Goal: Contribute content: Contribute content

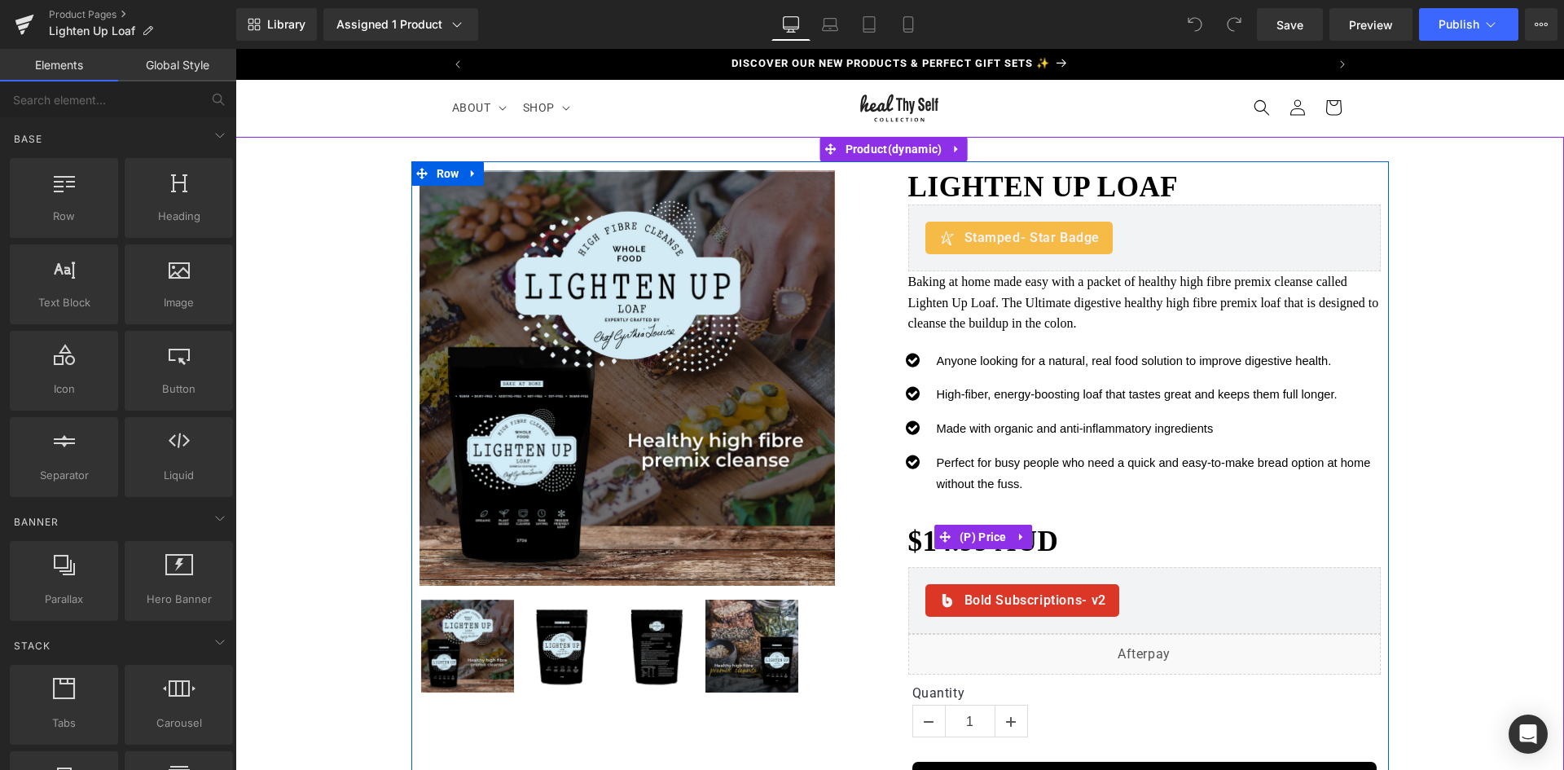
scroll to position [81, 0]
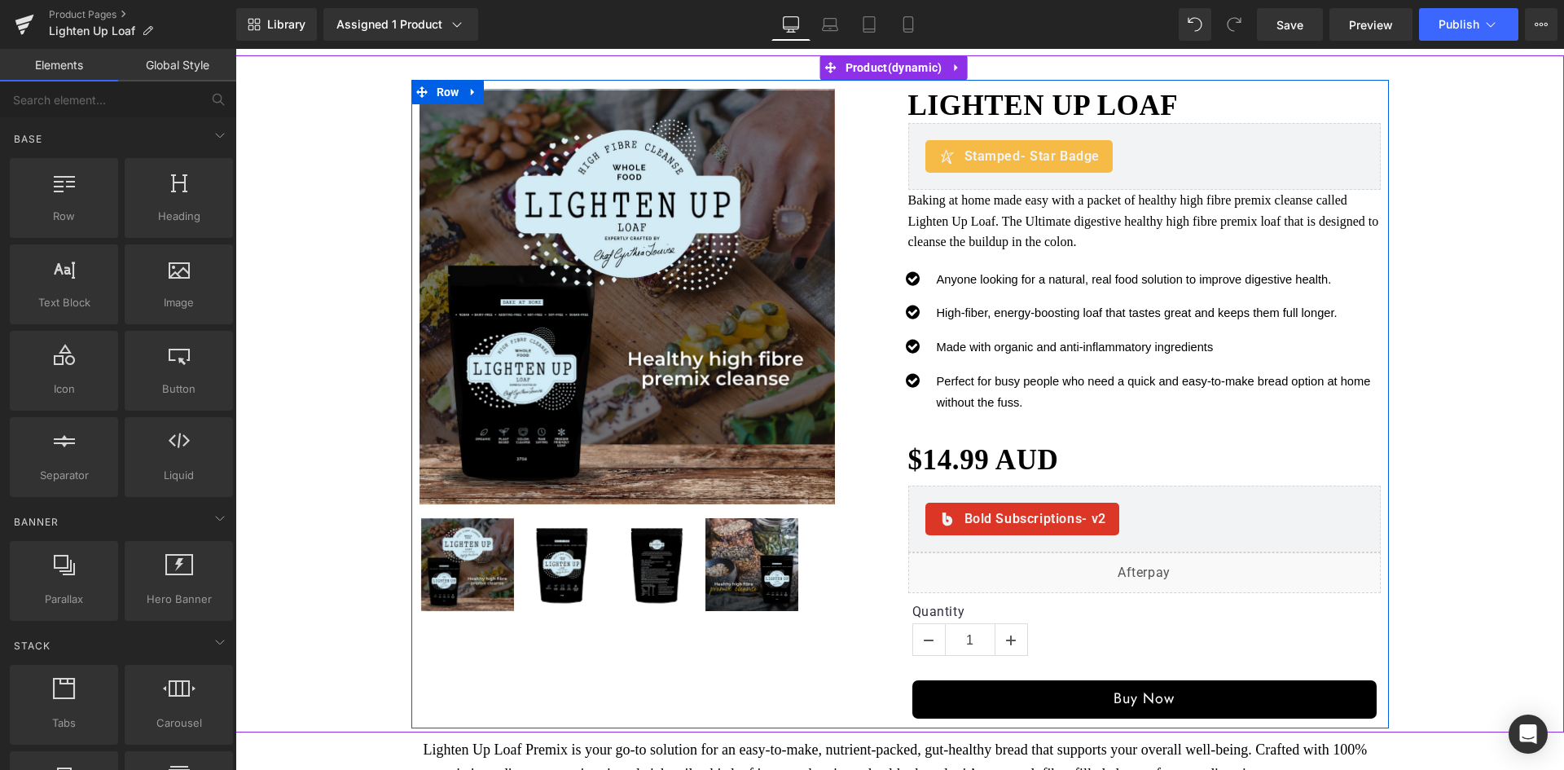
click at [1084, 508] on span at bounding box center [1092, 499] width 17 height 20
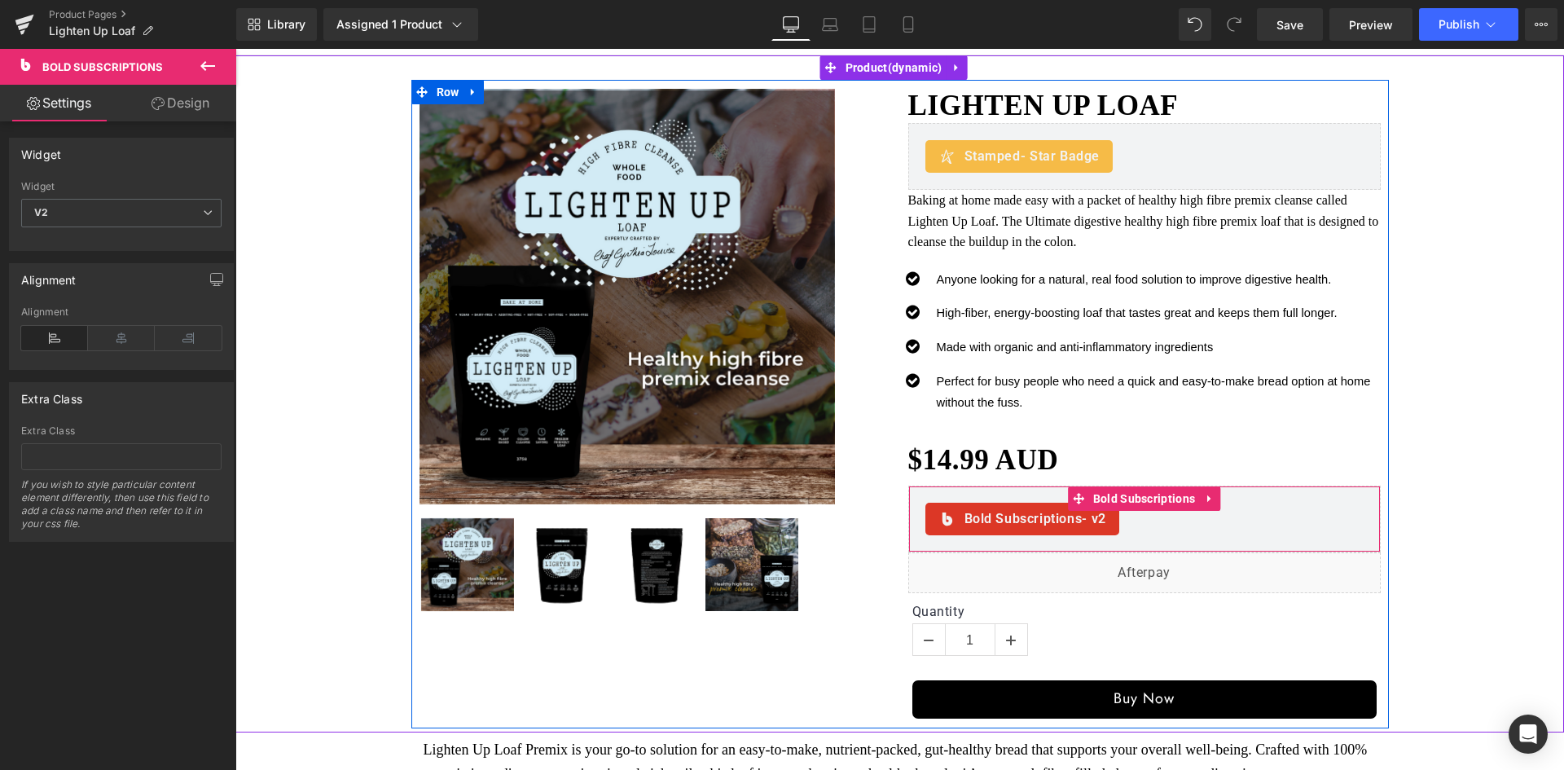
click at [1069, 538] on div "Bold Subscriptions - v2 Bold Subscriptions" at bounding box center [1145, 519] width 473 height 67
click at [1203, 507] on link at bounding box center [1209, 498] width 21 height 24
drag, startPoint x: 1178, startPoint y: 519, endPoint x: 1088, endPoint y: 524, distance: 90.6
click at [1177, 521] on div "Bold Subscriptions - v2" at bounding box center [1145, 519] width 438 height 33
click at [1010, 523] on span "Bold Subscriptions - v2" at bounding box center [1036, 519] width 142 height 20
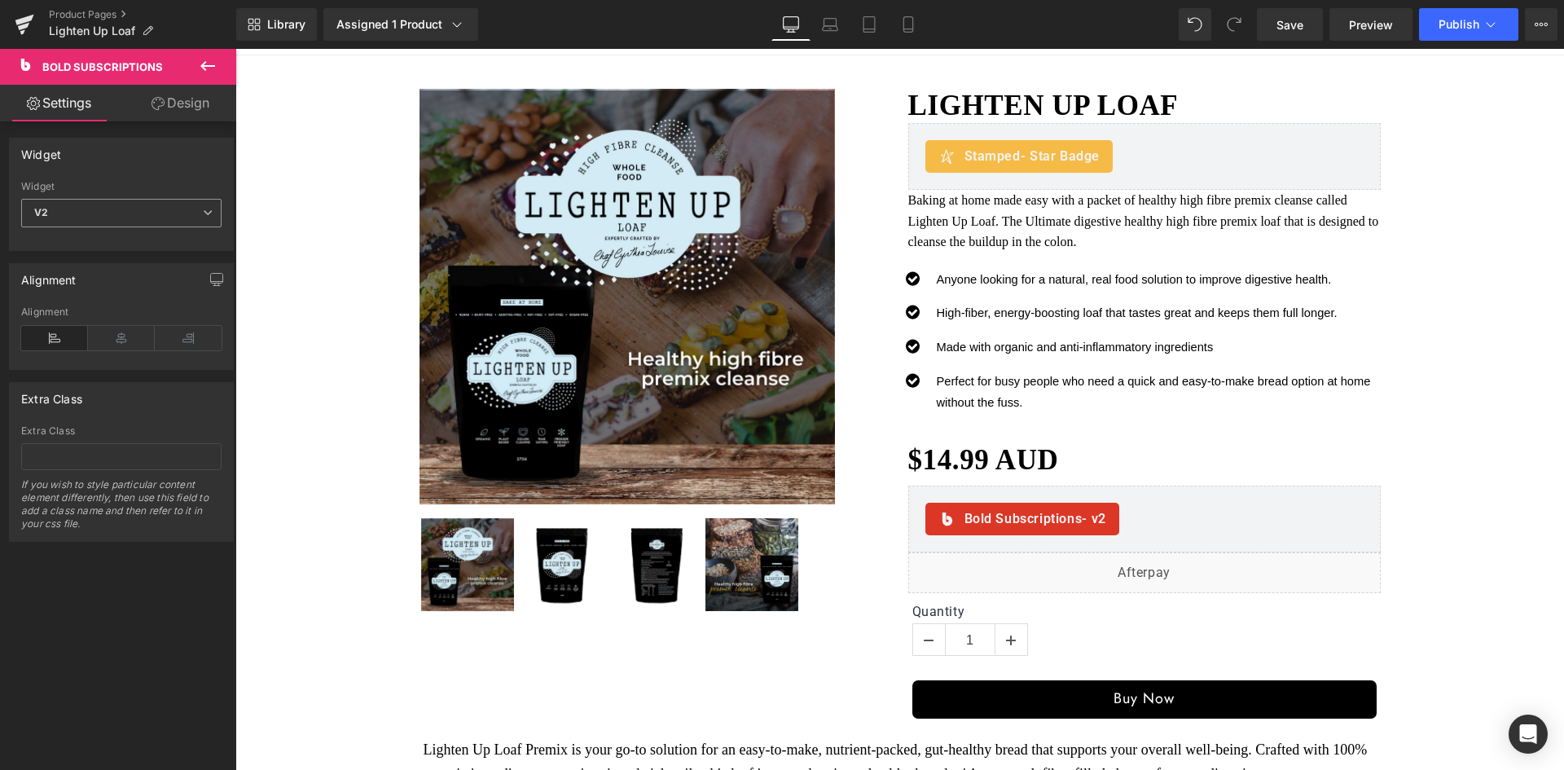
click at [144, 214] on span "V2" at bounding box center [121, 213] width 200 height 29
click at [106, 262] on li "V1" at bounding box center [118, 266] width 194 height 24
click at [1467, 25] on span "Publish" at bounding box center [1459, 24] width 41 height 13
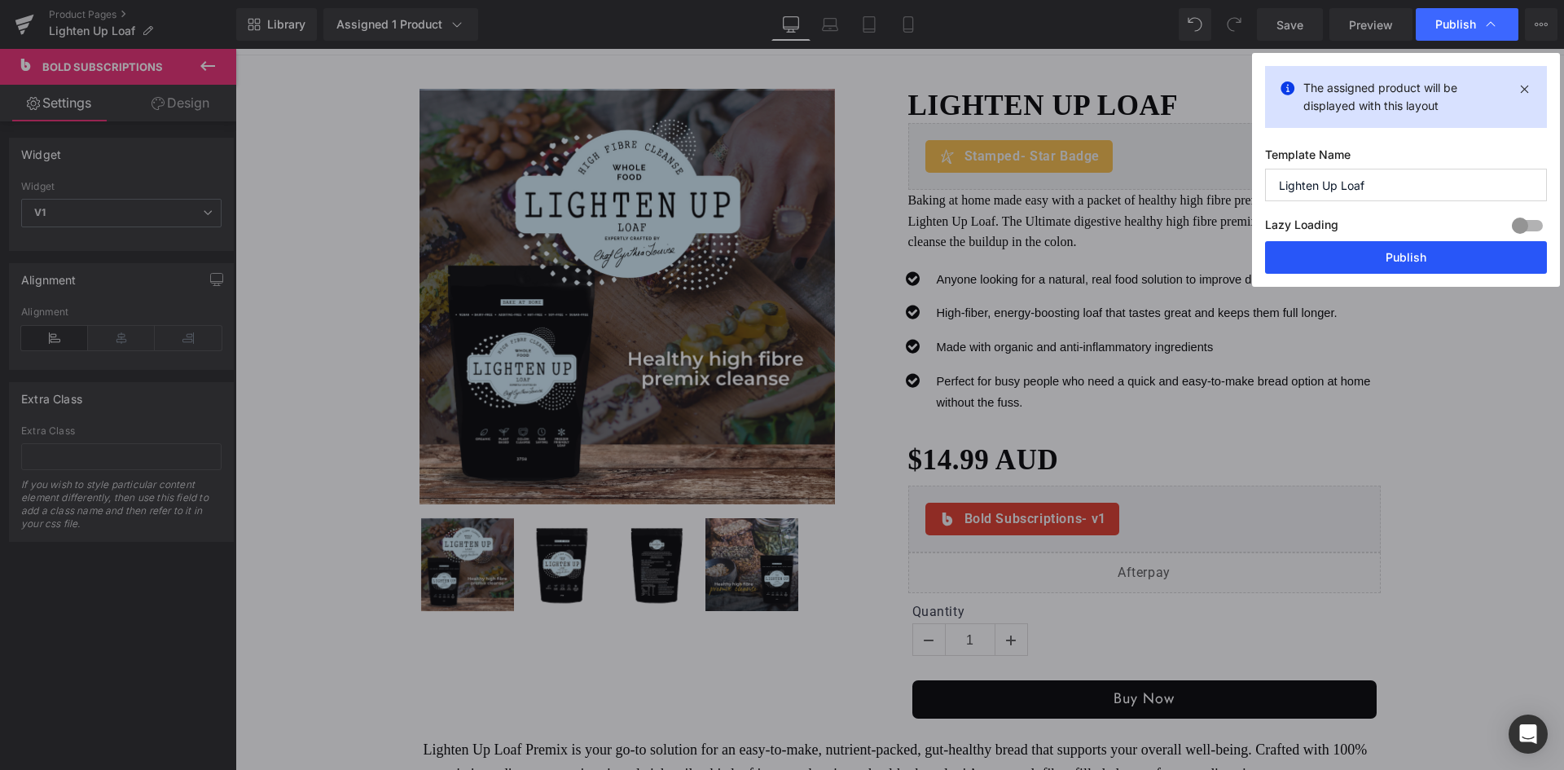
click at [1355, 262] on button "Publish" at bounding box center [1406, 257] width 282 height 33
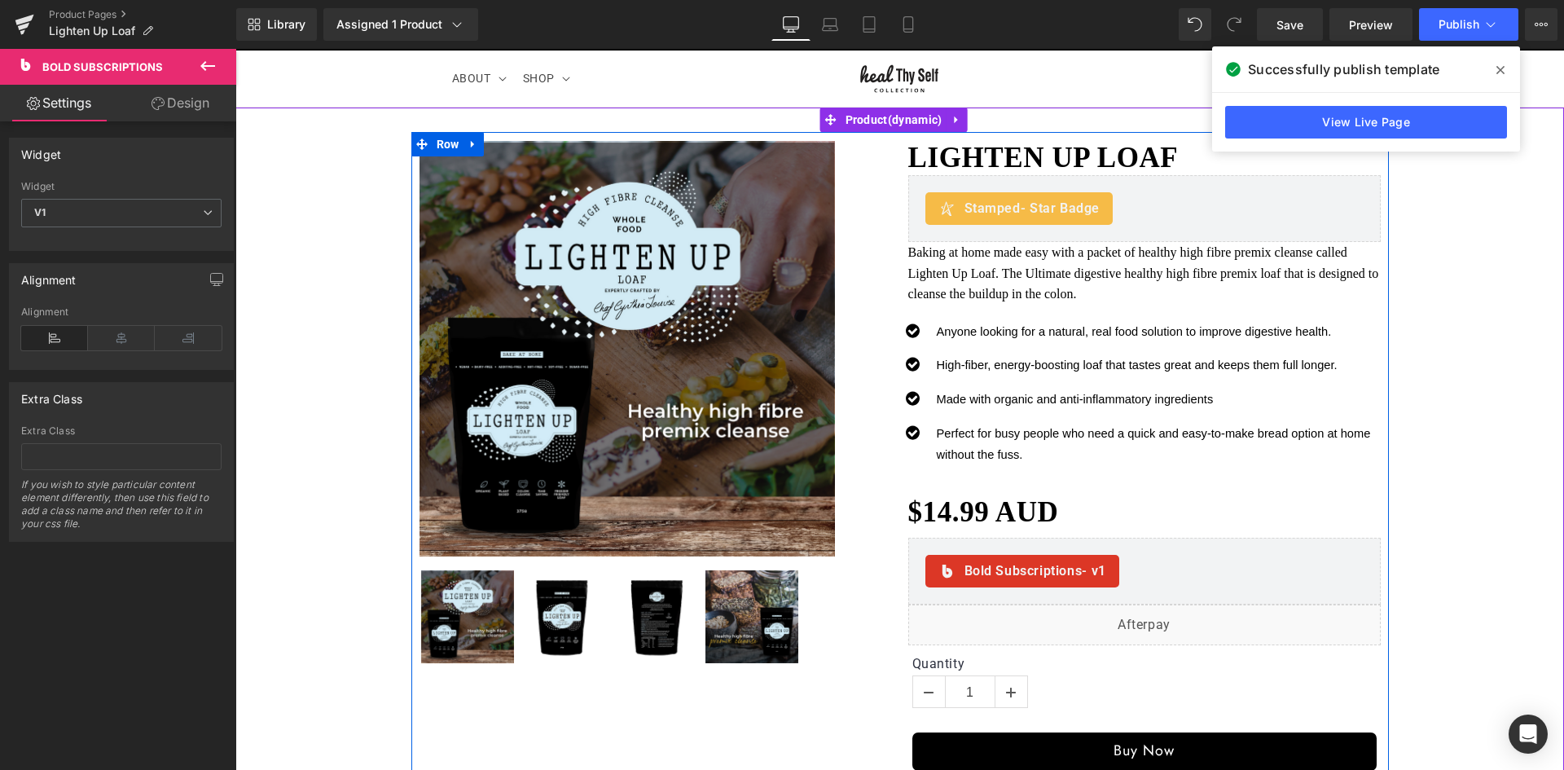
scroll to position [0, 0]
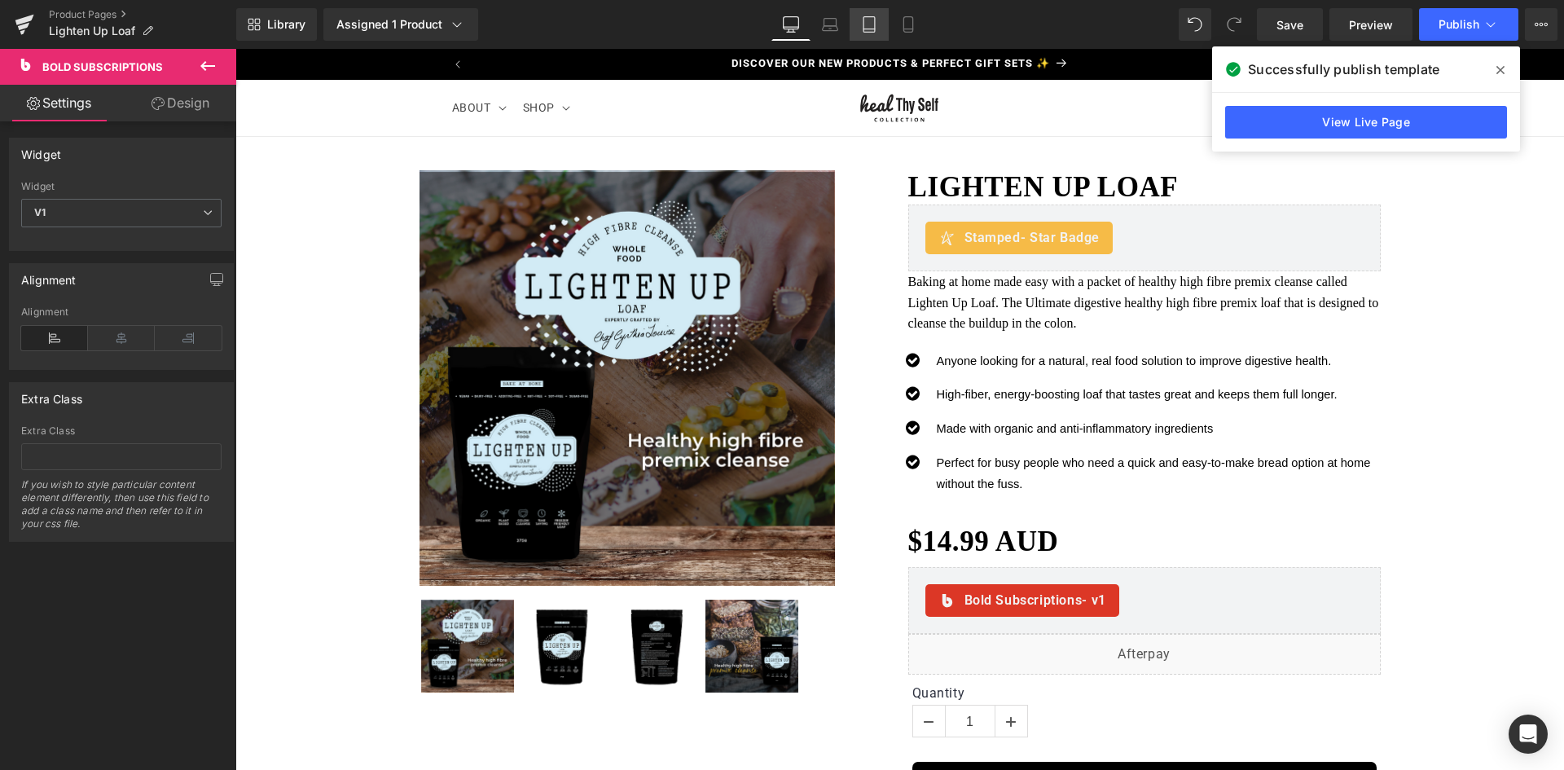
click at [874, 25] on icon at bounding box center [869, 24] width 16 height 16
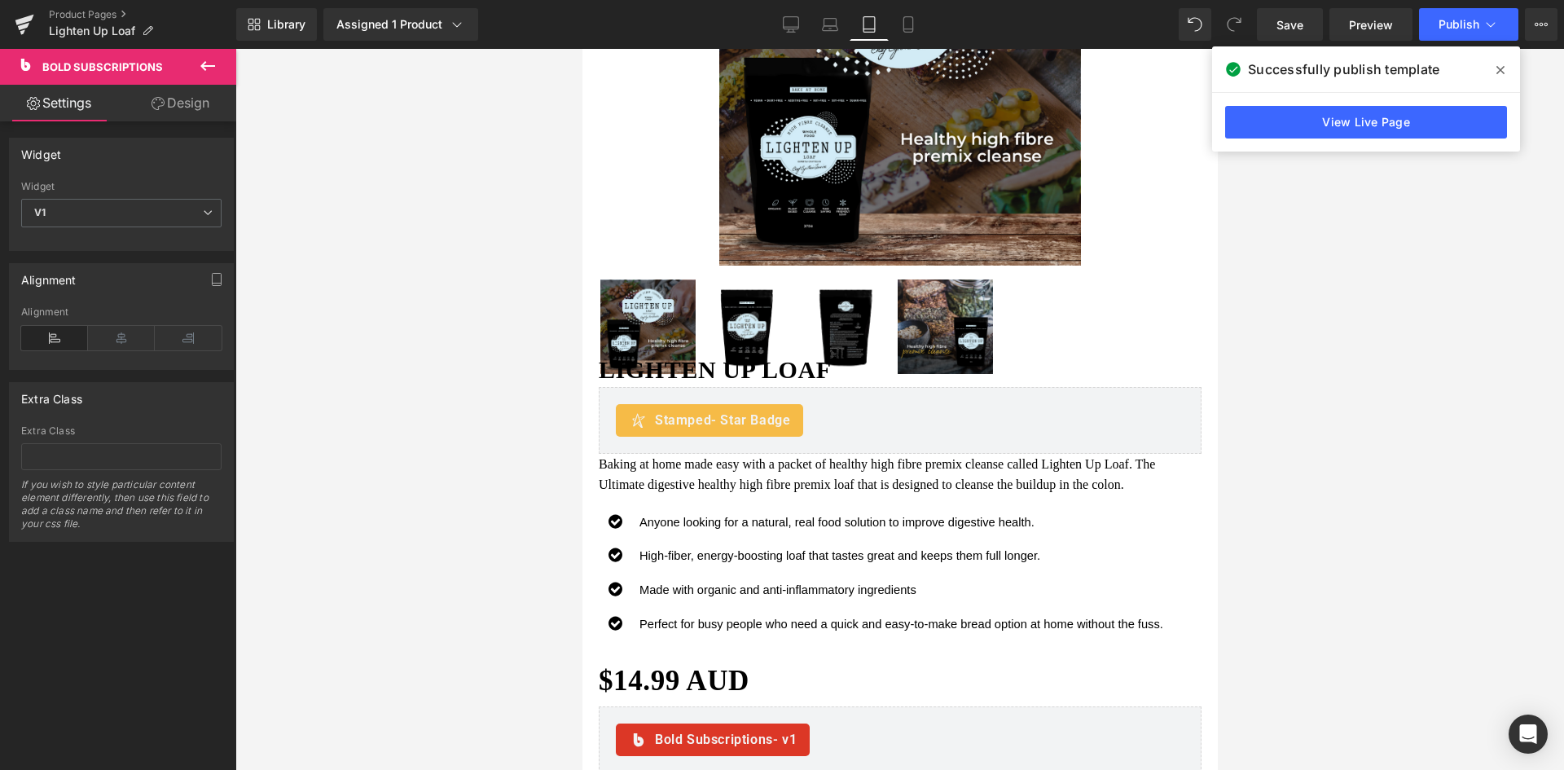
scroll to position [103, 0]
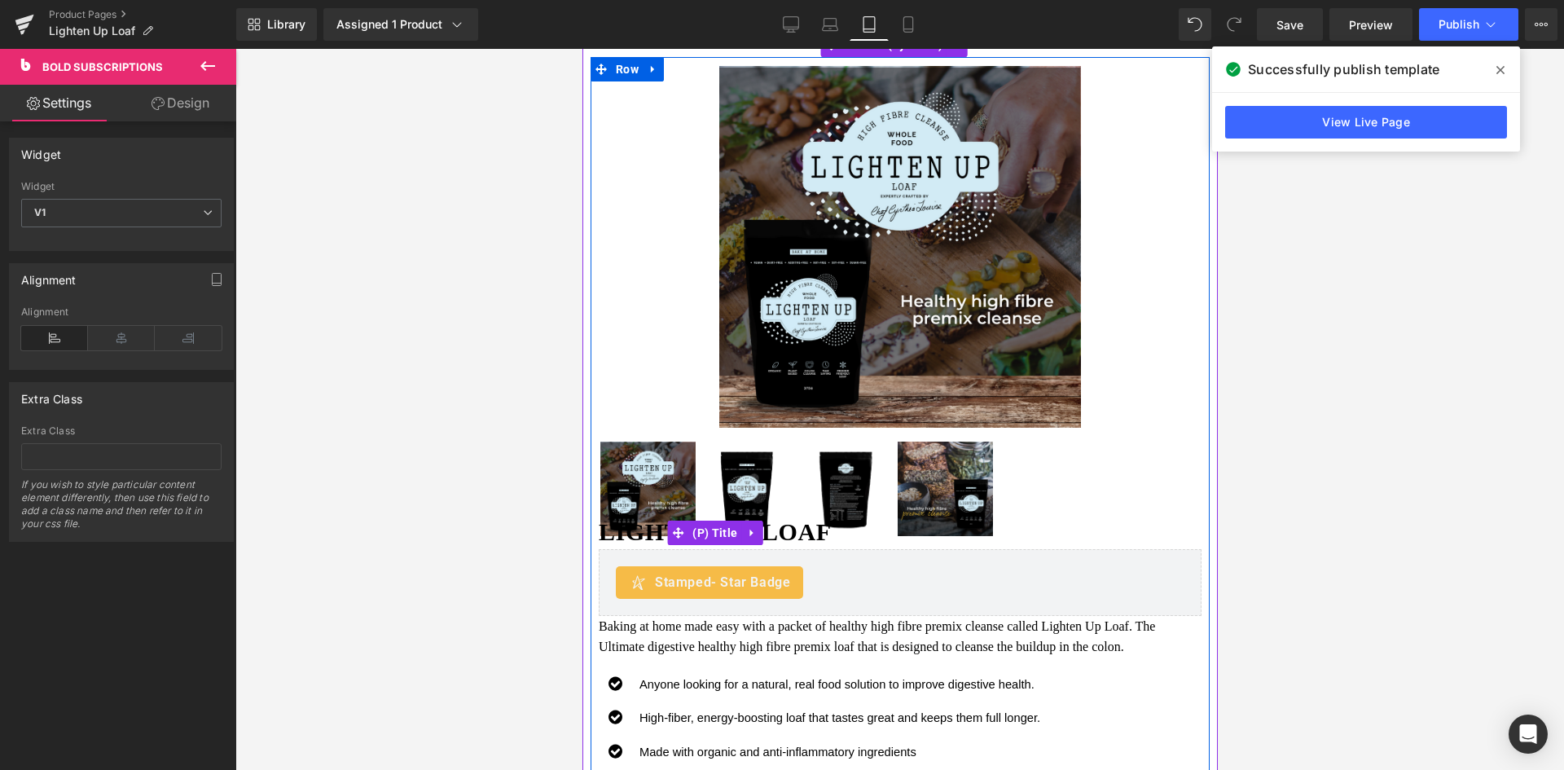
click at [770, 518] on link "Lighten UP Loaf" at bounding box center [714, 531] width 233 height 29
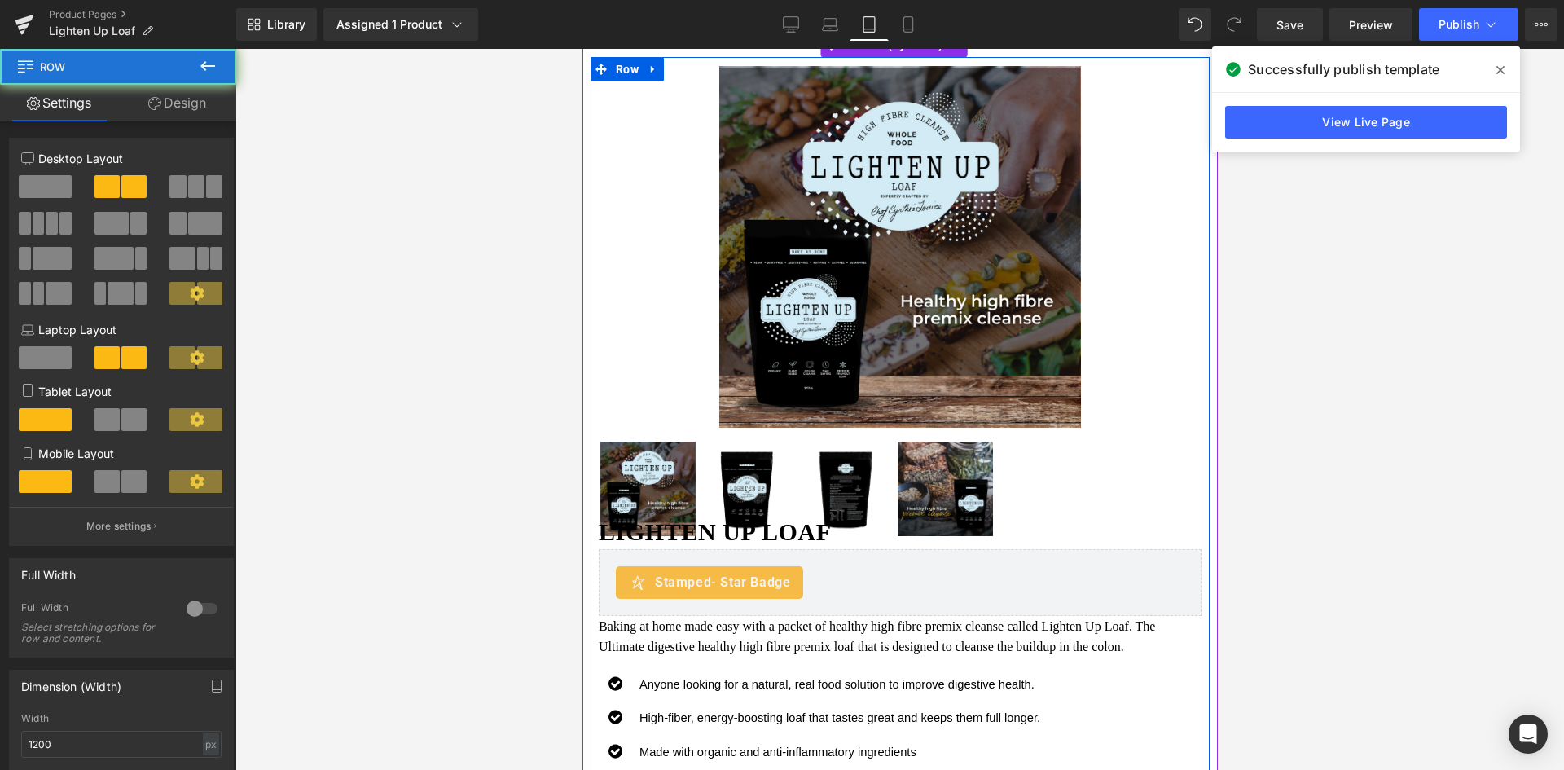
click at [932, 420] on div "Sale Off (P) Image ‹" at bounding box center [899, 312] width 619 height 452
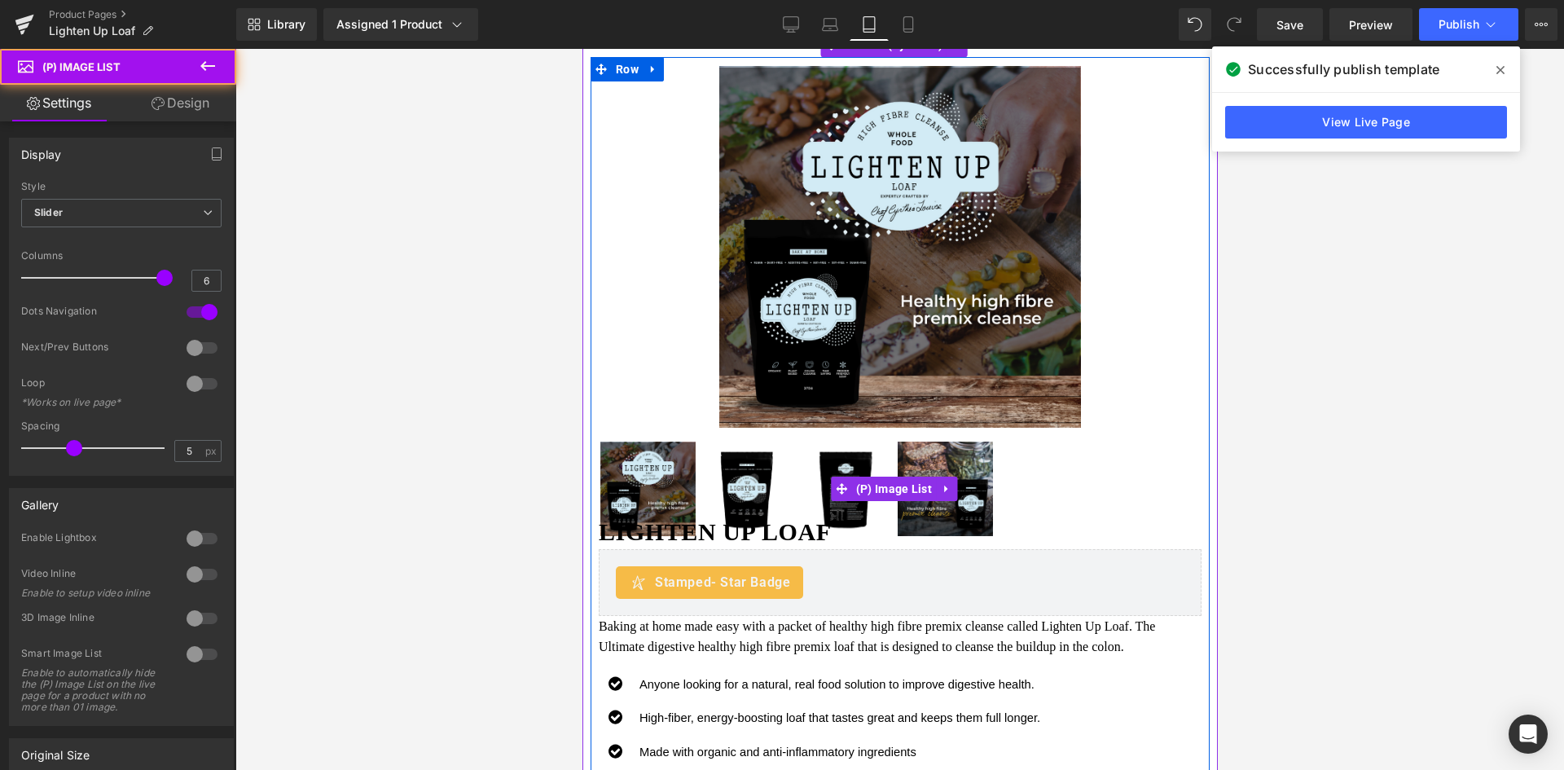
click at [1121, 465] on div at bounding box center [899, 489] width 603 height 99
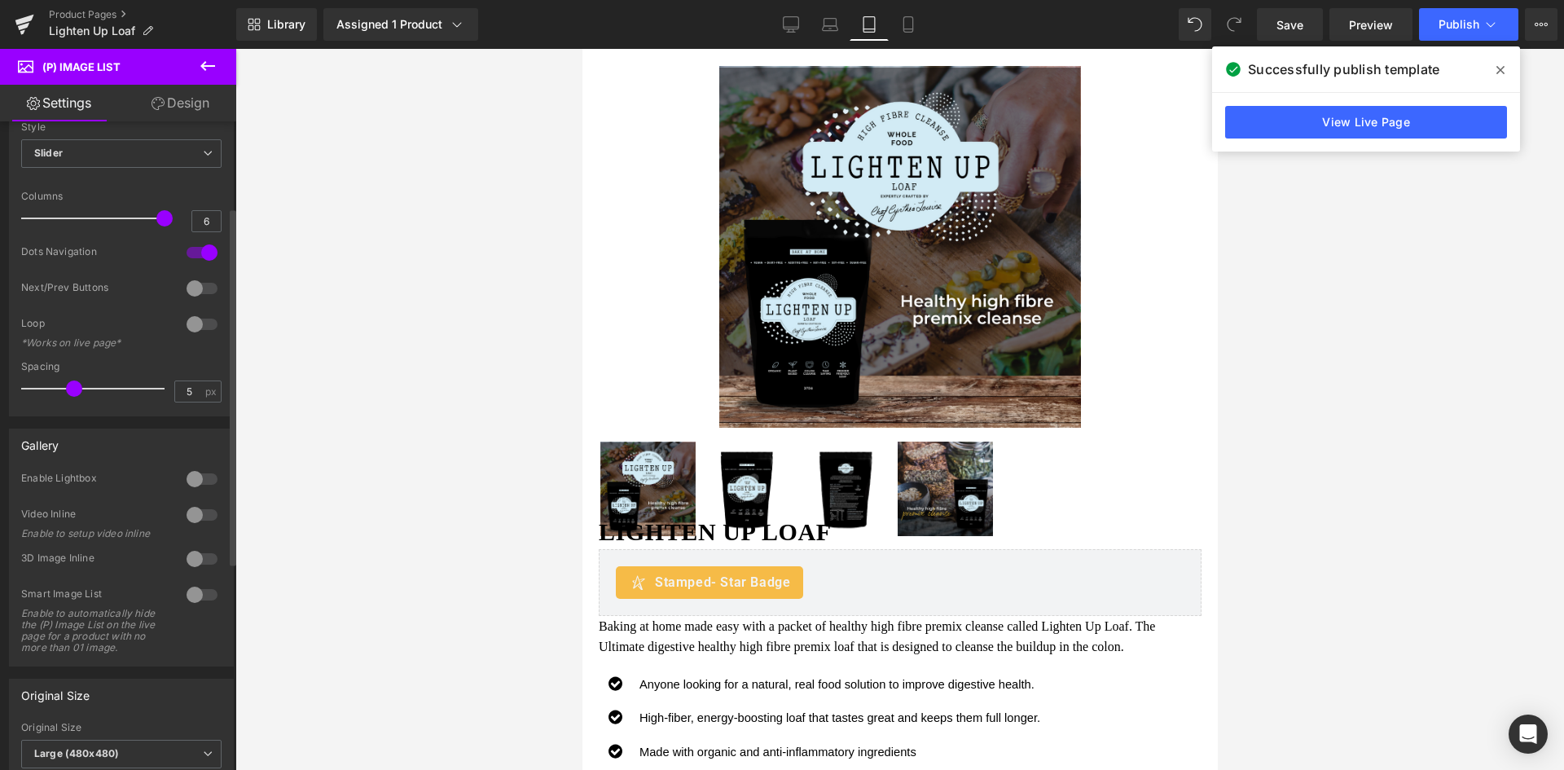
scroll to position [163, 0]
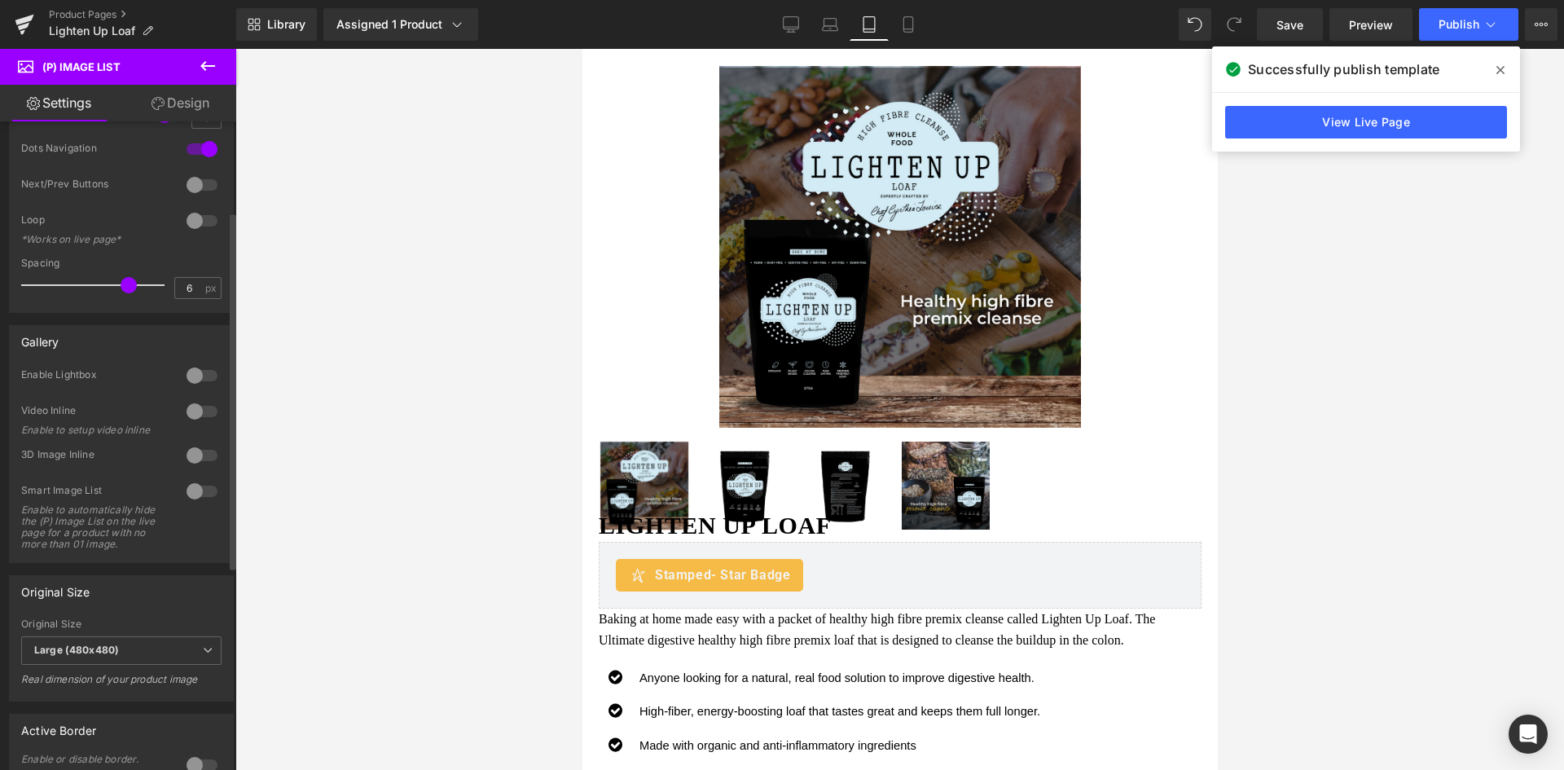
type input "5"
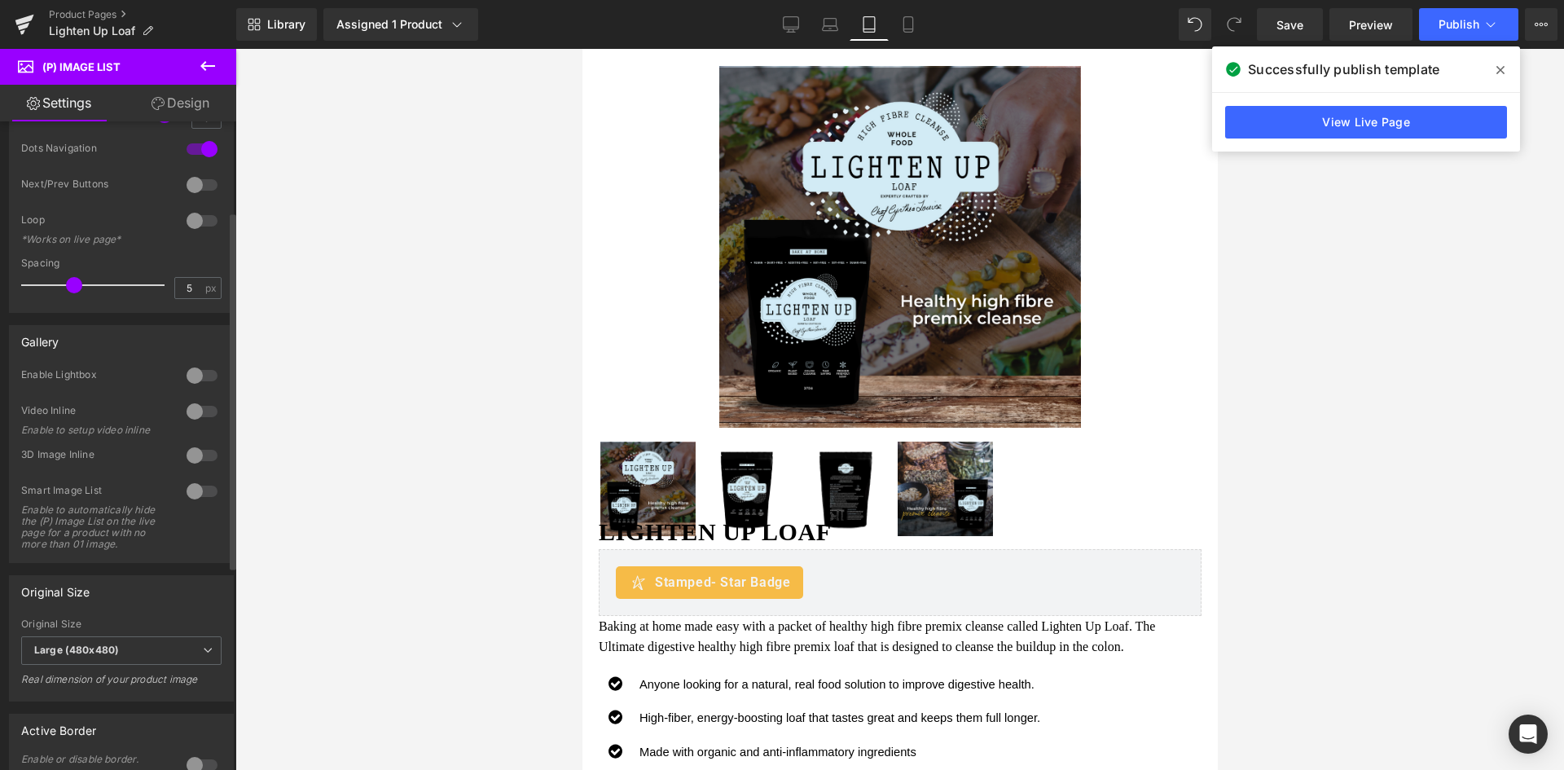
drag, startPoint x: 77, startPoint y: 281, endPoint x: 75, endPoint y: 293, distance: 11.5
click at [75, 293] on span at bounding box center [74, 285] width 16 height 16
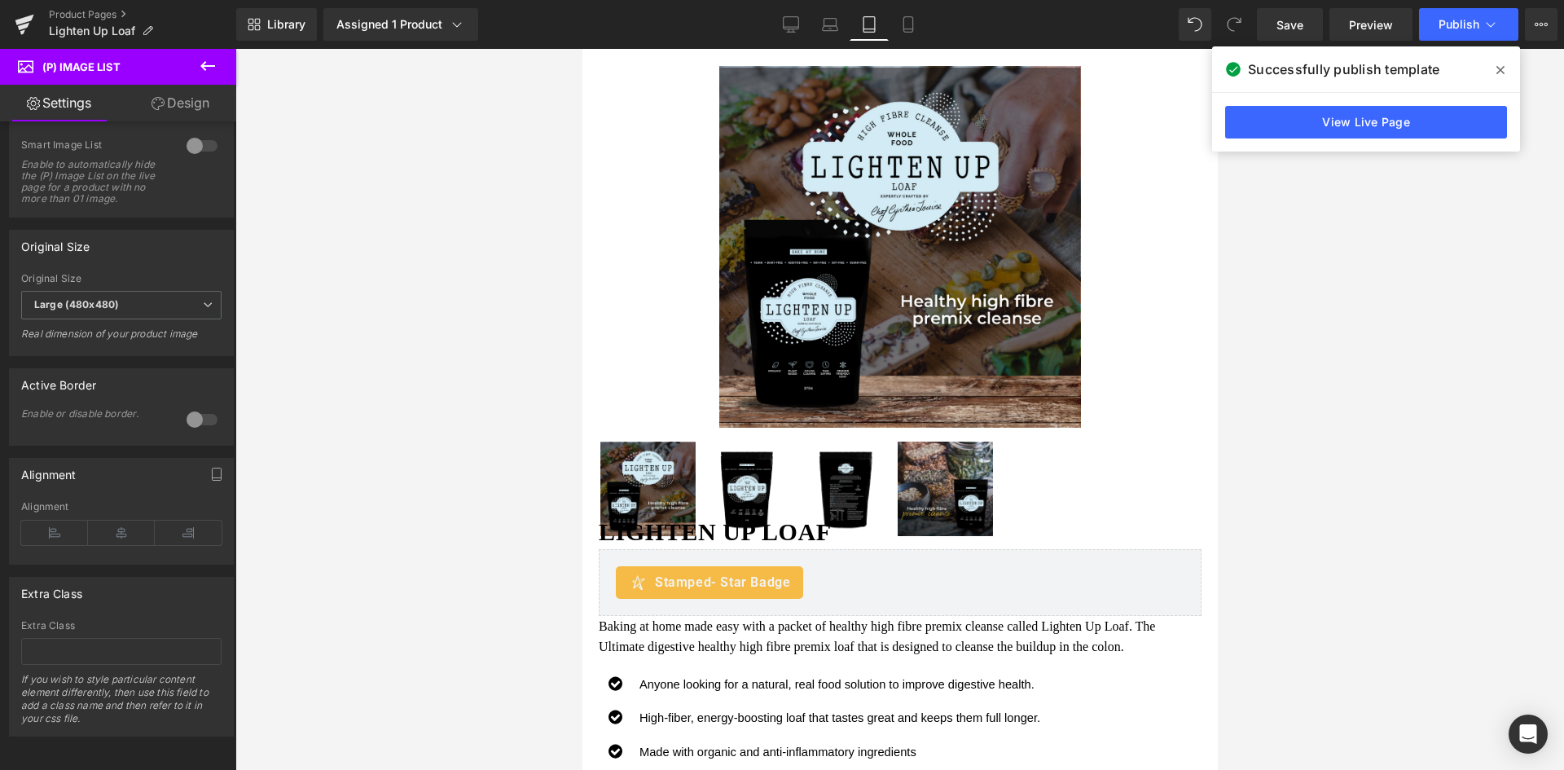
scroll to position [532, 0]
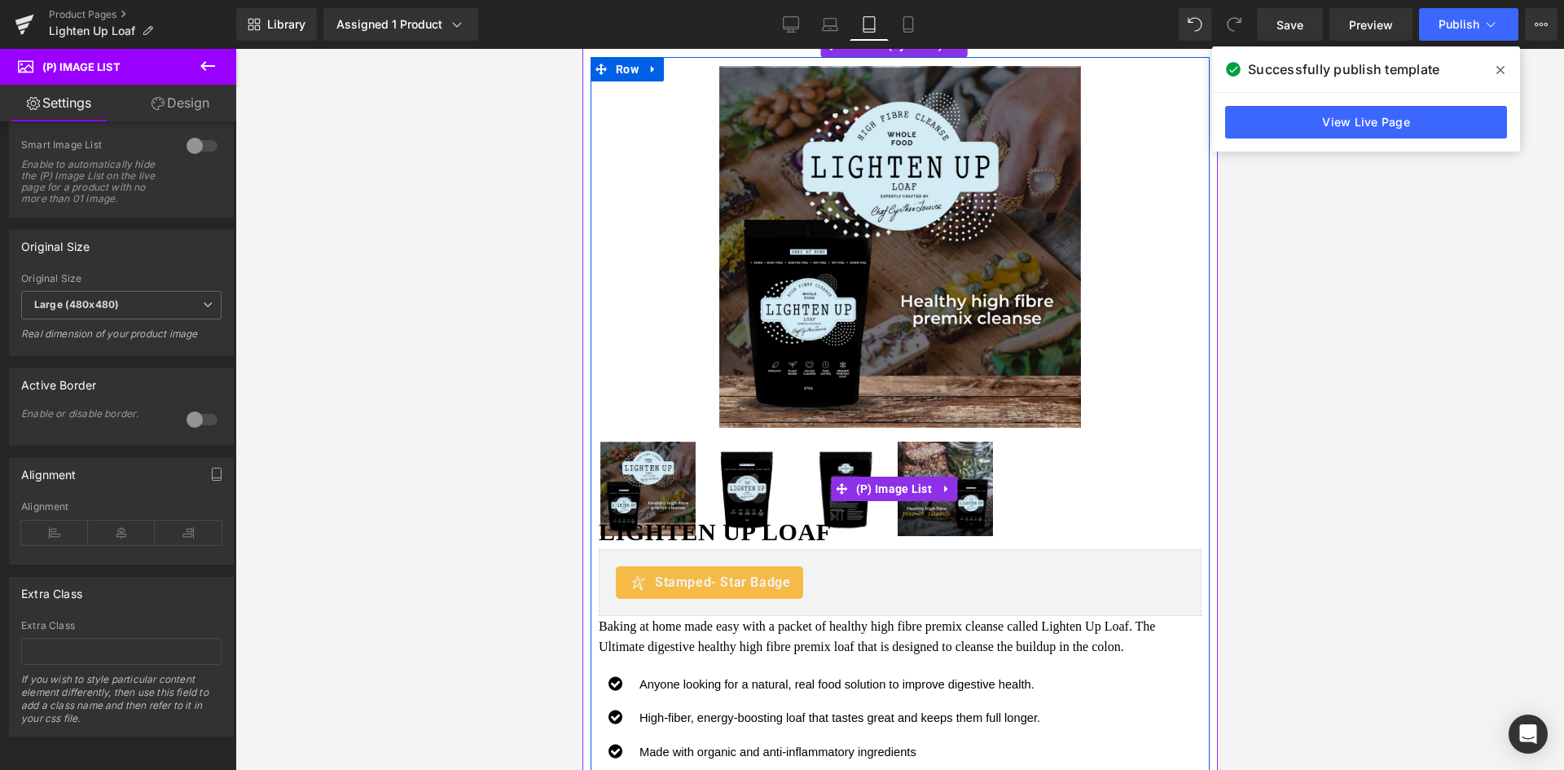
click at [710, 482] on img at bounding box center [746, 489] width 95 height 95
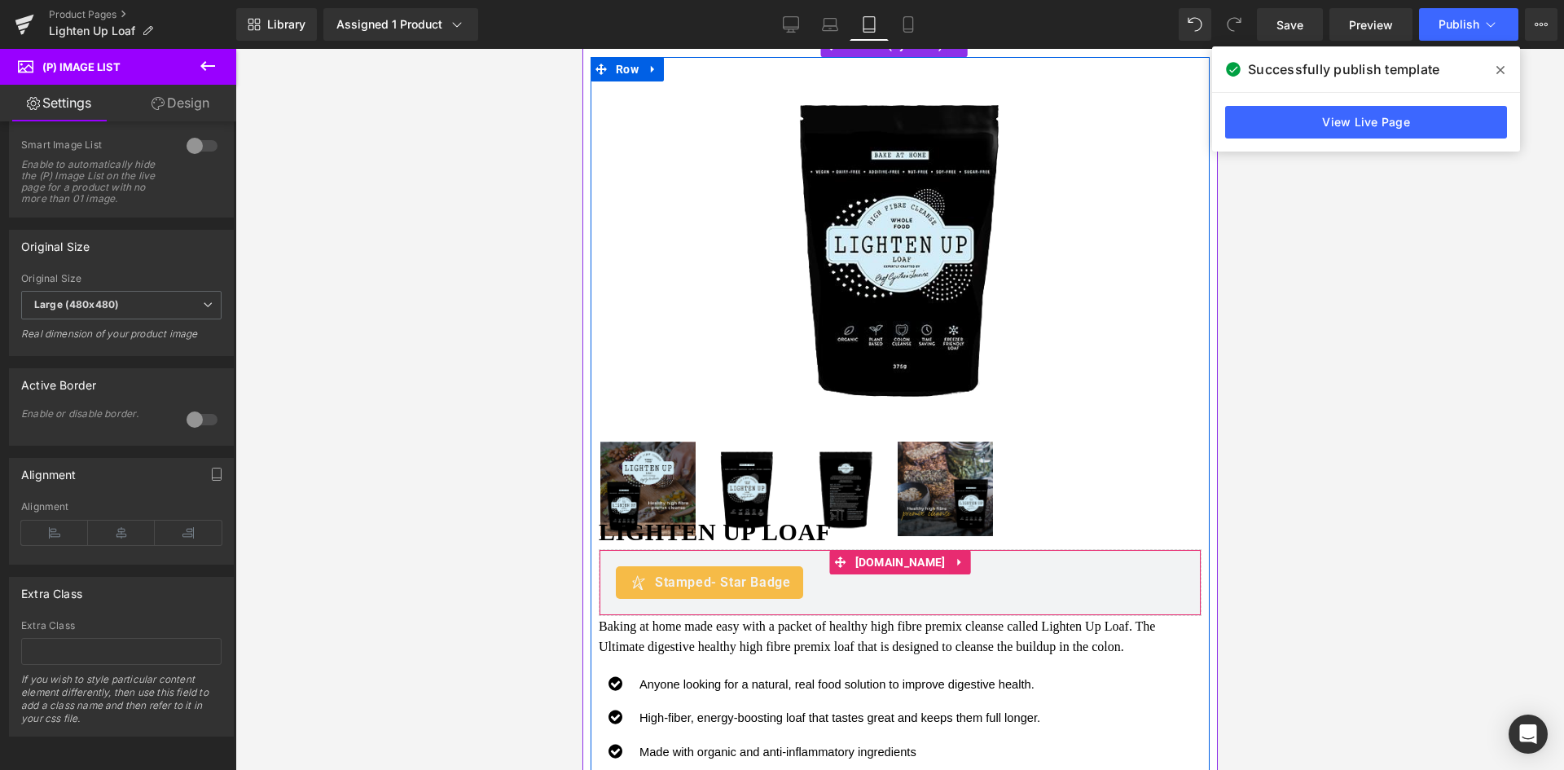
click at [718, 574] on span "- Star Badge" at bounding box center [750, 581] width 79 height 15
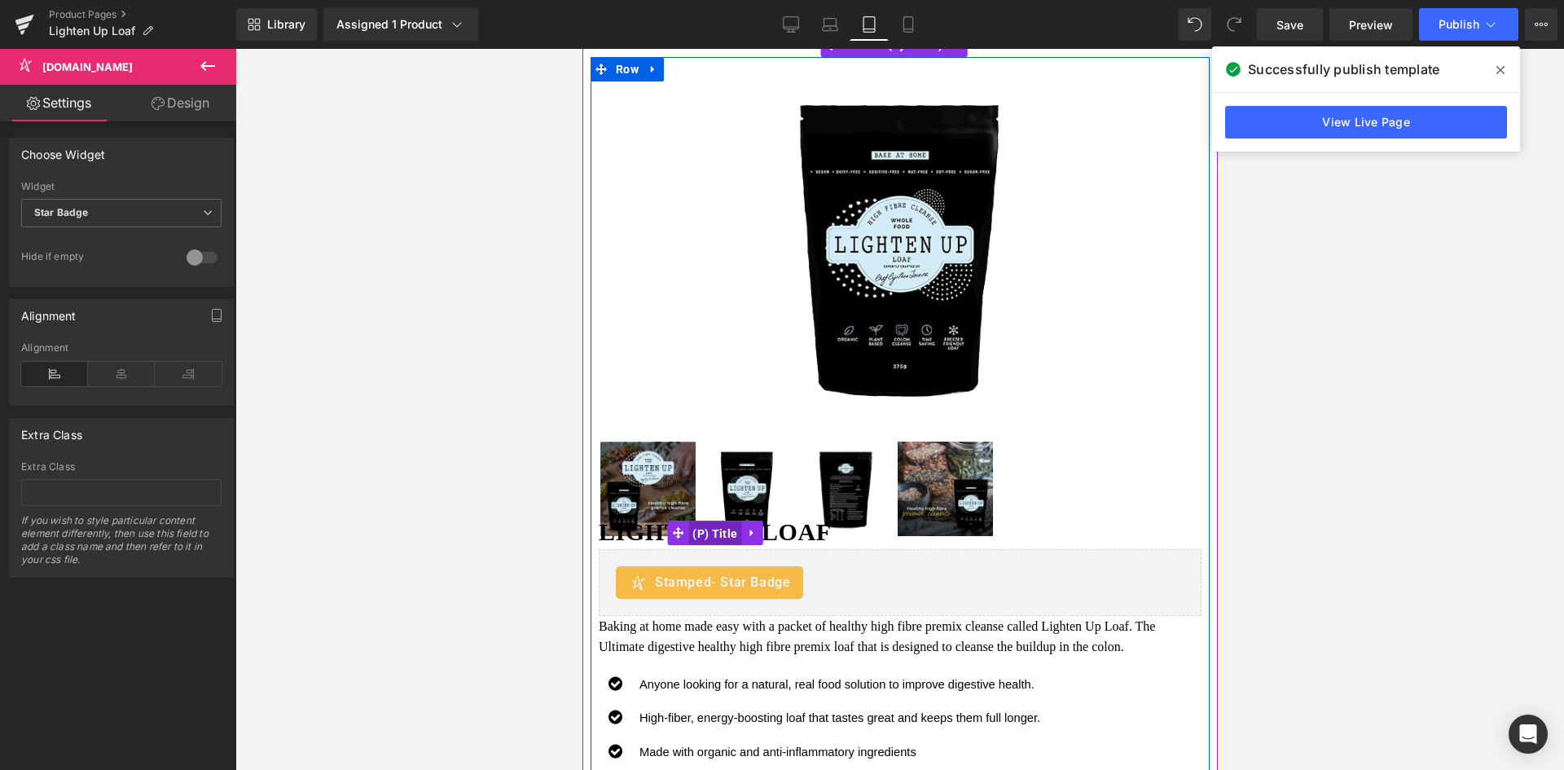
click at [730, 530] on span "(P) Title" at bounding box center [714, 533] width 53 height 24
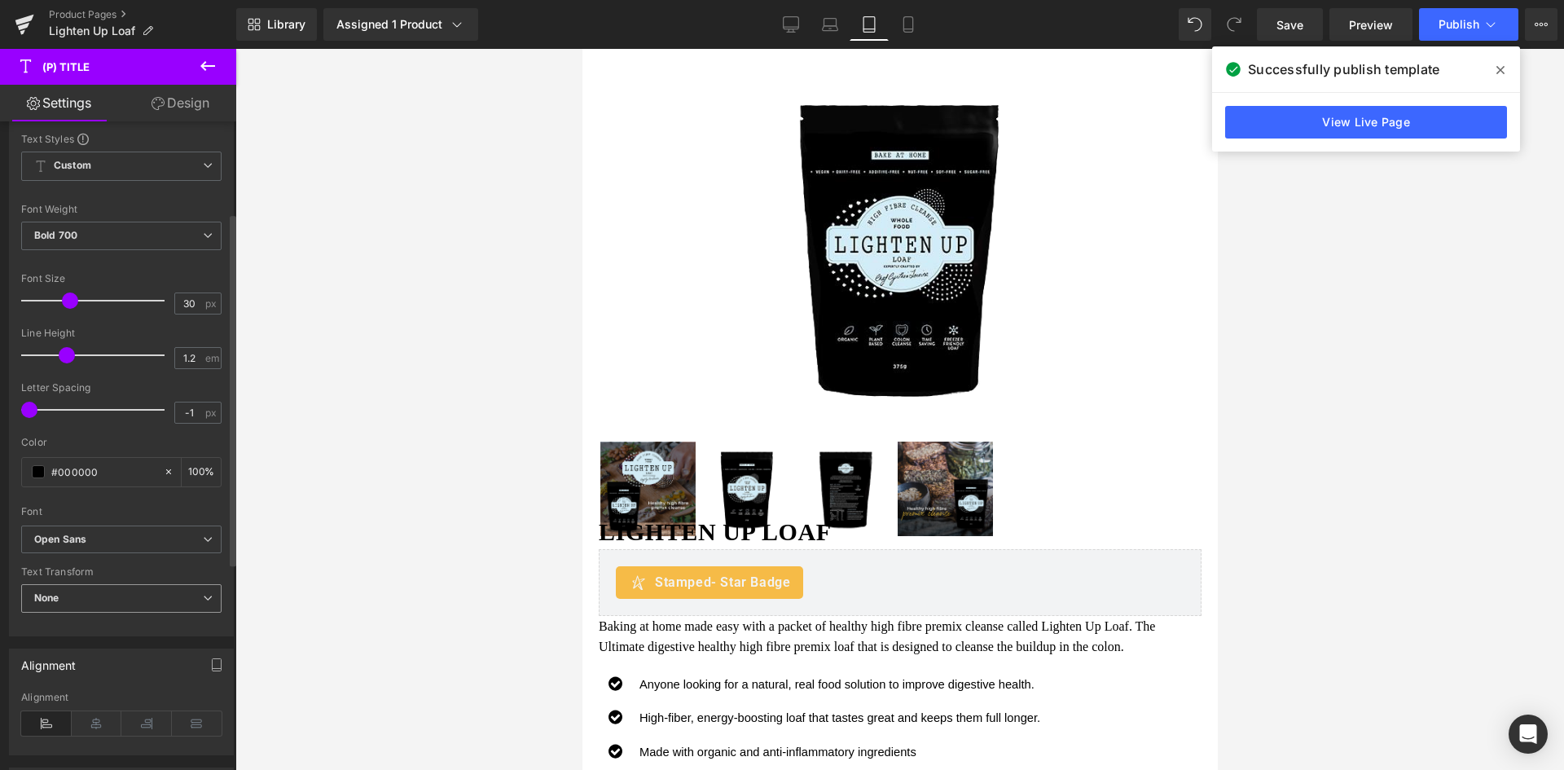
scroll to position [142, 0]
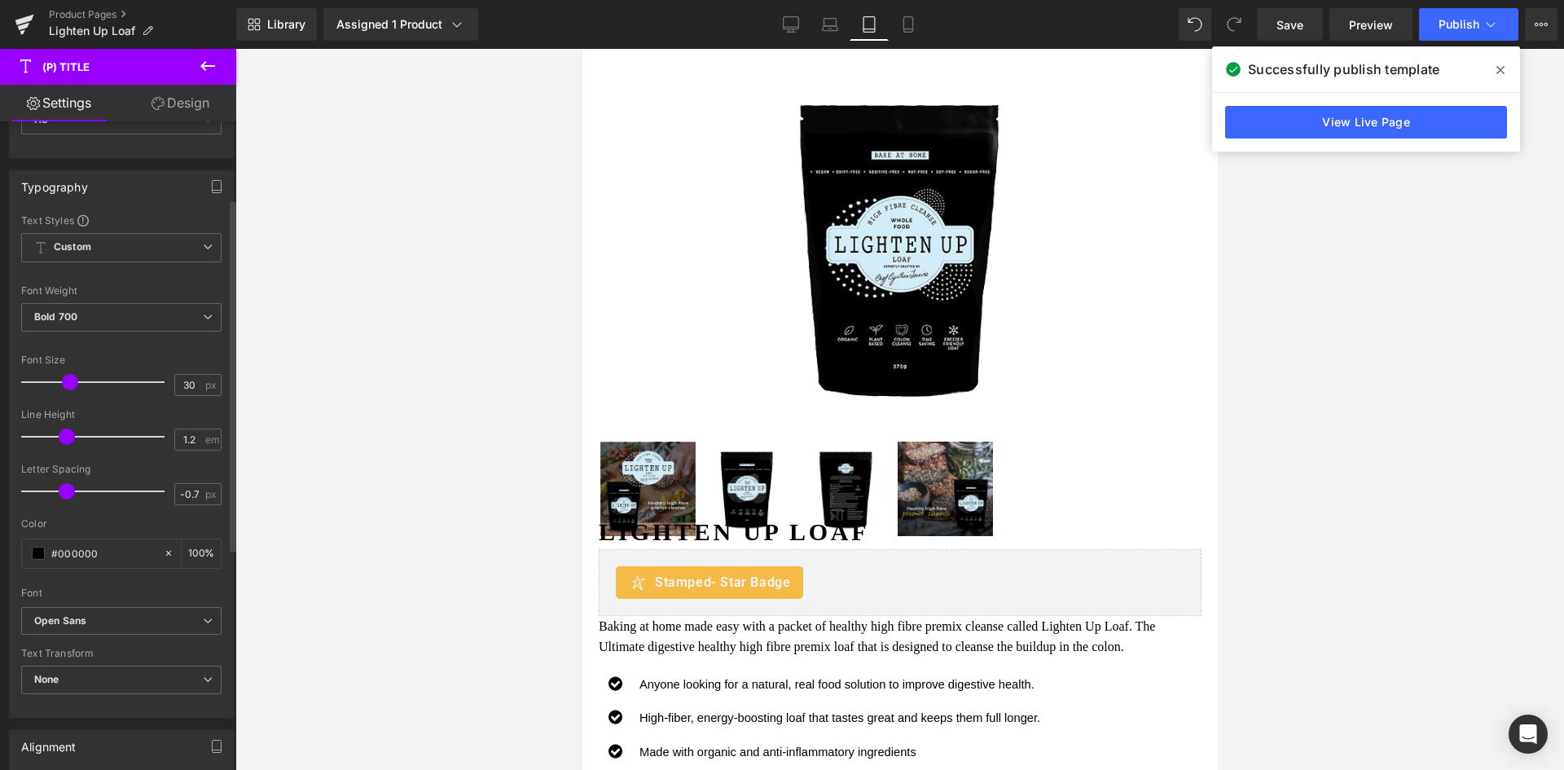
type input "-1"
drag, startPoint x: 34, startPoint y: 493, endPoint x: 0, endPoint y: 499, distance: 34.8
click at [0, 499] on div "Typography Text Styles Custom Custom Setup Global Style Custom Setup Global Sty…" at bounding box center [122, 438] width 244 height 560
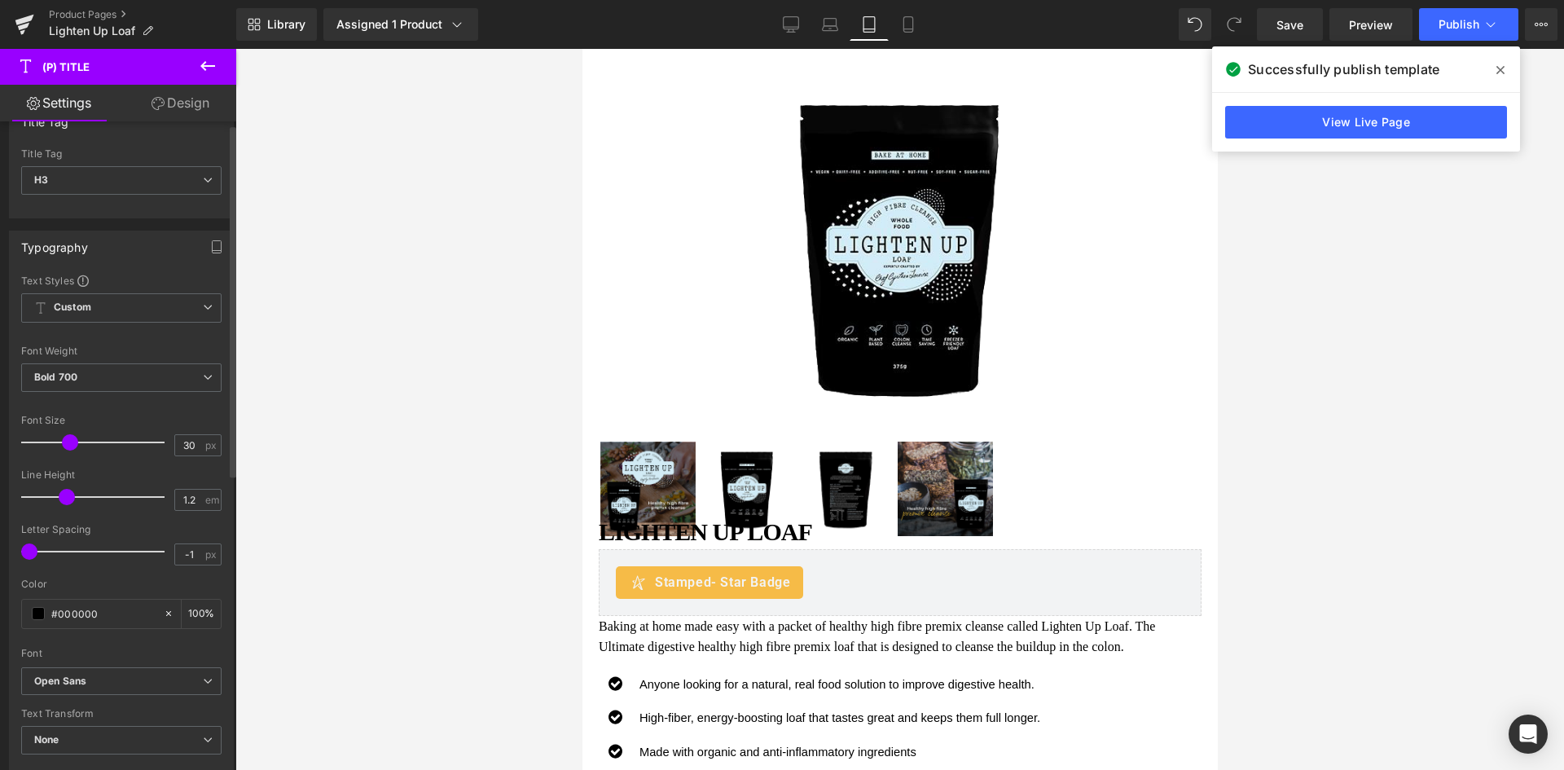
scroll to position [0, 0]
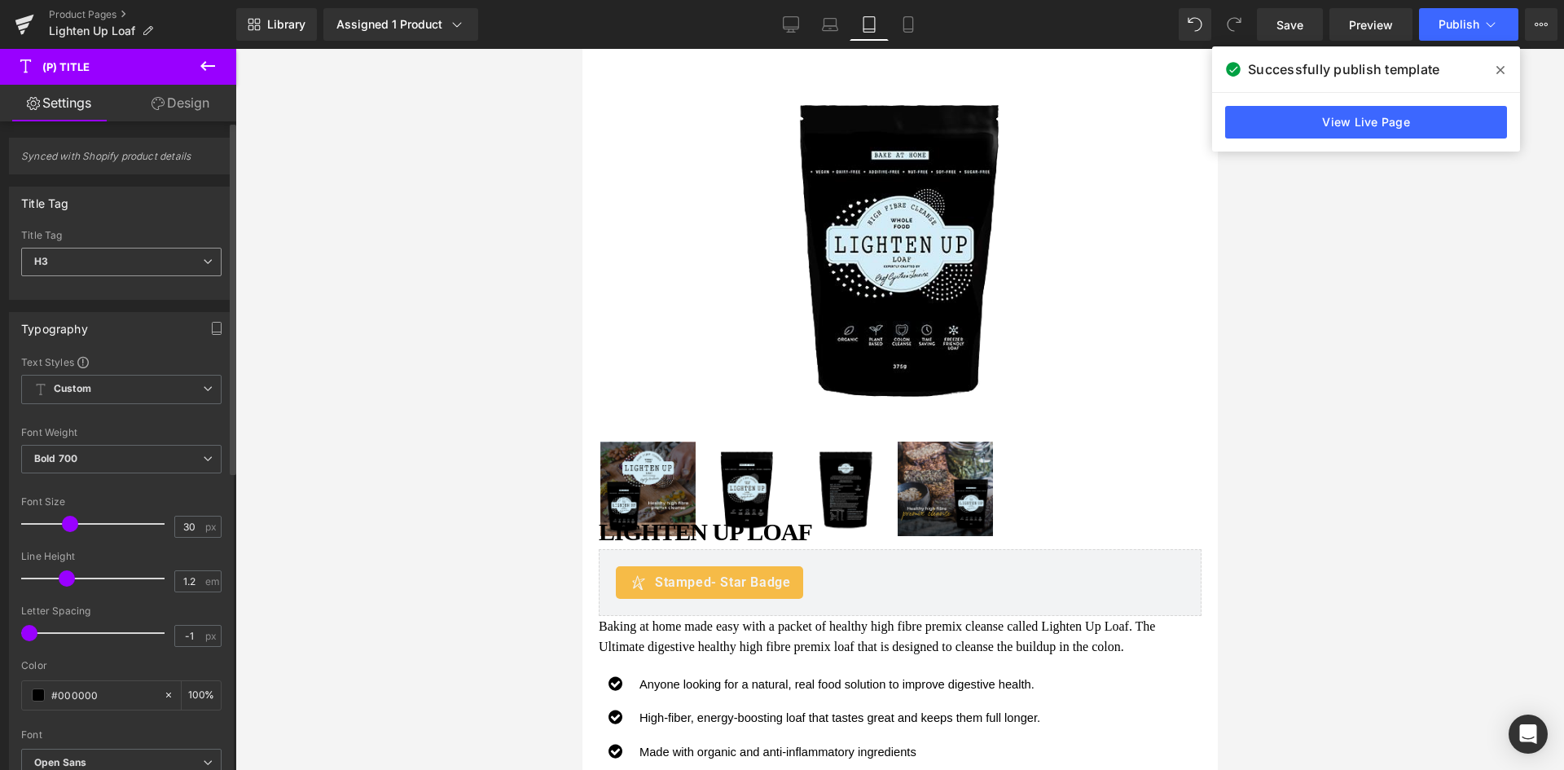
click at [126, 277] on div "H3 H1 H2 H3 H4 H5 H6 Paragraph" at bounding box center [121, 266] width 200 height 37
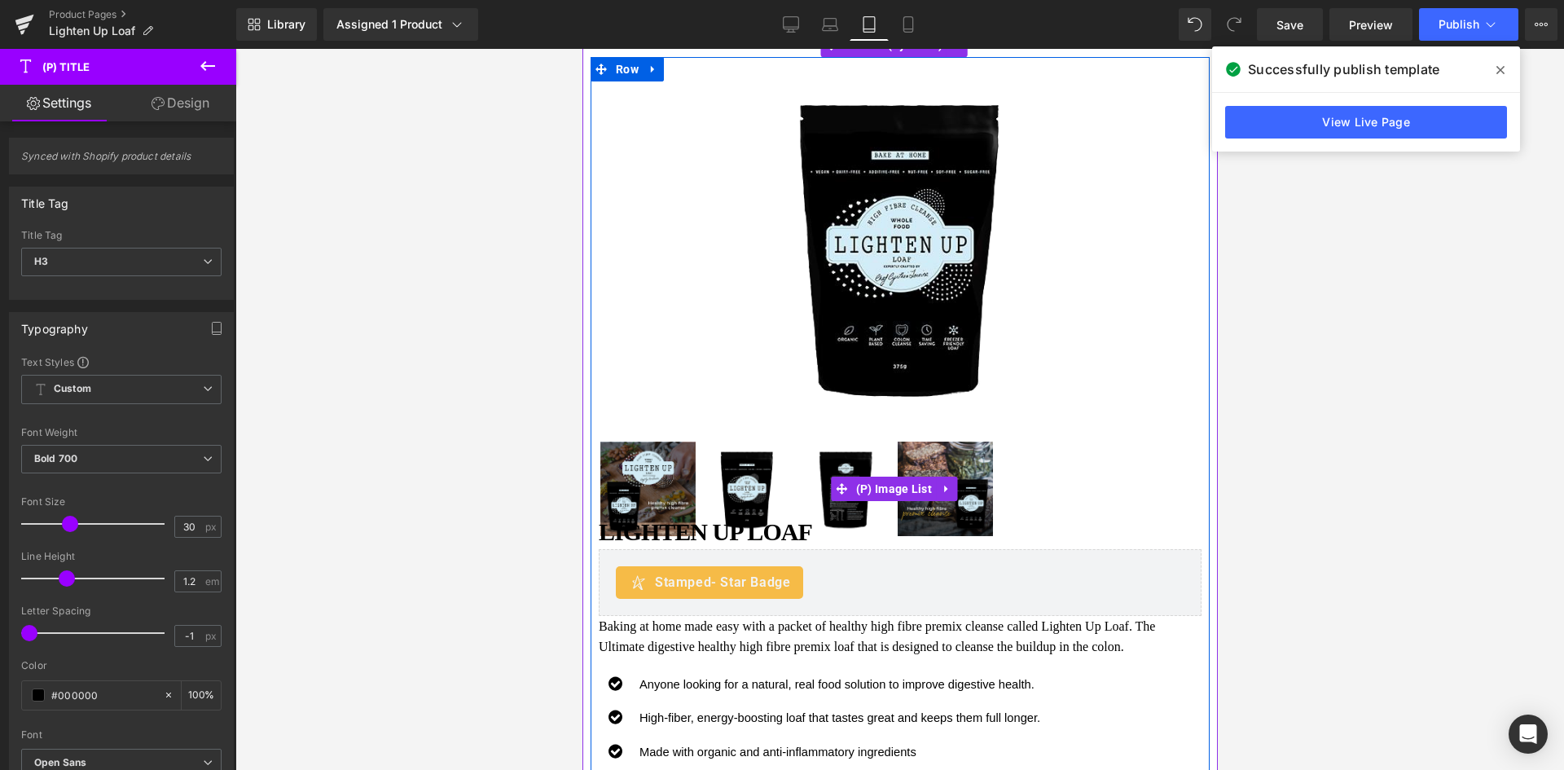
click at [752, 461] on img at bounding box center [746, 489] width 95 height 95
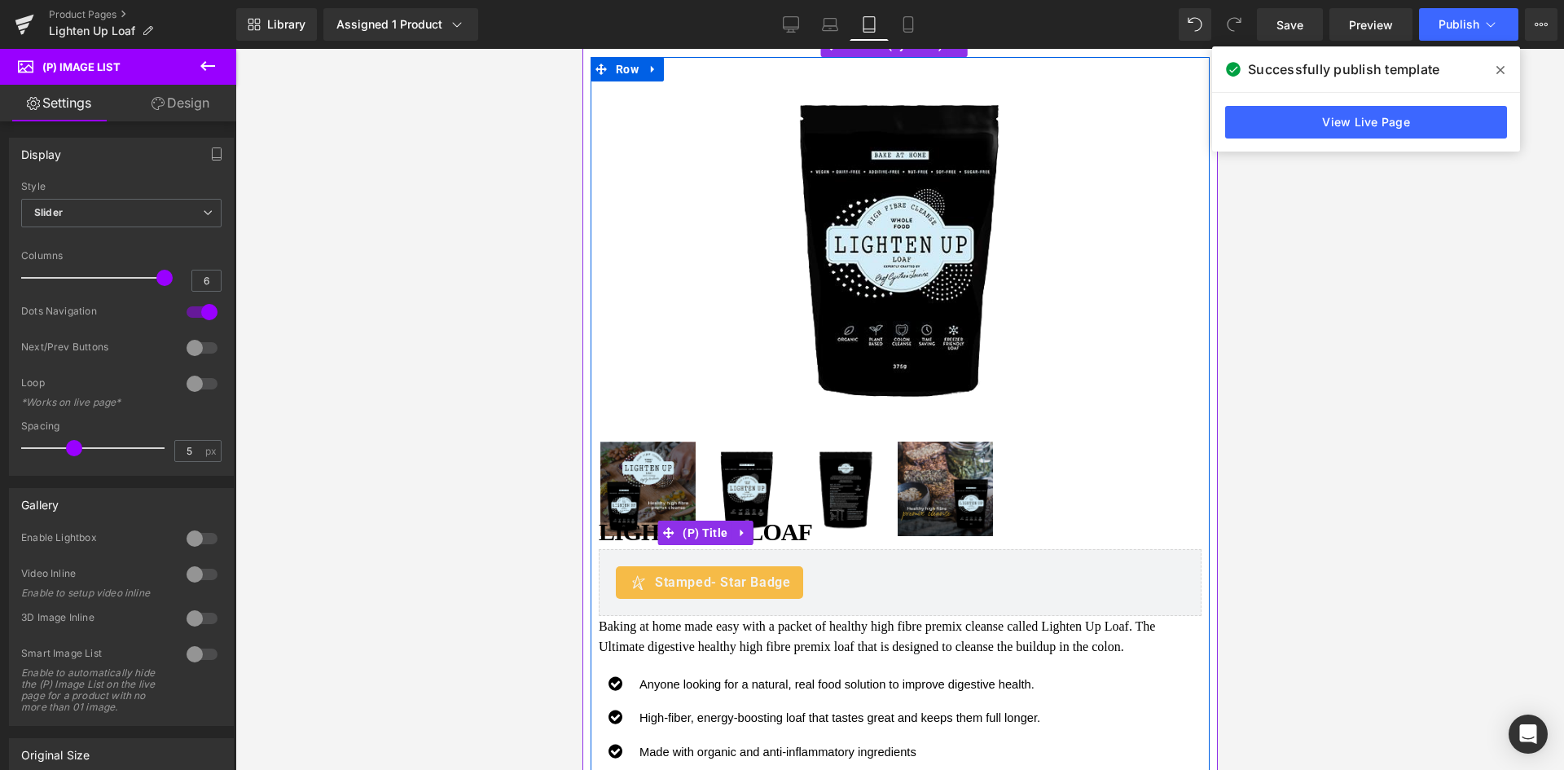
click at [785, 517] on link "Lighten UP Loaf" at bounding box center [704, 531] width 213 height 29
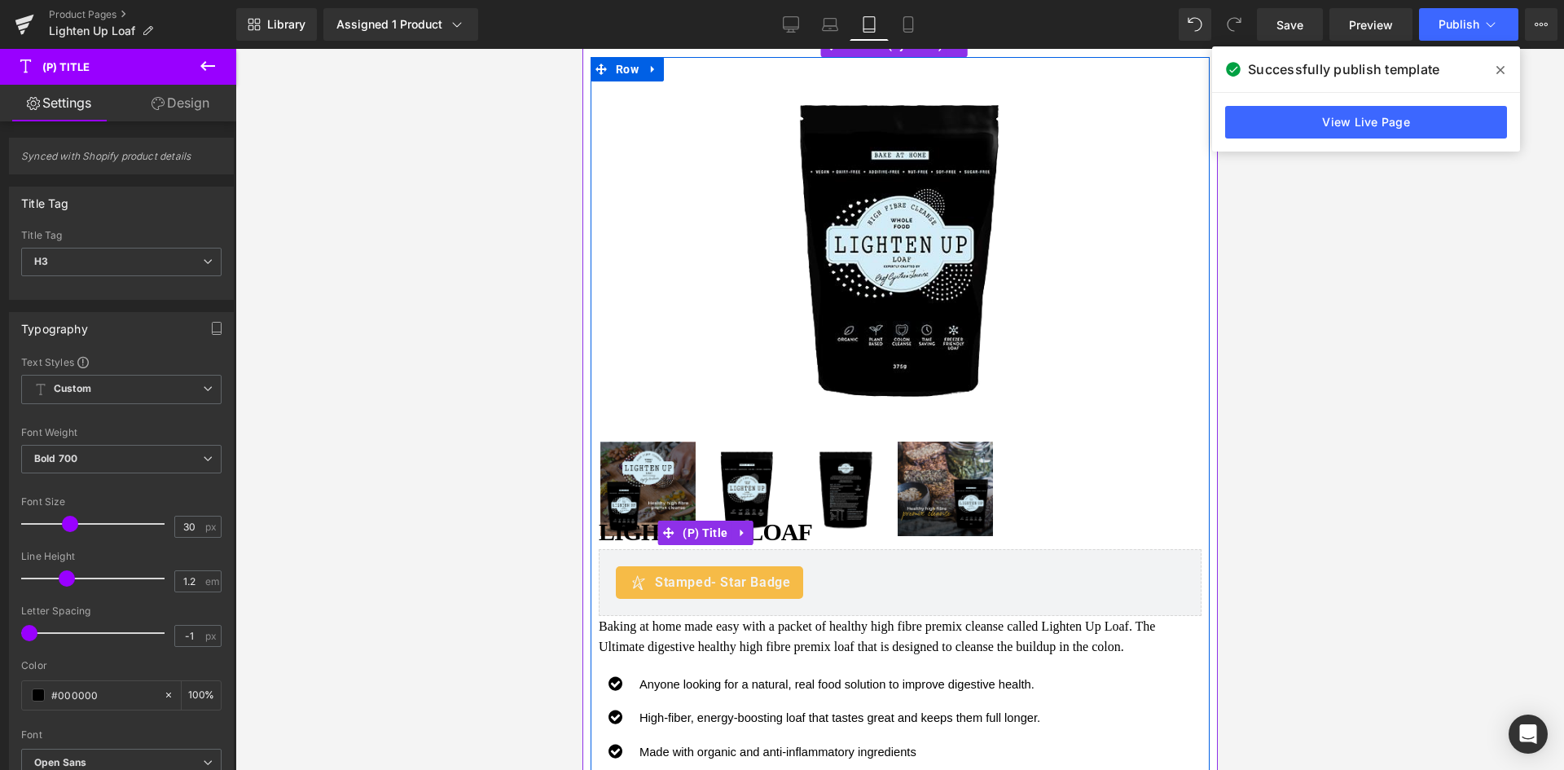
click at [778, 520] on link "Lighten UP Loaf" at bounding box center [704, 531] width 213 height 29
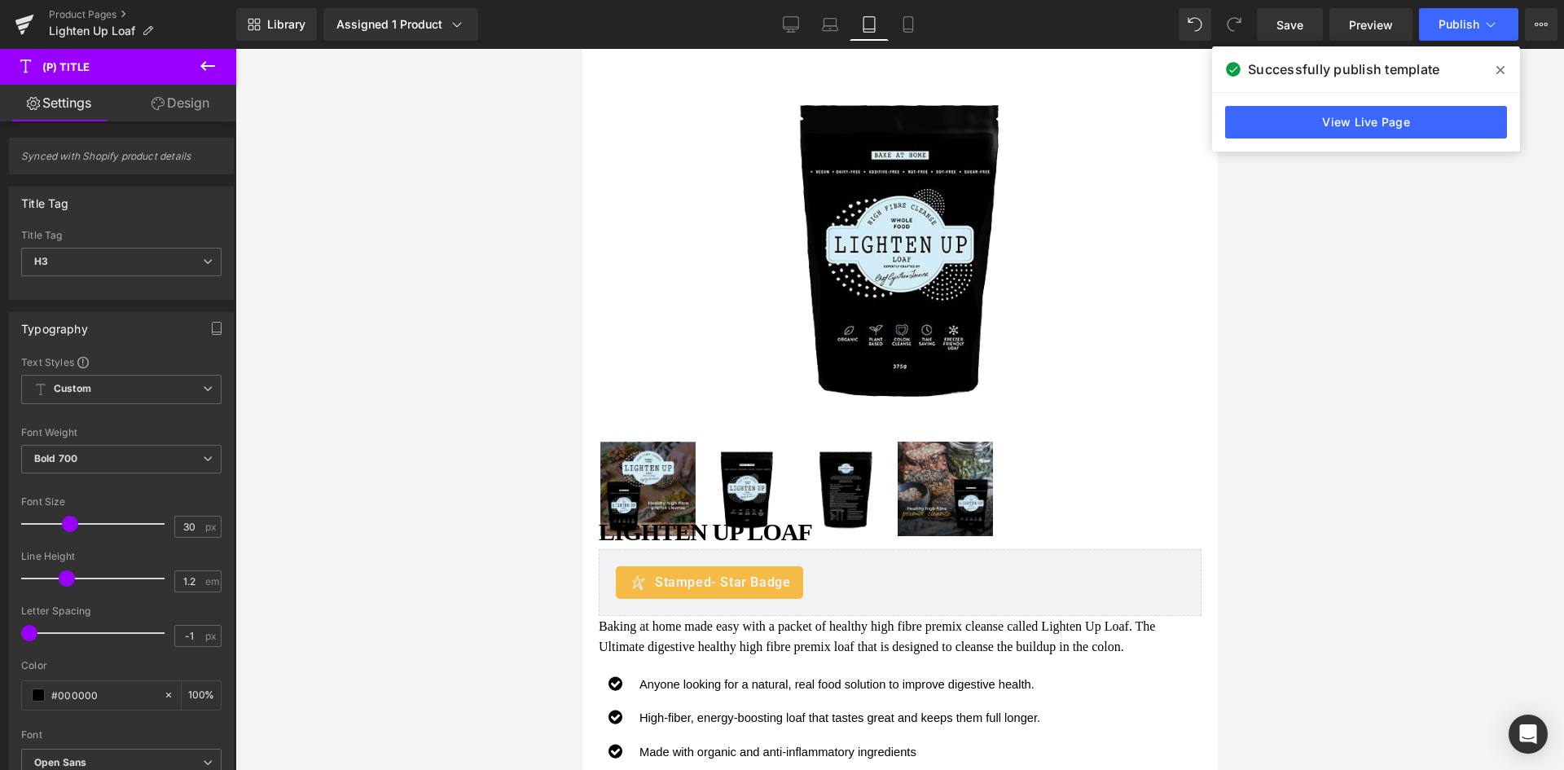
click at [185, 116] on link "Design" at bounding box center [180, 103] width 118 height 37
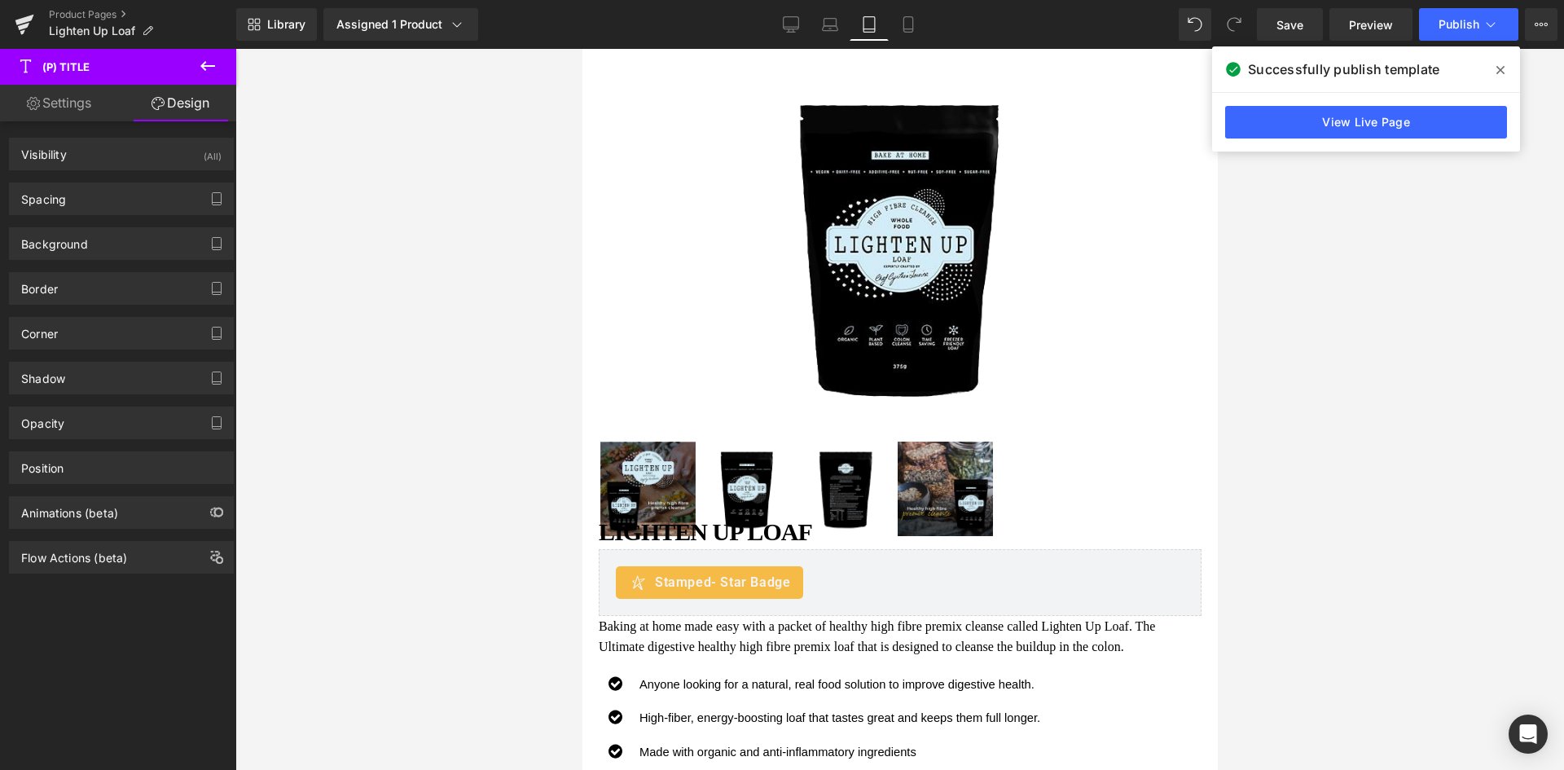
click at [73, 489] on div "Animations (beta)" at bounding box center [122, 506] width 244 height 45
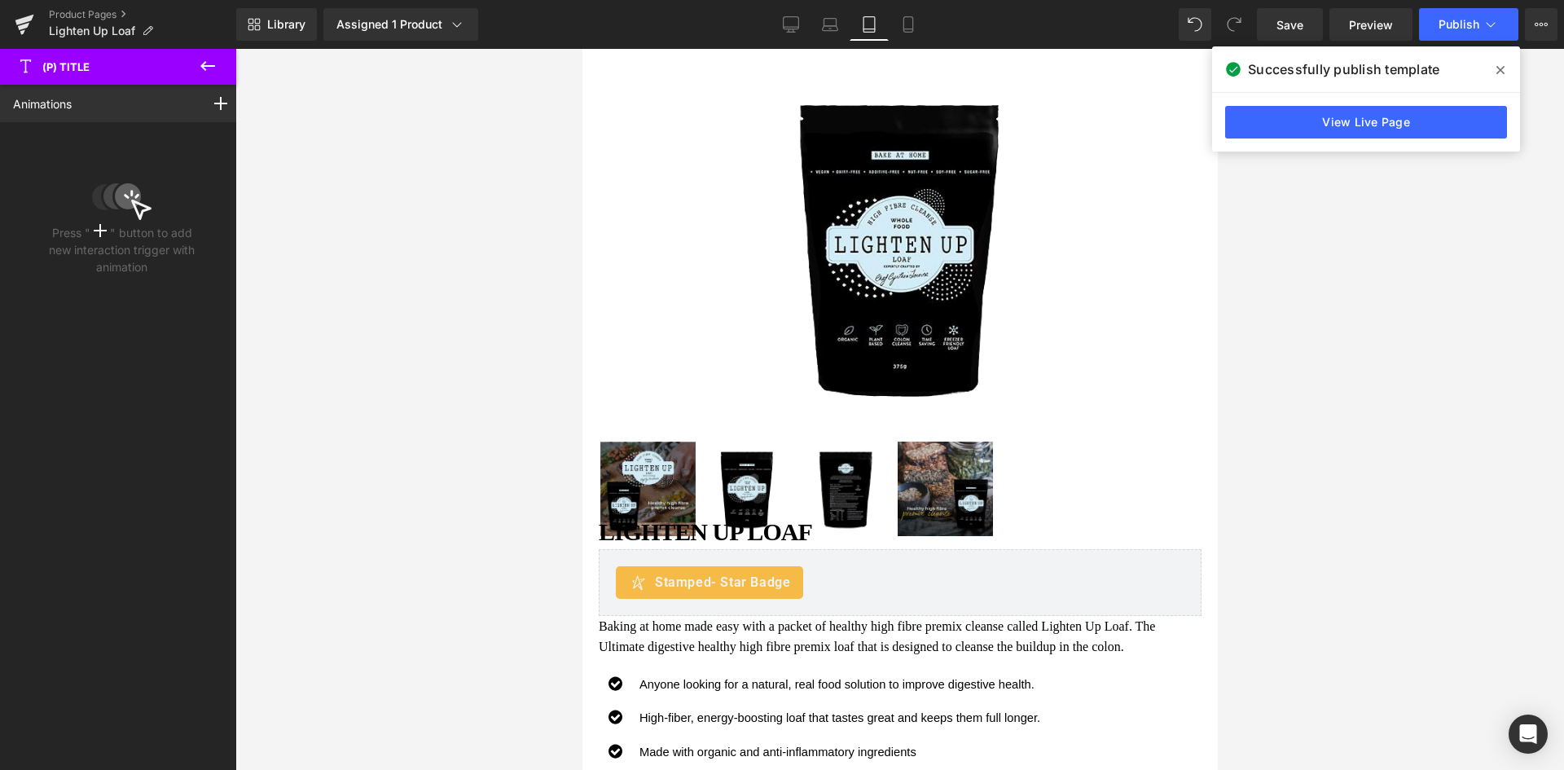
click at [200, 70] on icon at bounding box center [208, 66] width 20 height 20
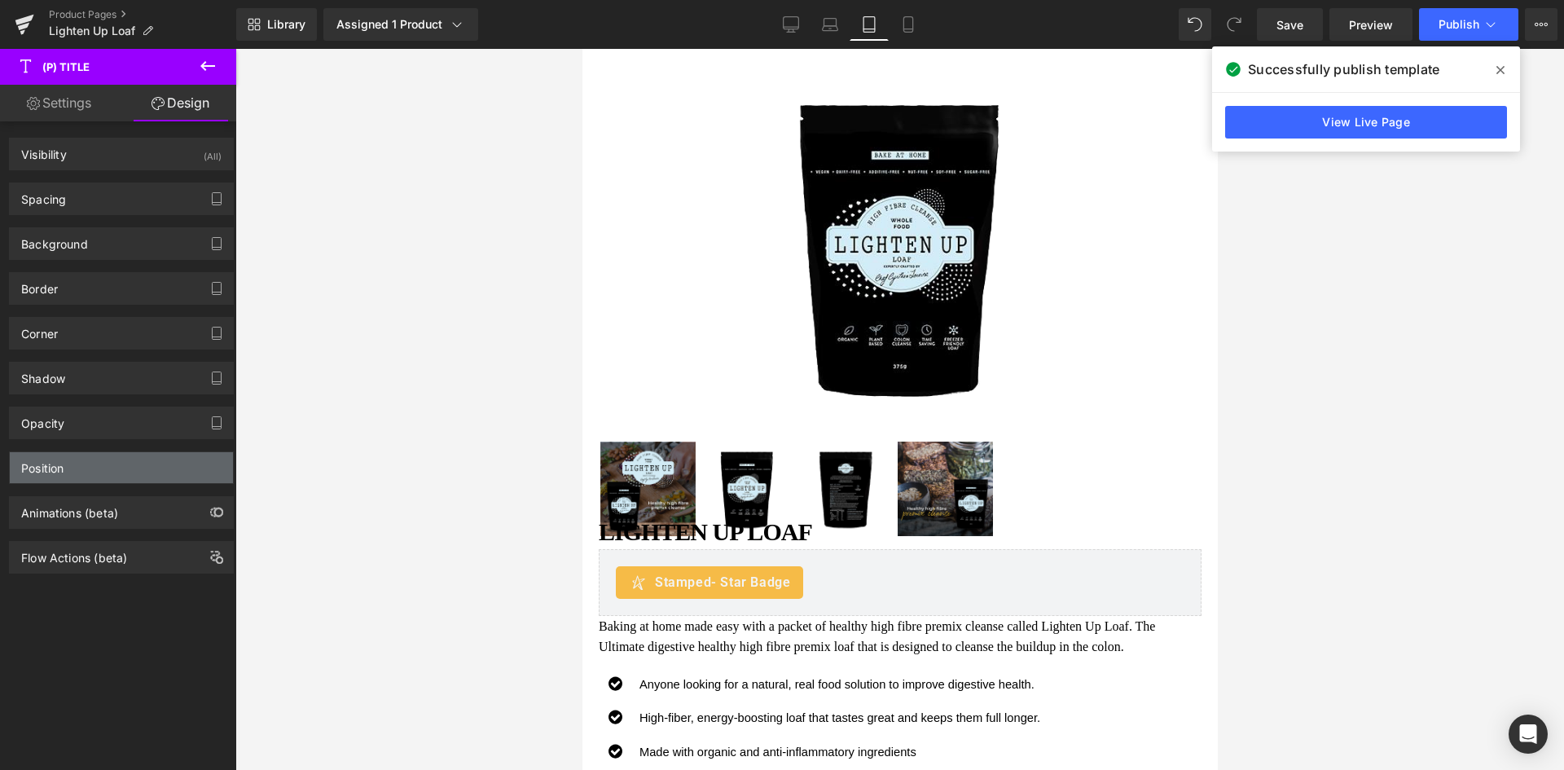
click at [76, 463] on div "Position" at bounding box center [121, 467] width 223 height 31
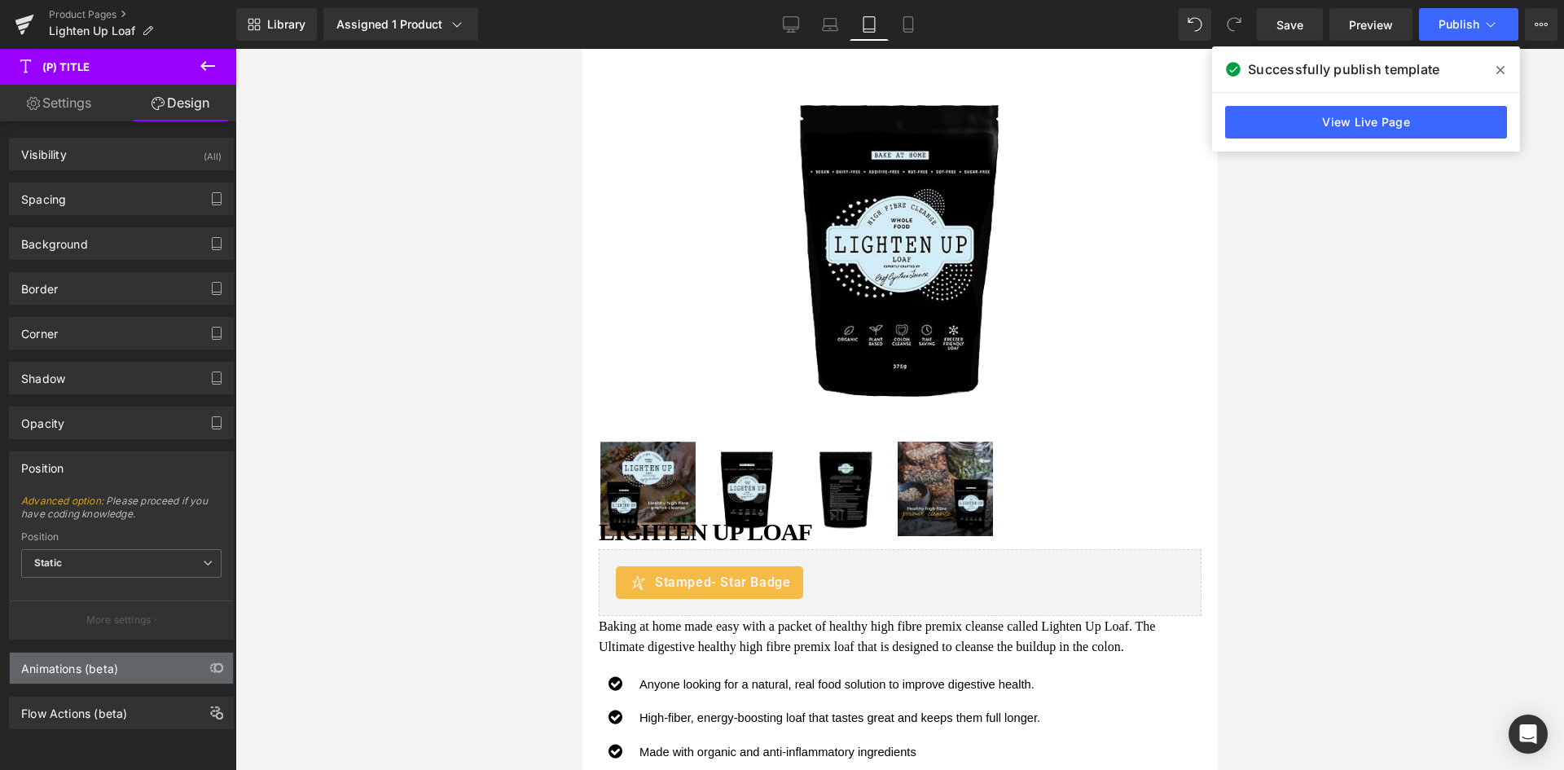
scroll to position [5, 0]
click at [1501, 69] on icon at bounding box center [1501, 70] width 8 height 8
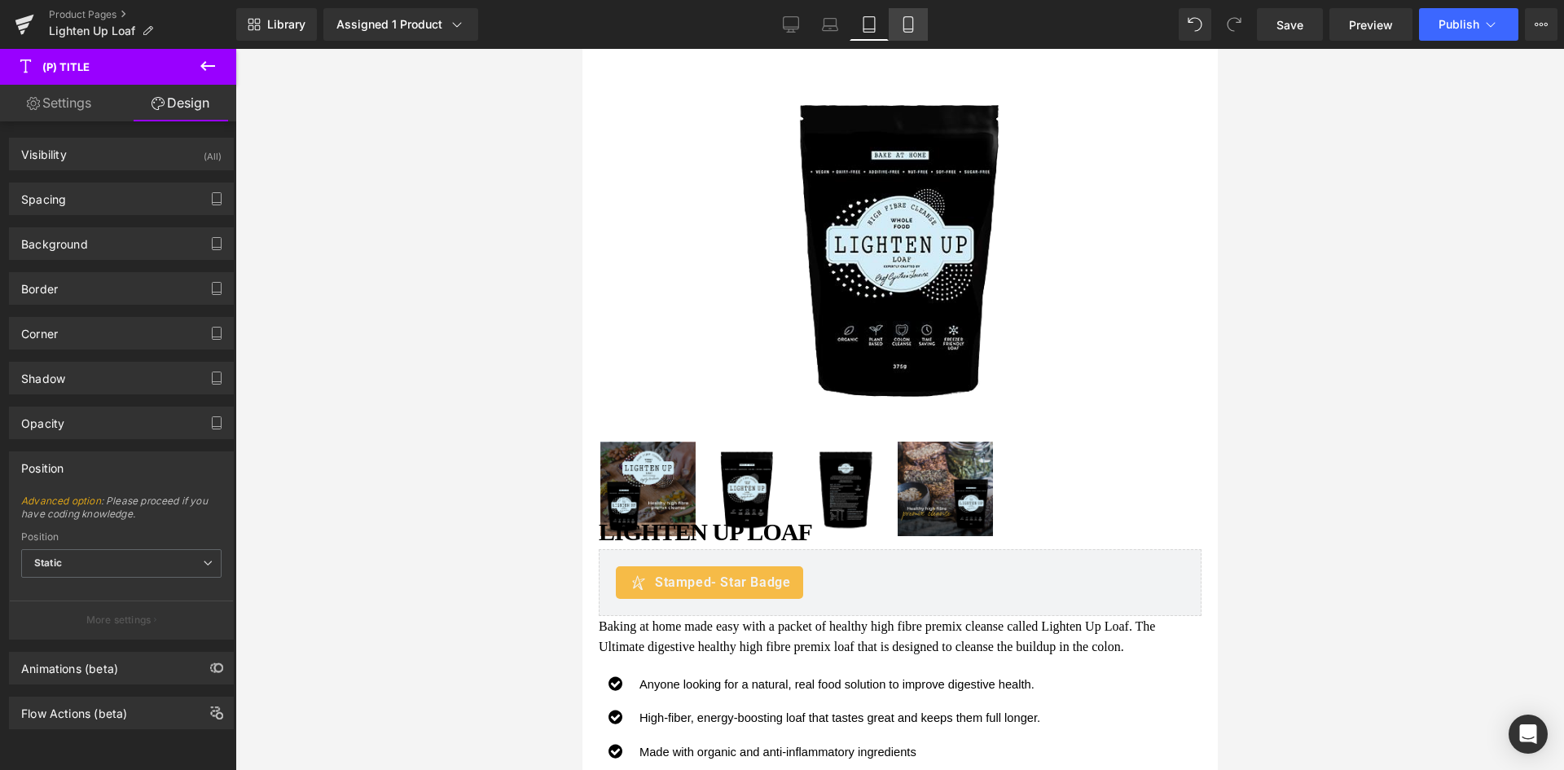
click at [913, 27] on icon at bounding box center [908, 24] width 16 height 16
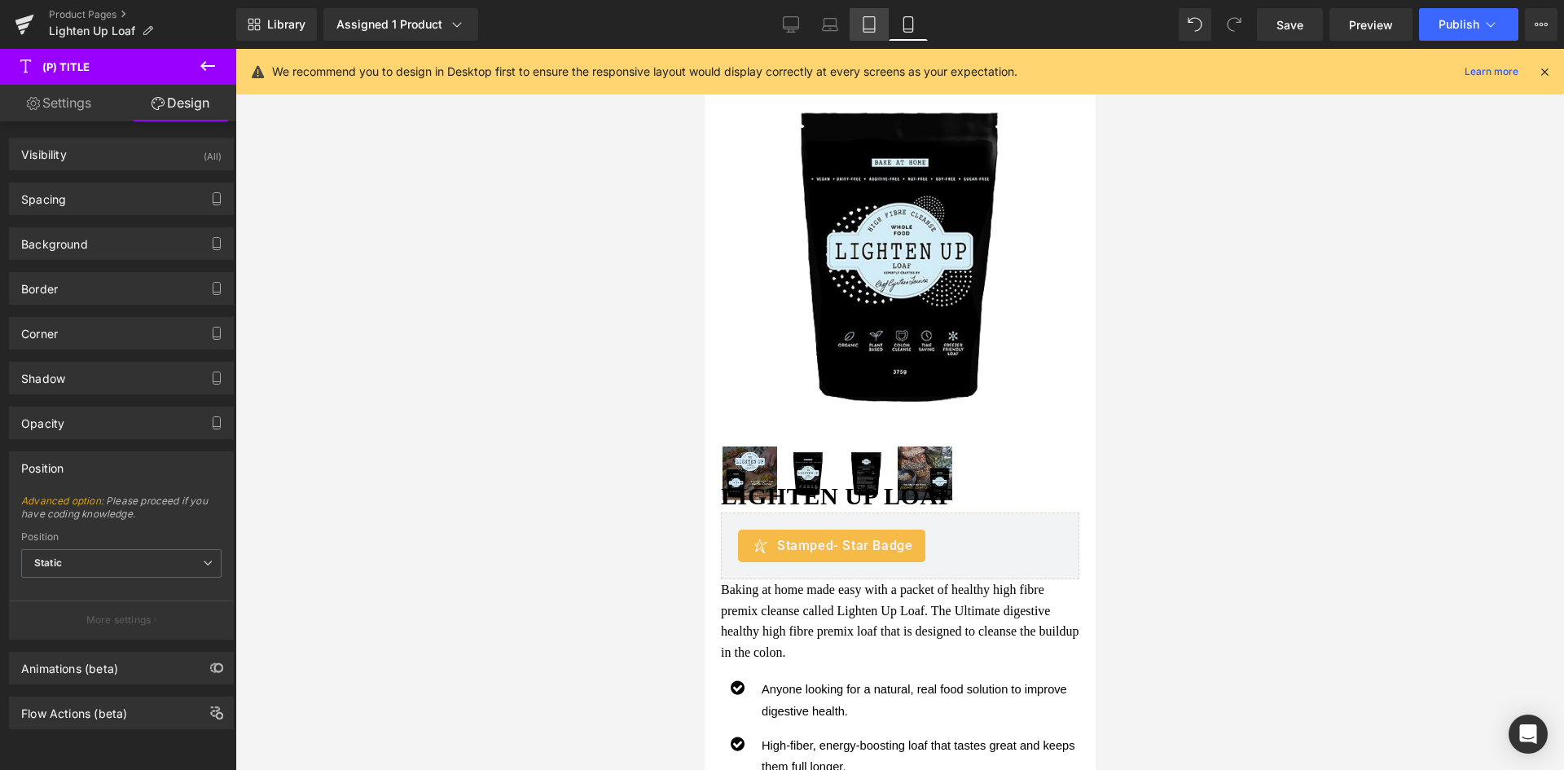
click at [888, 26] on link "Tablet" at bounding box center [869, 24] width 39 height 33
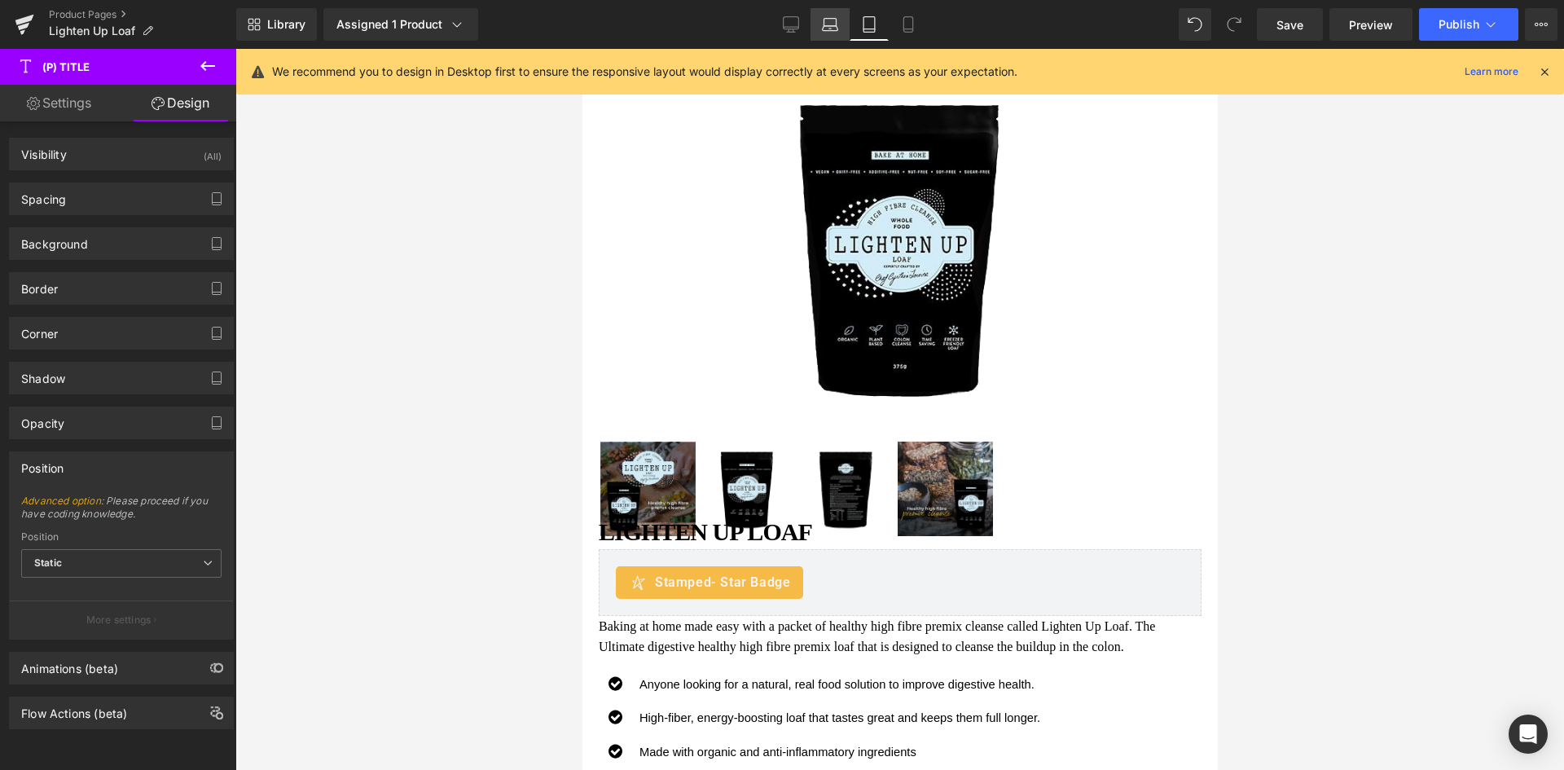
click at [838, 27] on icon at bounding box center [830, 24] width 16 height 16
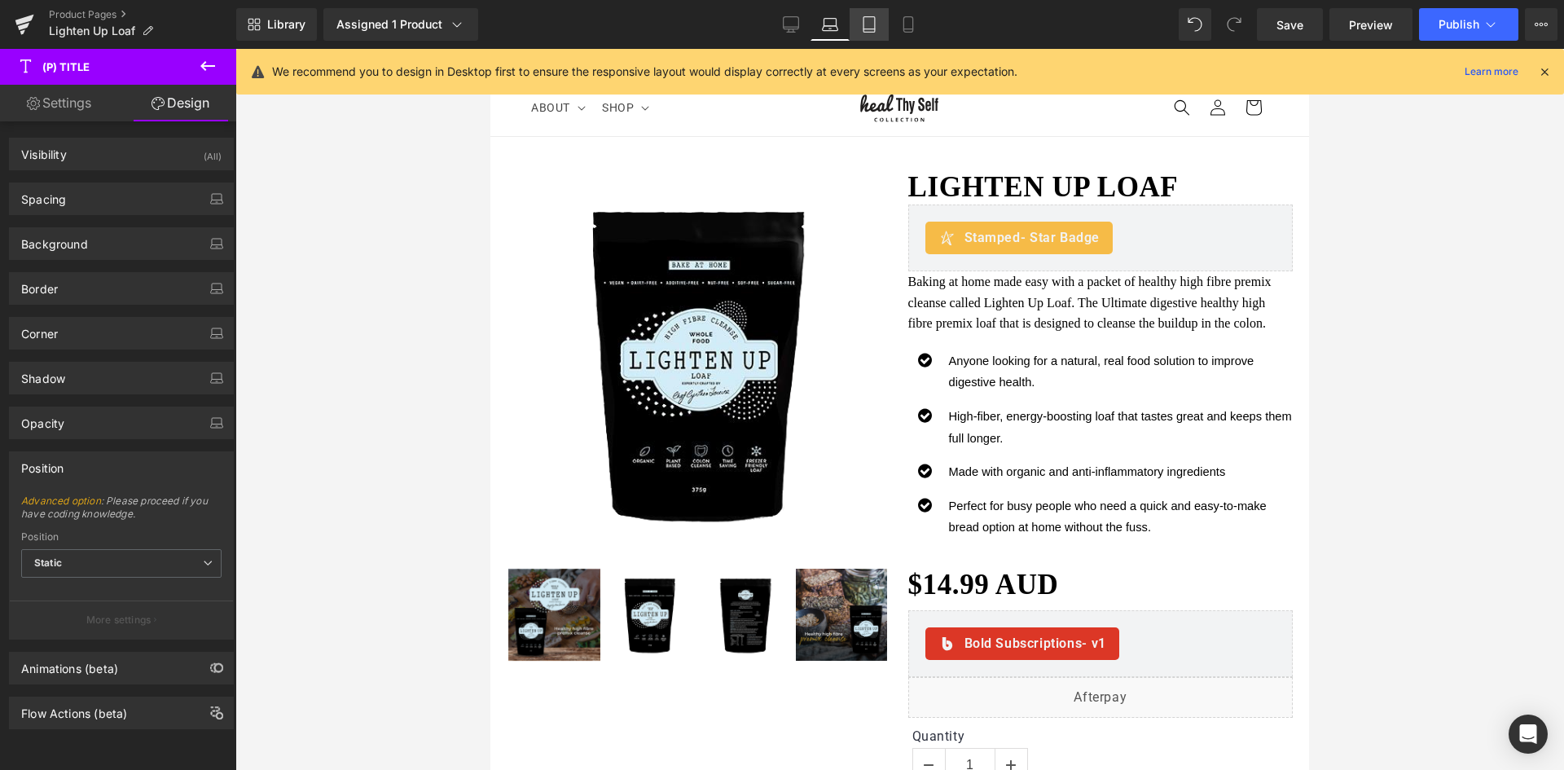
click at [867, 24] on icon at bounding box center [869, 24] width 16 height 16
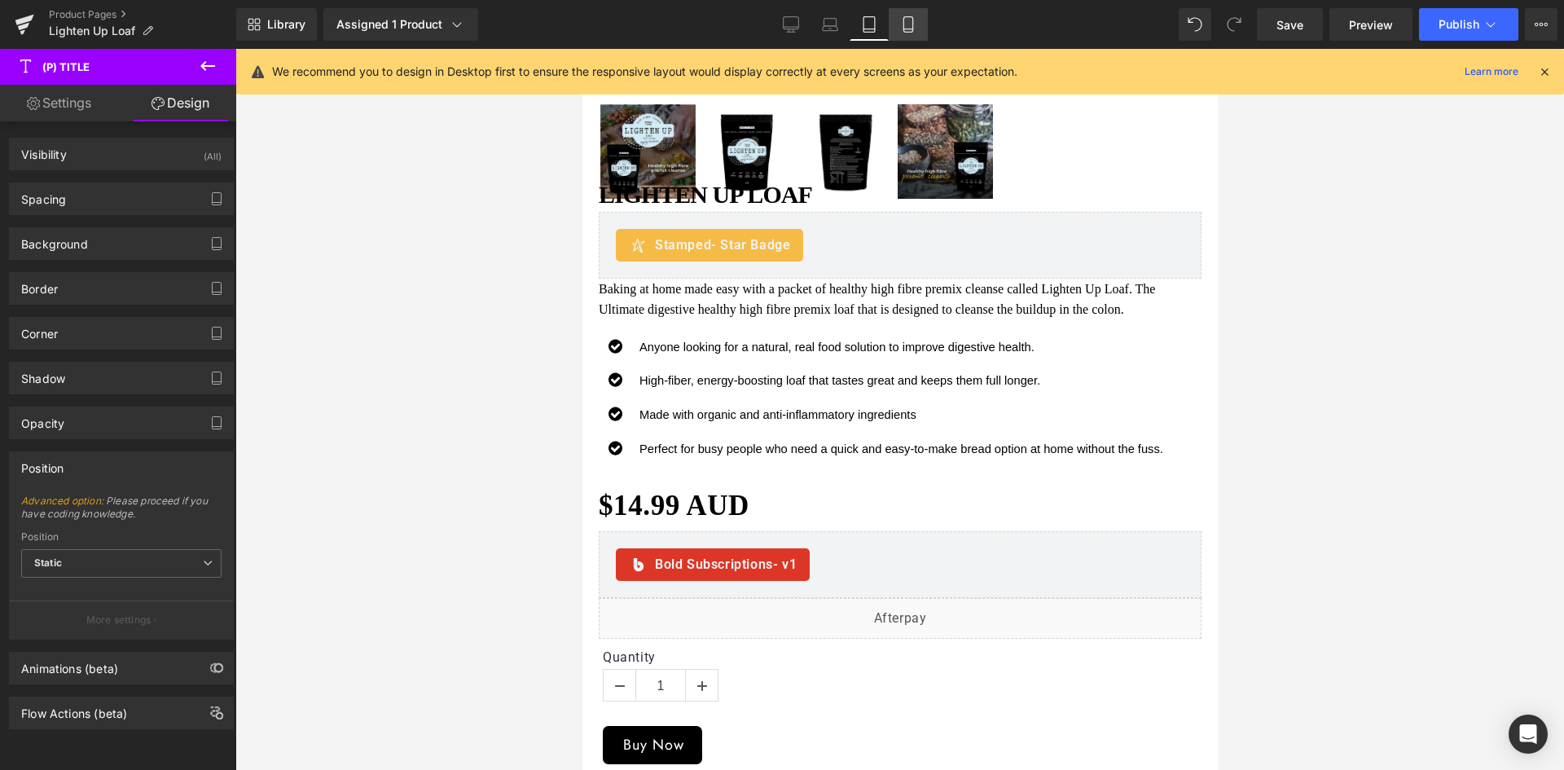
click at [901, 21] on icon at bounding box center [908, 24] width 16 height 16
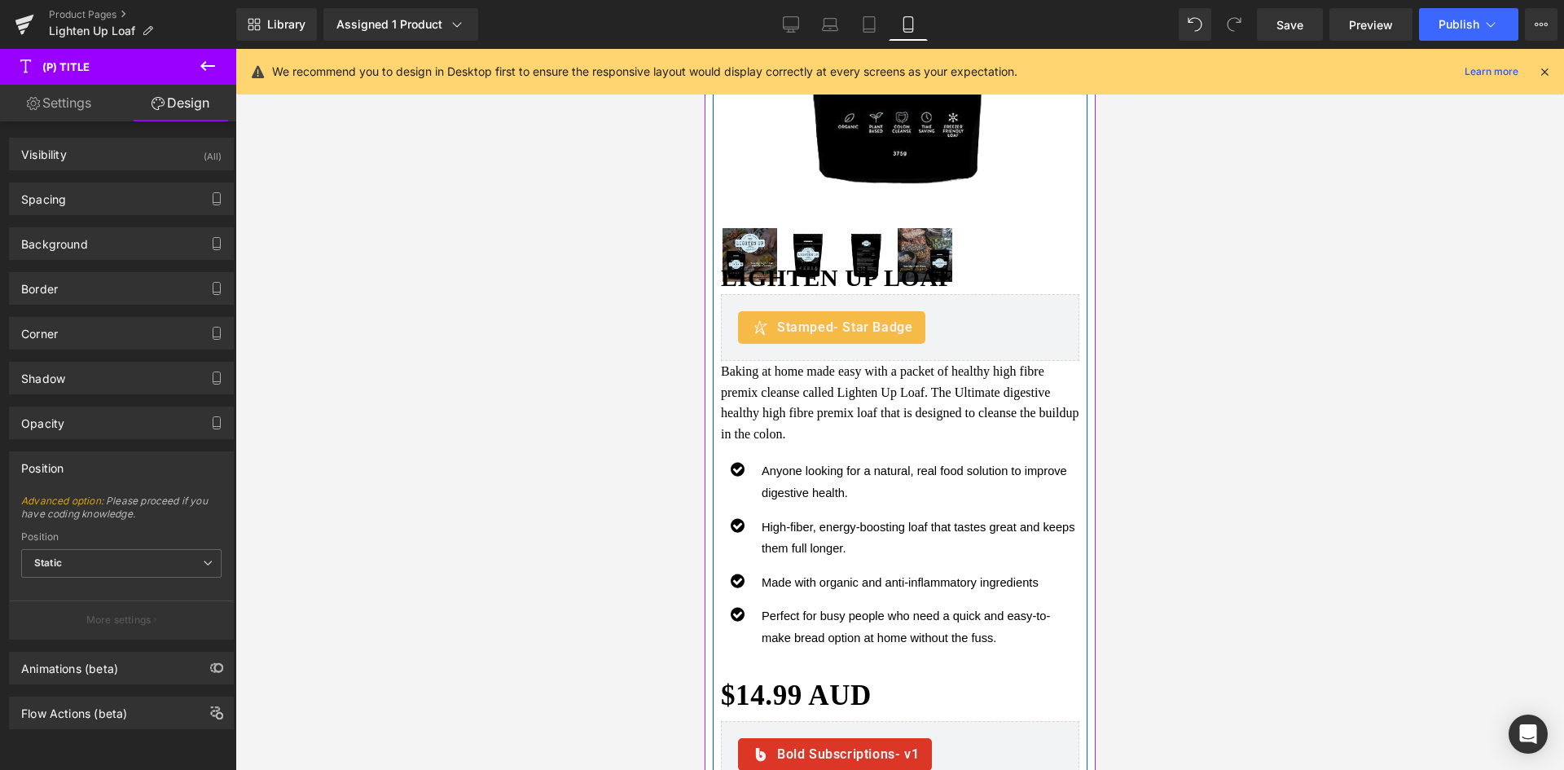
scroll to position [275, 0]
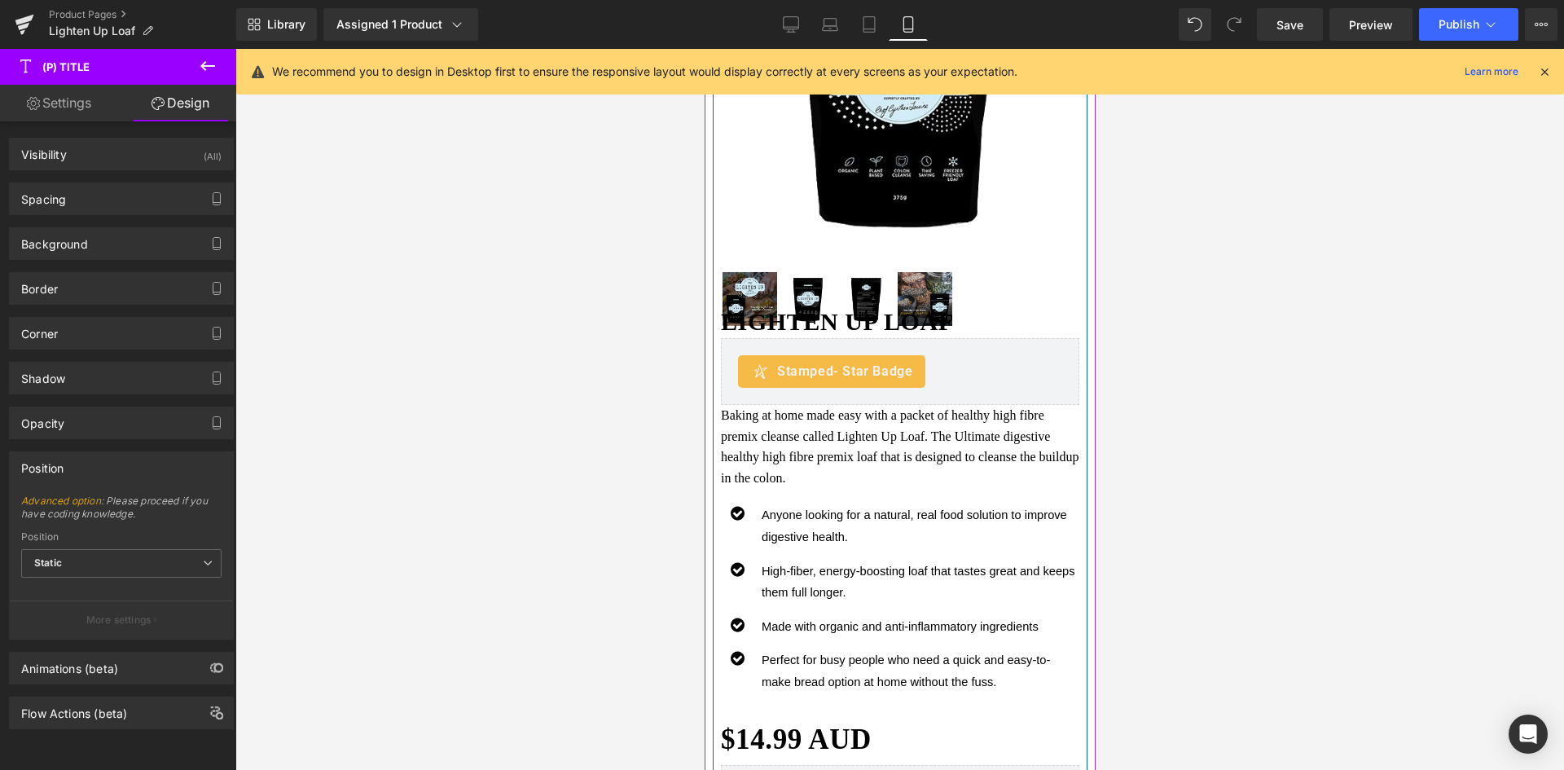
click at [968, 271] on div at bounding box center [899, 300] width 359 height 58
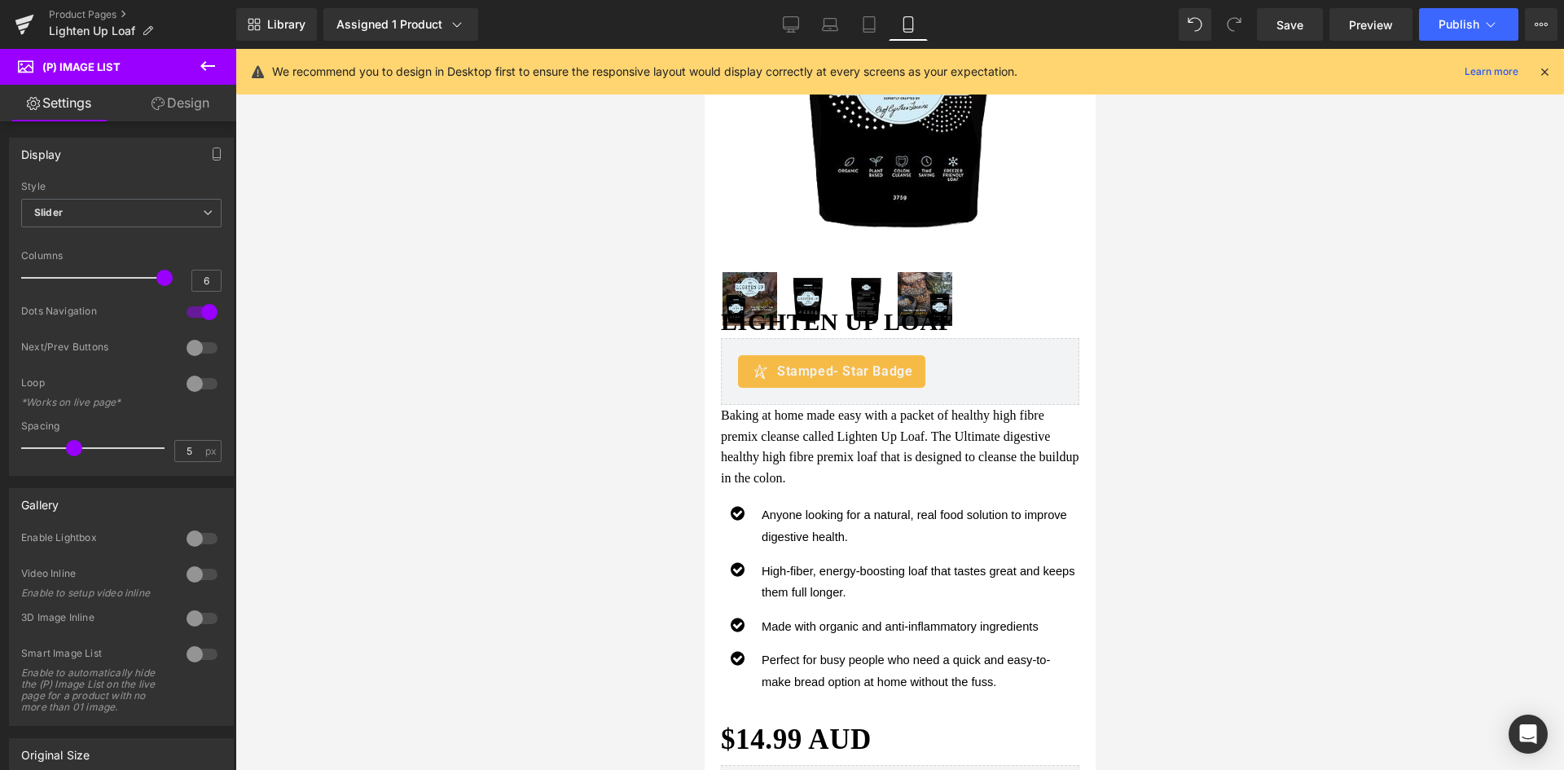
drag, startPoint x: 152, startPoint y: 271, endPoint x: 420, endPoint y: 284, distance: 269.2
click at [335, 284] on div "(P) Title You are previewing how the will restyle your page. You can not edit E…" at bounding box center [782, 399] width 1564 height 798
click at [202, 283] on input "6" at bounding box center [206, 281] width 29 height 20
drag, startPoint x: 189, startPoint y: 279, endPoint x: 210, endPoint y: 284, distance: 21.7
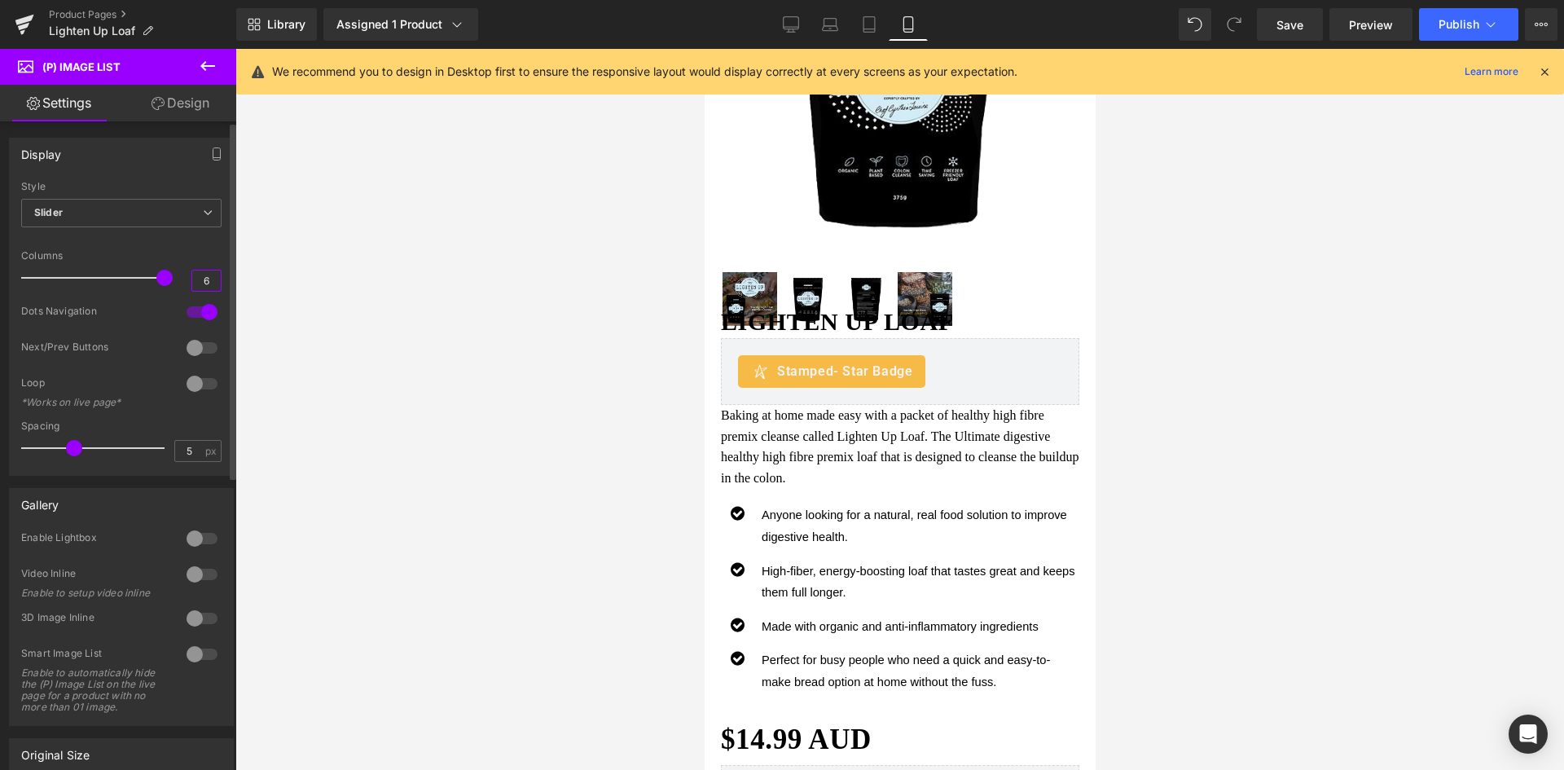
click at [210, 284] on input "6" at bounding box center [206, 281] width 29 height 20
type input "4"
click at [361, 363] on div at bounding box center [899, 409] width 1329 height 721
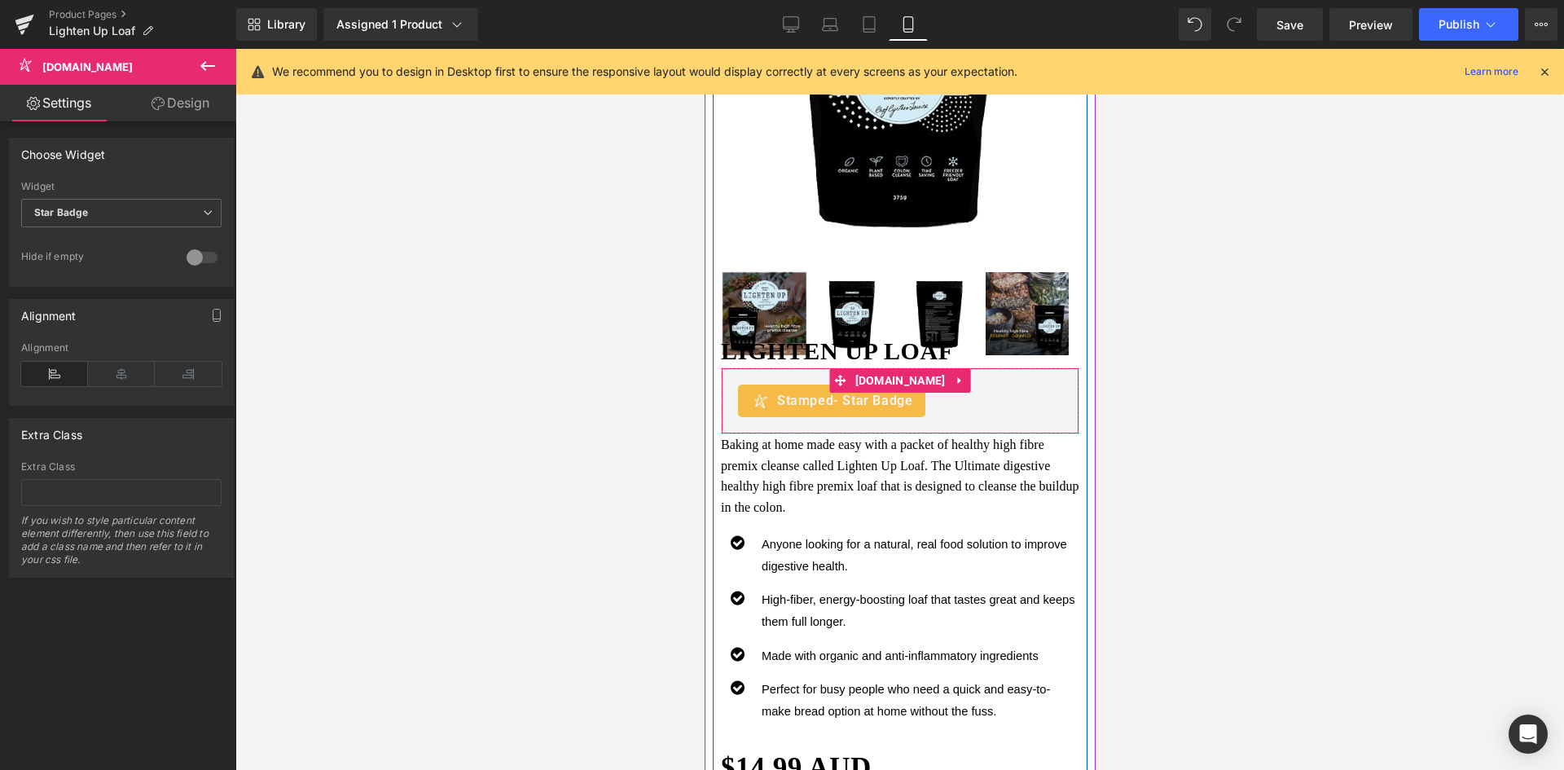
click at [970, 385] on div "Stamped - Star Badge" at bounding box center [899, 401] width 324 height 33
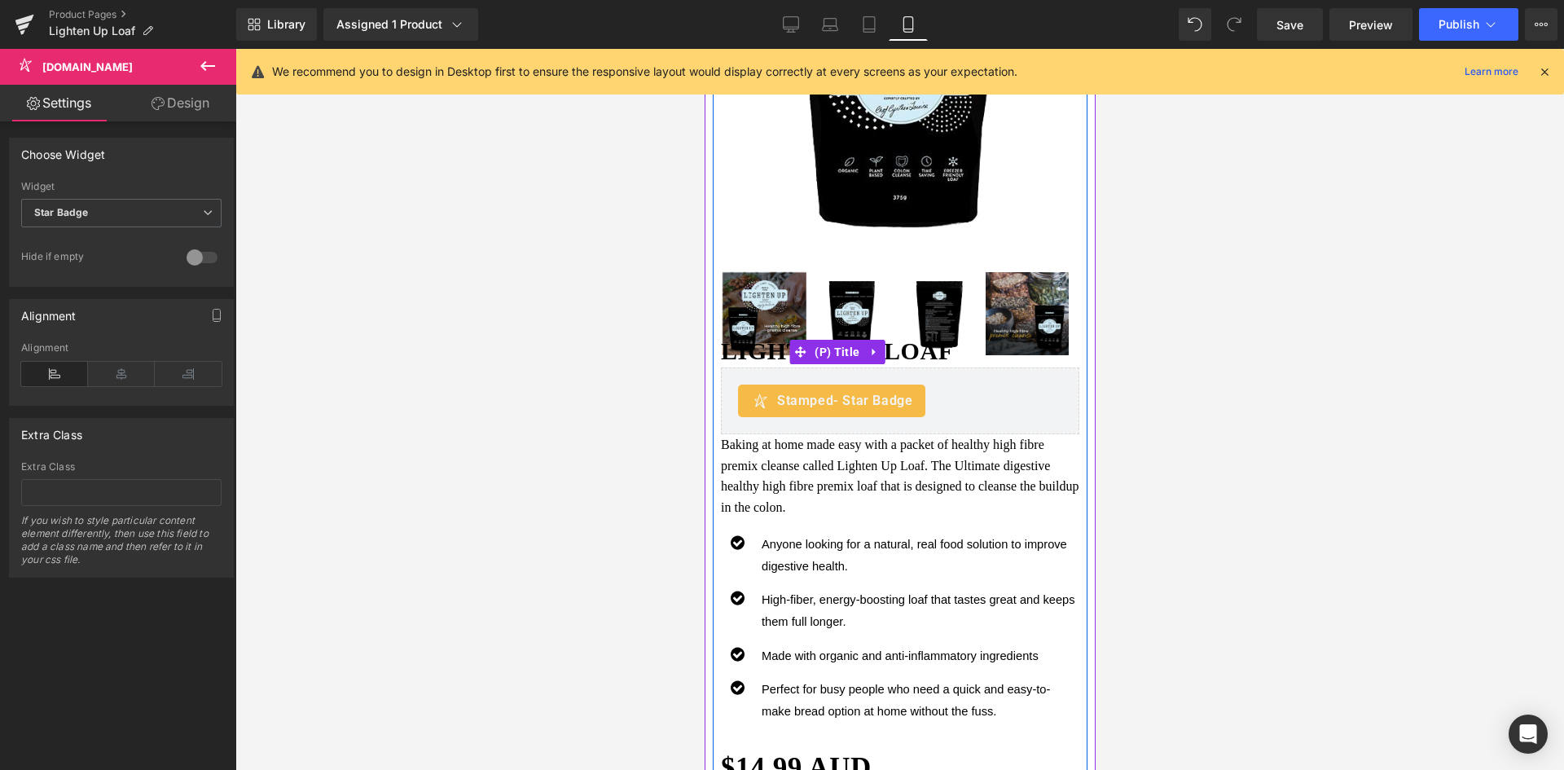
click at [968, 341] on h3 "Lighten UP Loaf" at bounding box center [899, 352] width 359 height 31
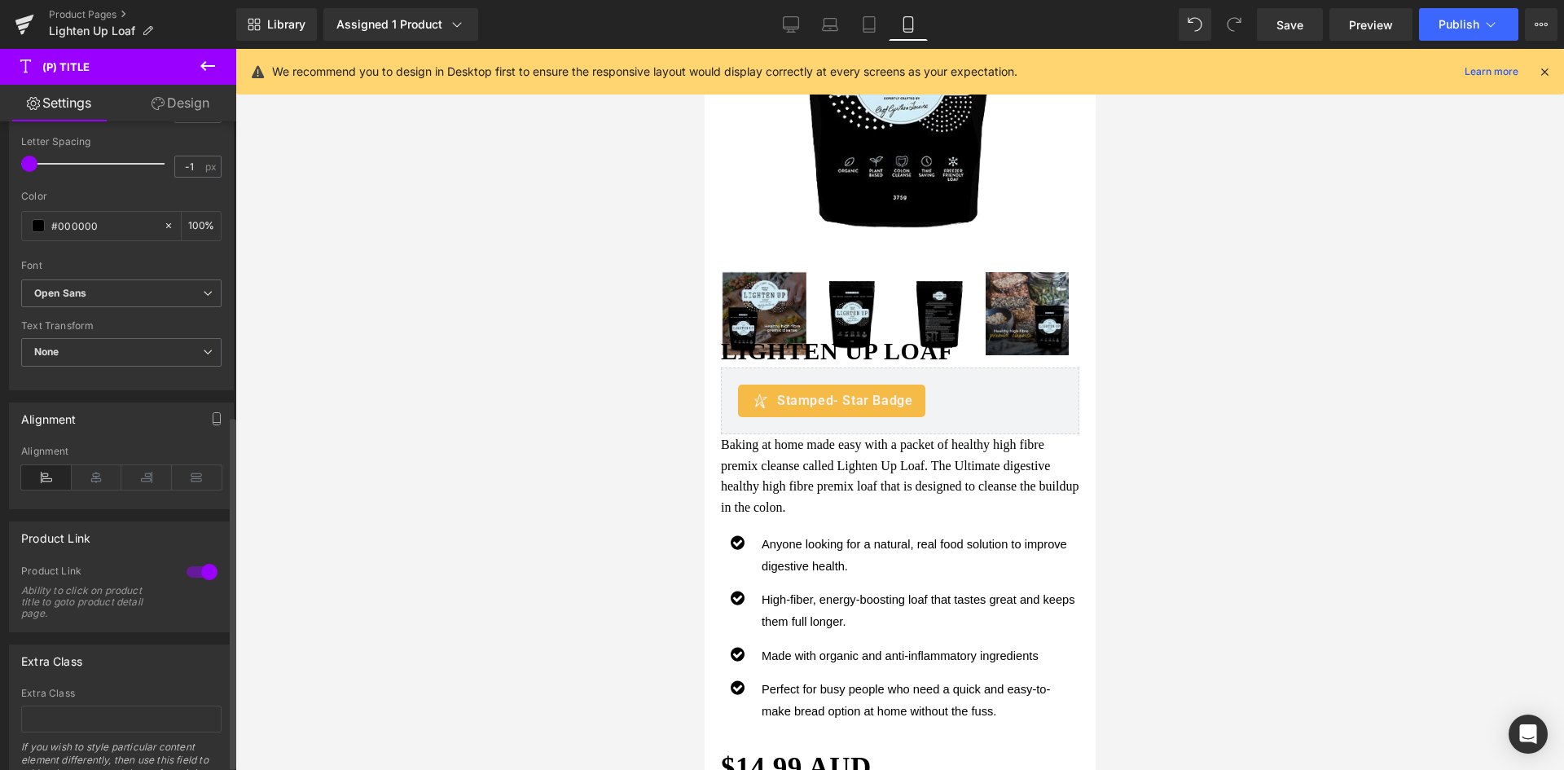
scroll to position [549, 0]
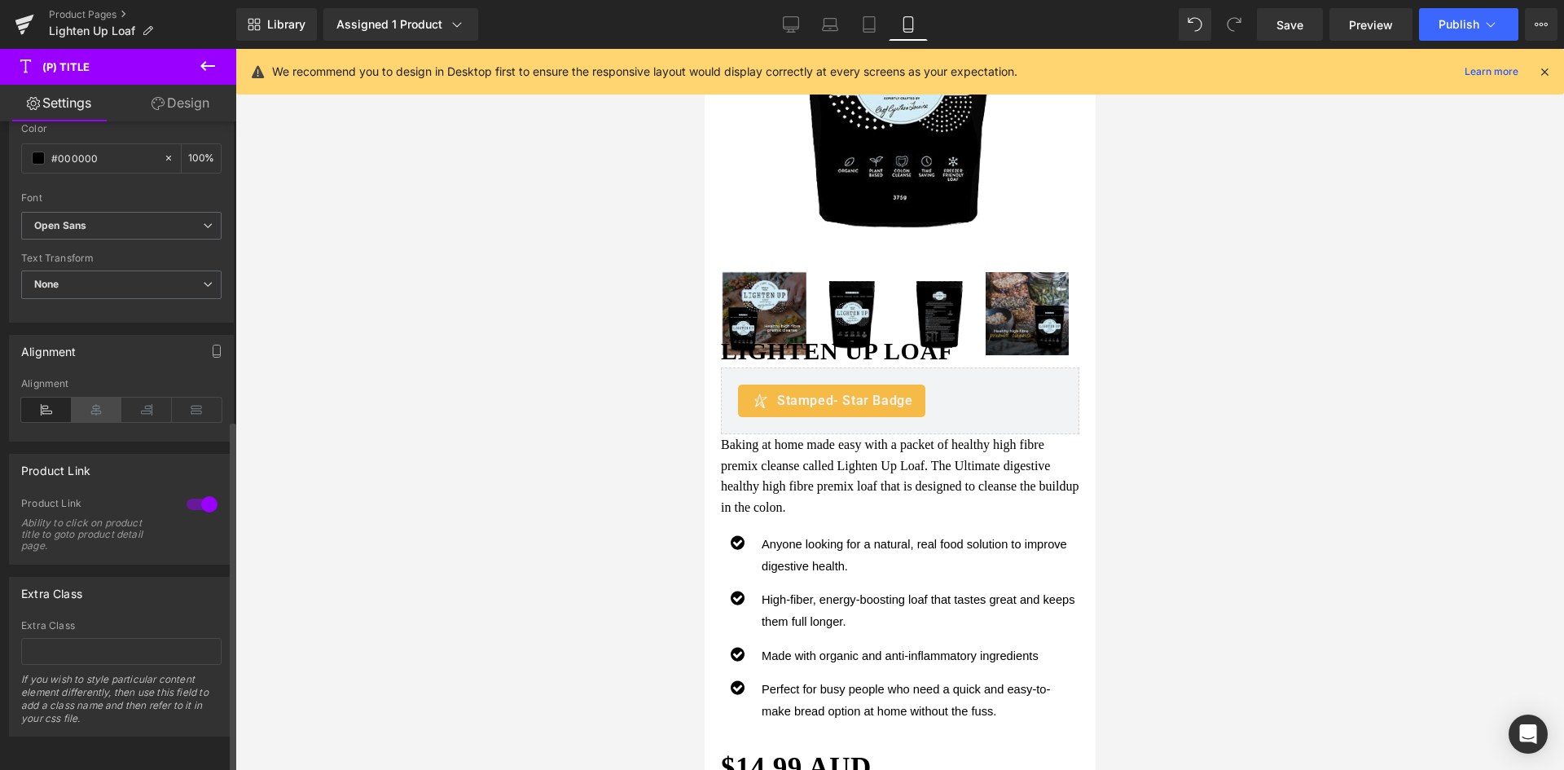
click at [92, 399] on icon at bounding box center [97, 410] width 51 height 24
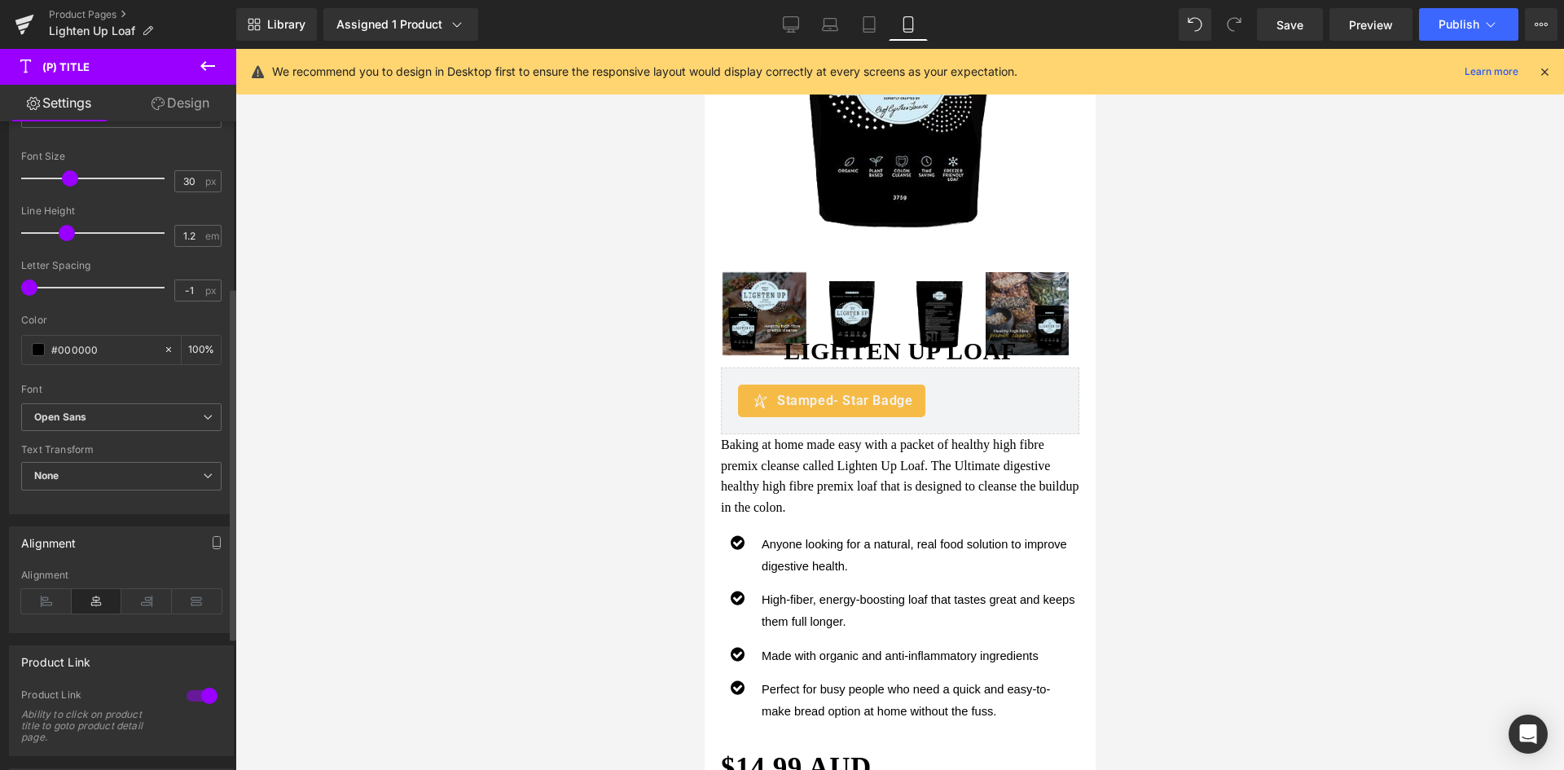
scroll to position [305, 0]
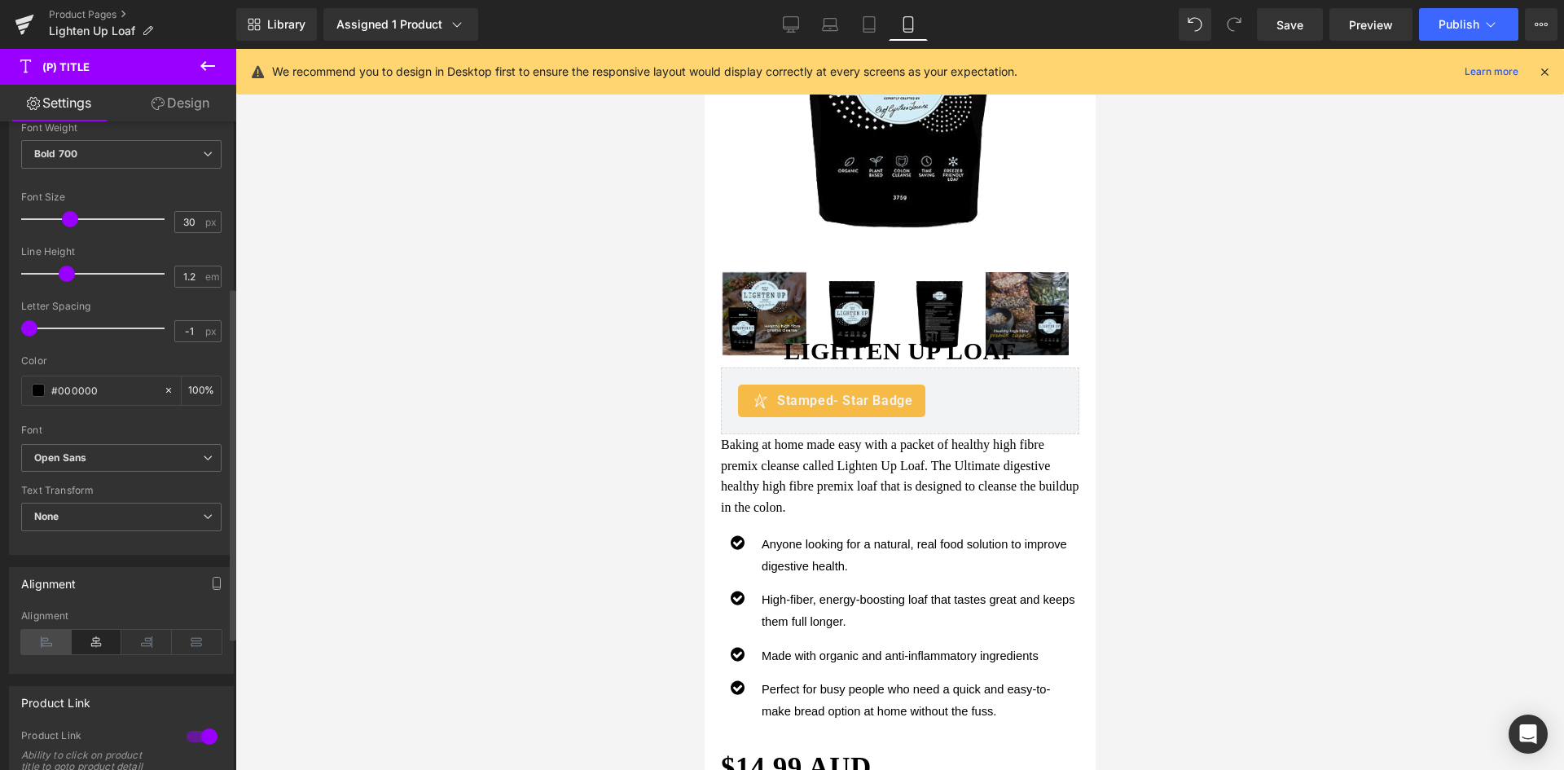
click at [34, 636] on icon at bounding box center [46, 642] width 51 height 24
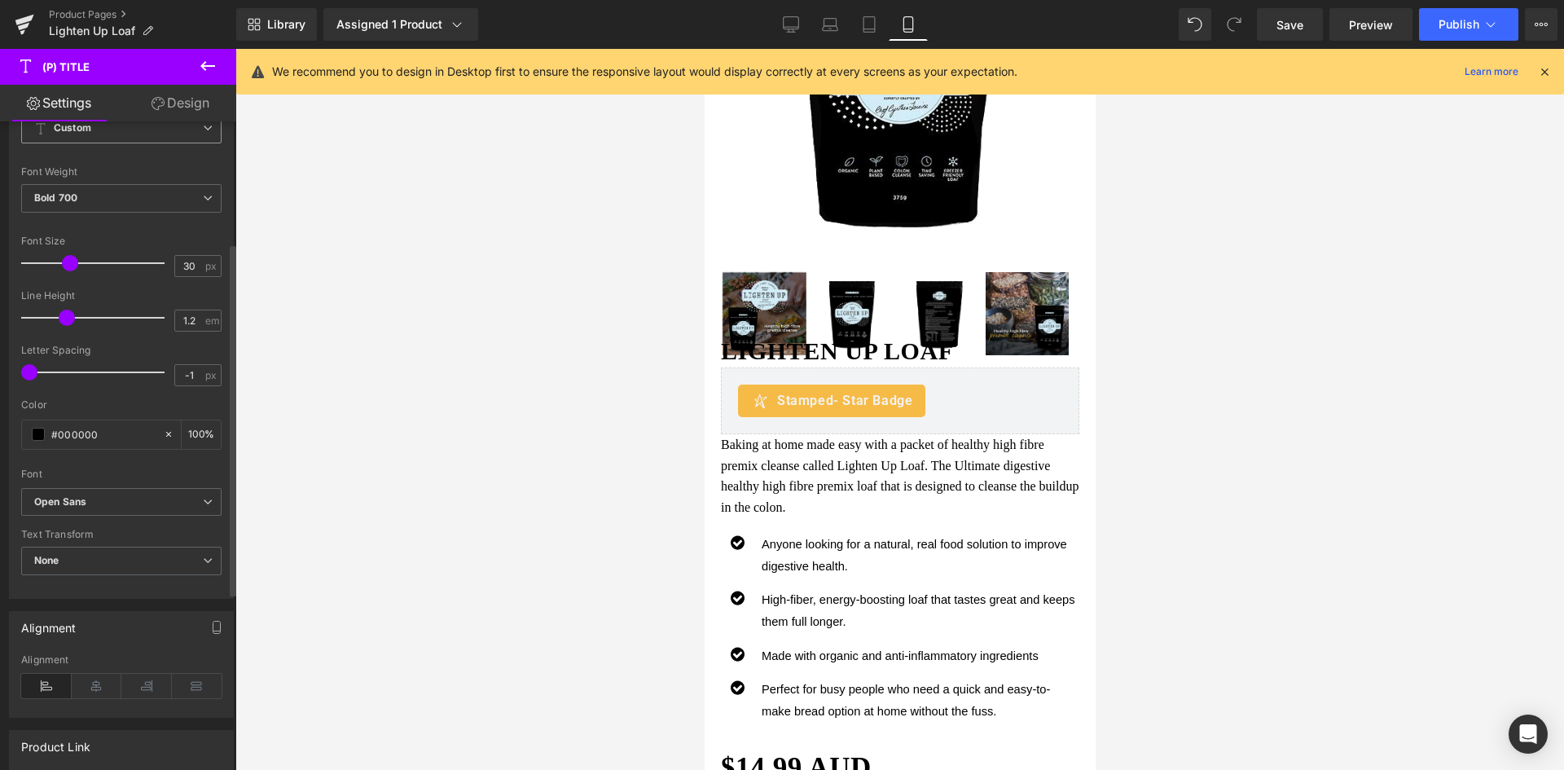
scroll to position [223, 0]
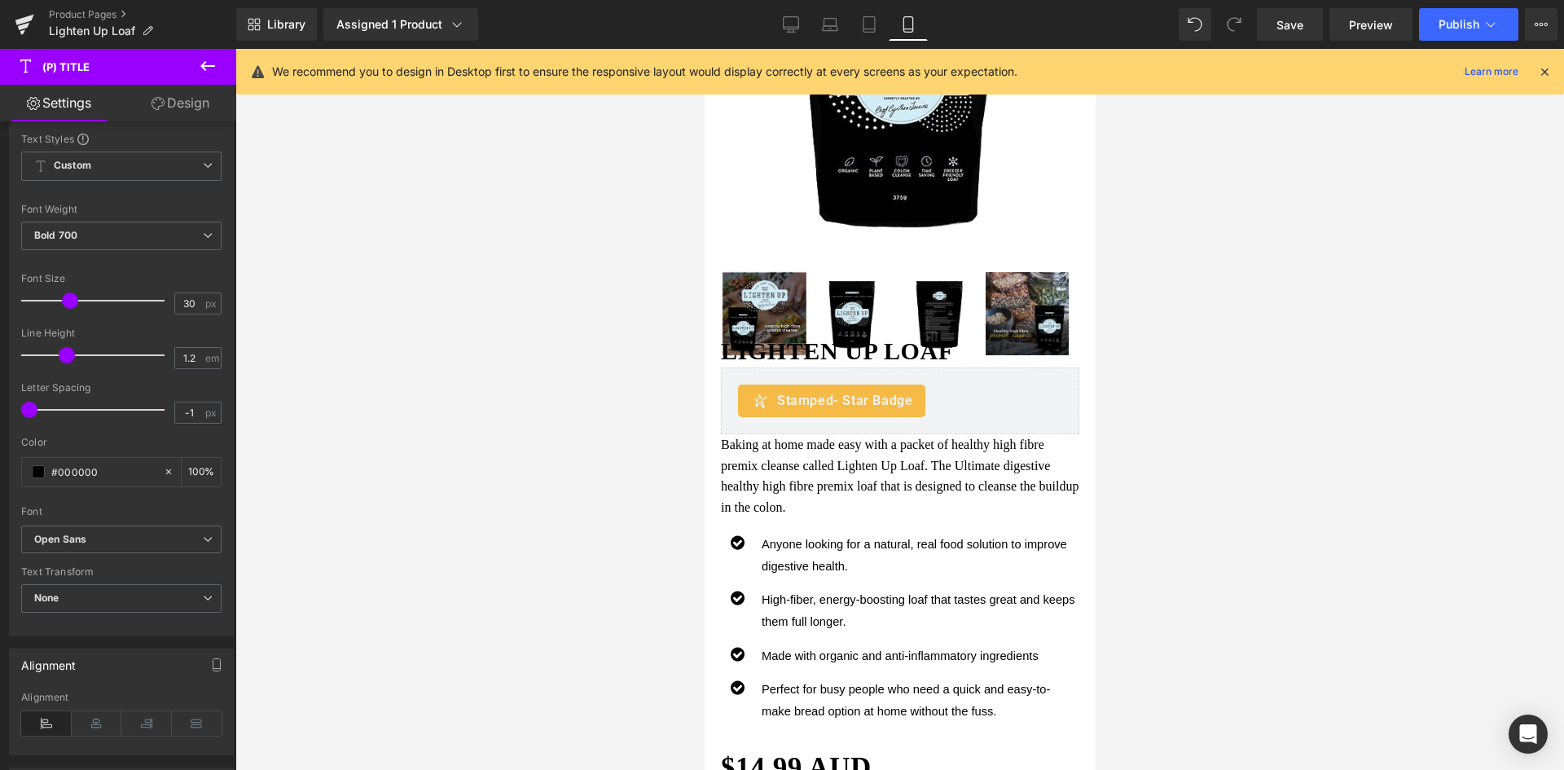
click at [177, 103] on link "Design" at bounding box center [180, 103] width 118 height 37
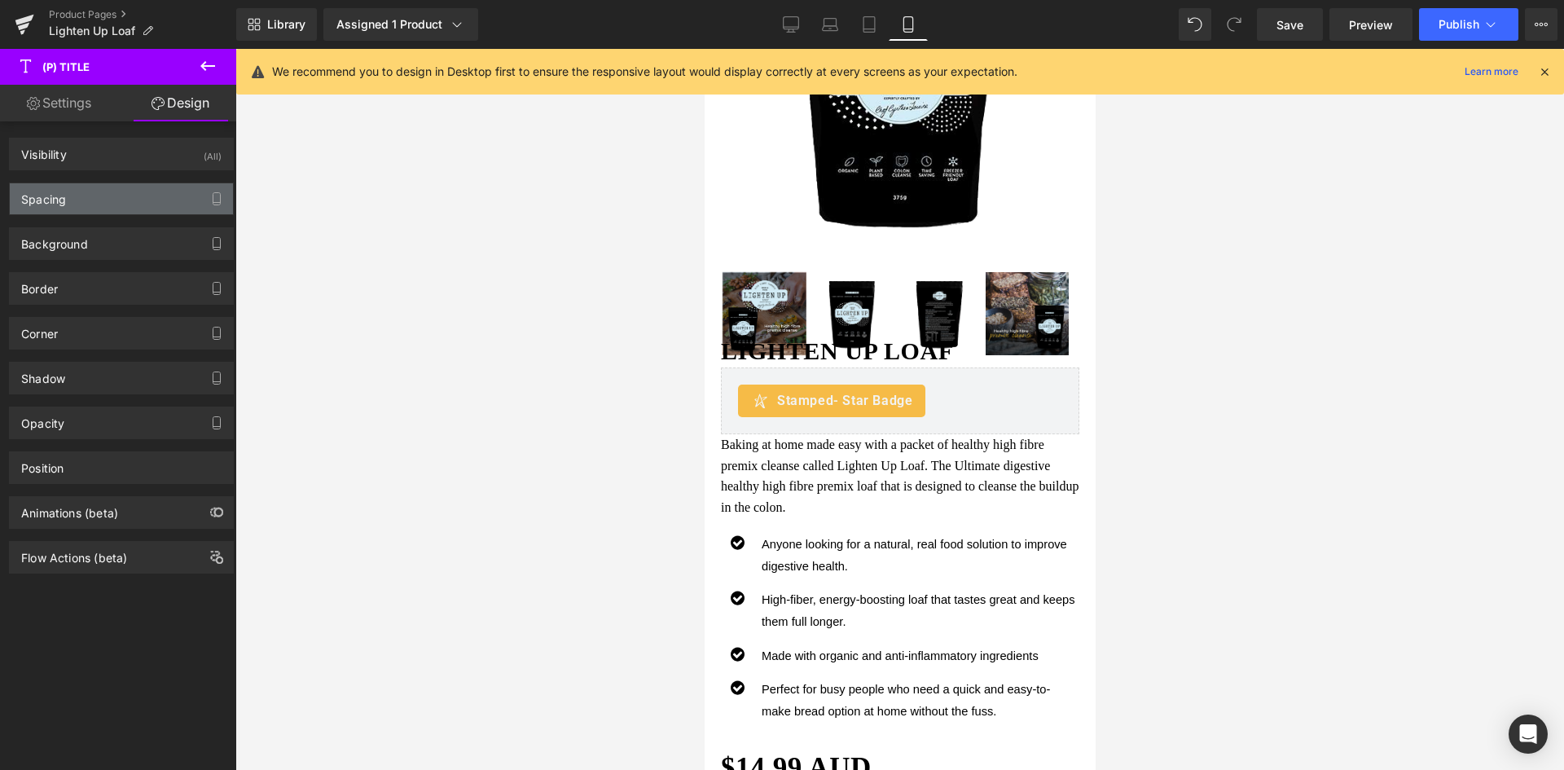
click at [115, 183] on div "Spacing" at bounding box center [121, 198] width 223 height 31
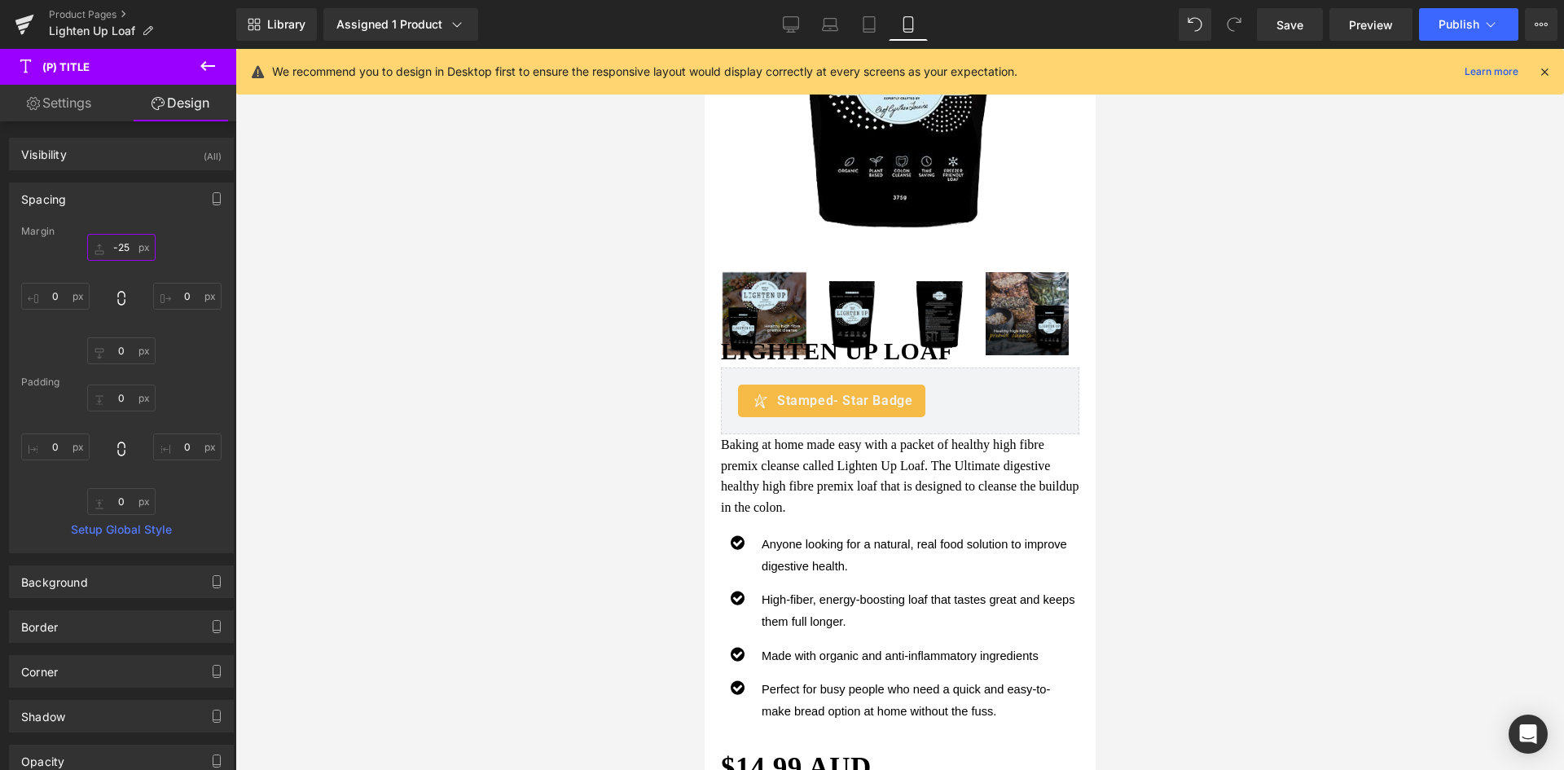
click at [117, 251] on input "-25" at bounding box center [121, 247] width 68 height 27
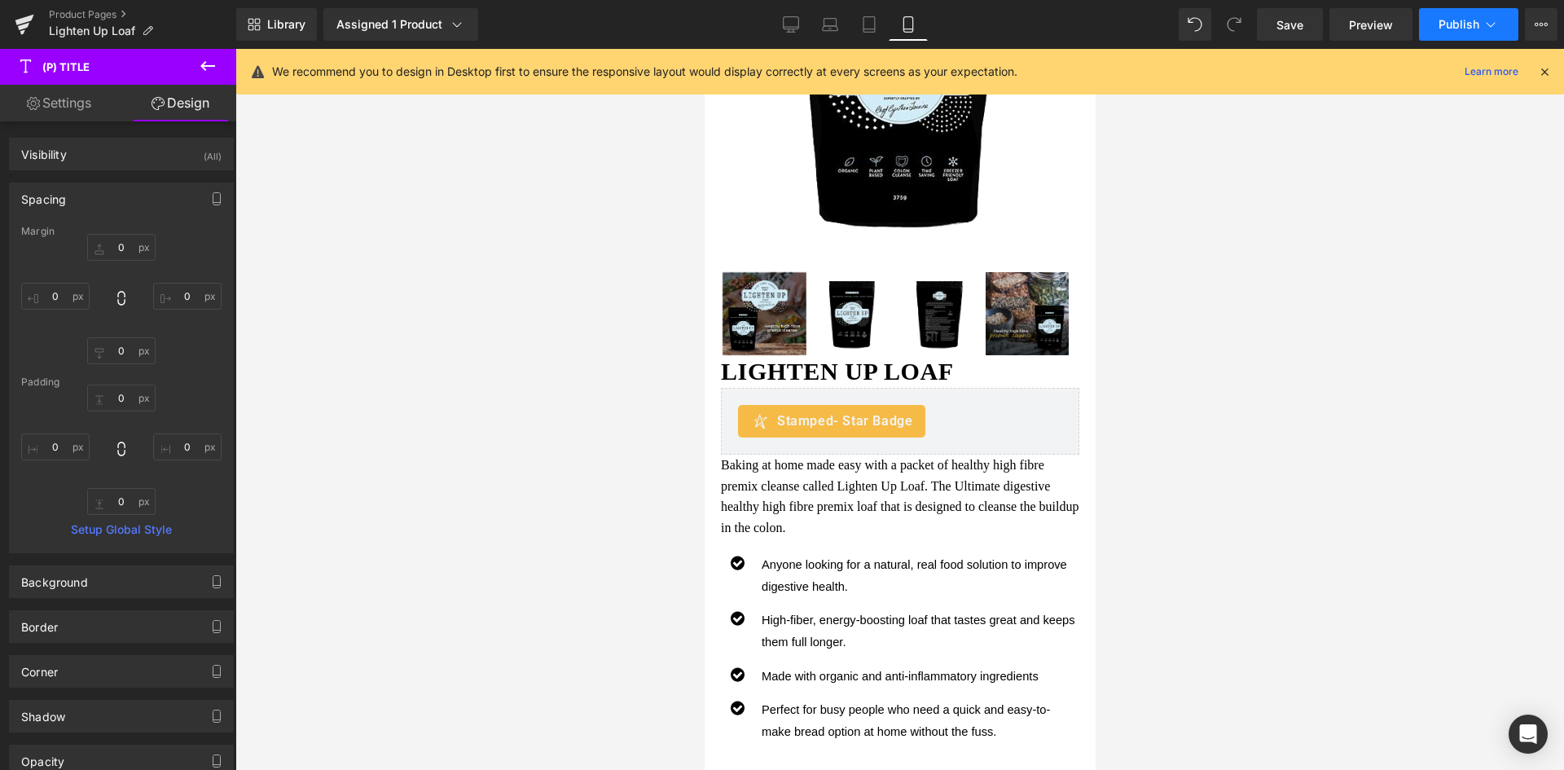
click at [1482, 20] on button "Publish" at bounding box center [1468, 24] width 99 height 33
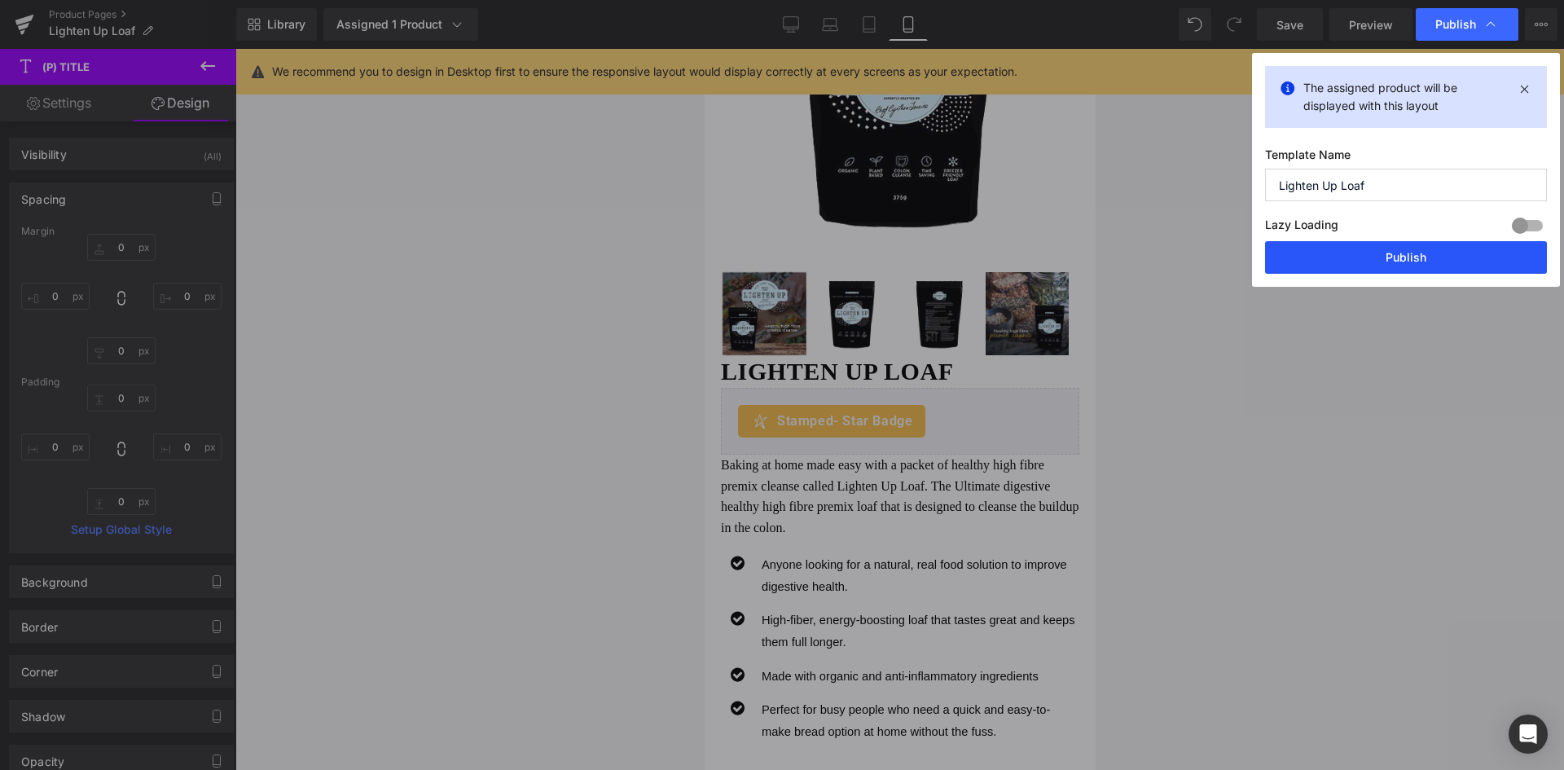
click at [1378, 259] on button "Publish" at bounding box center [1406, 257] width 282 height 33
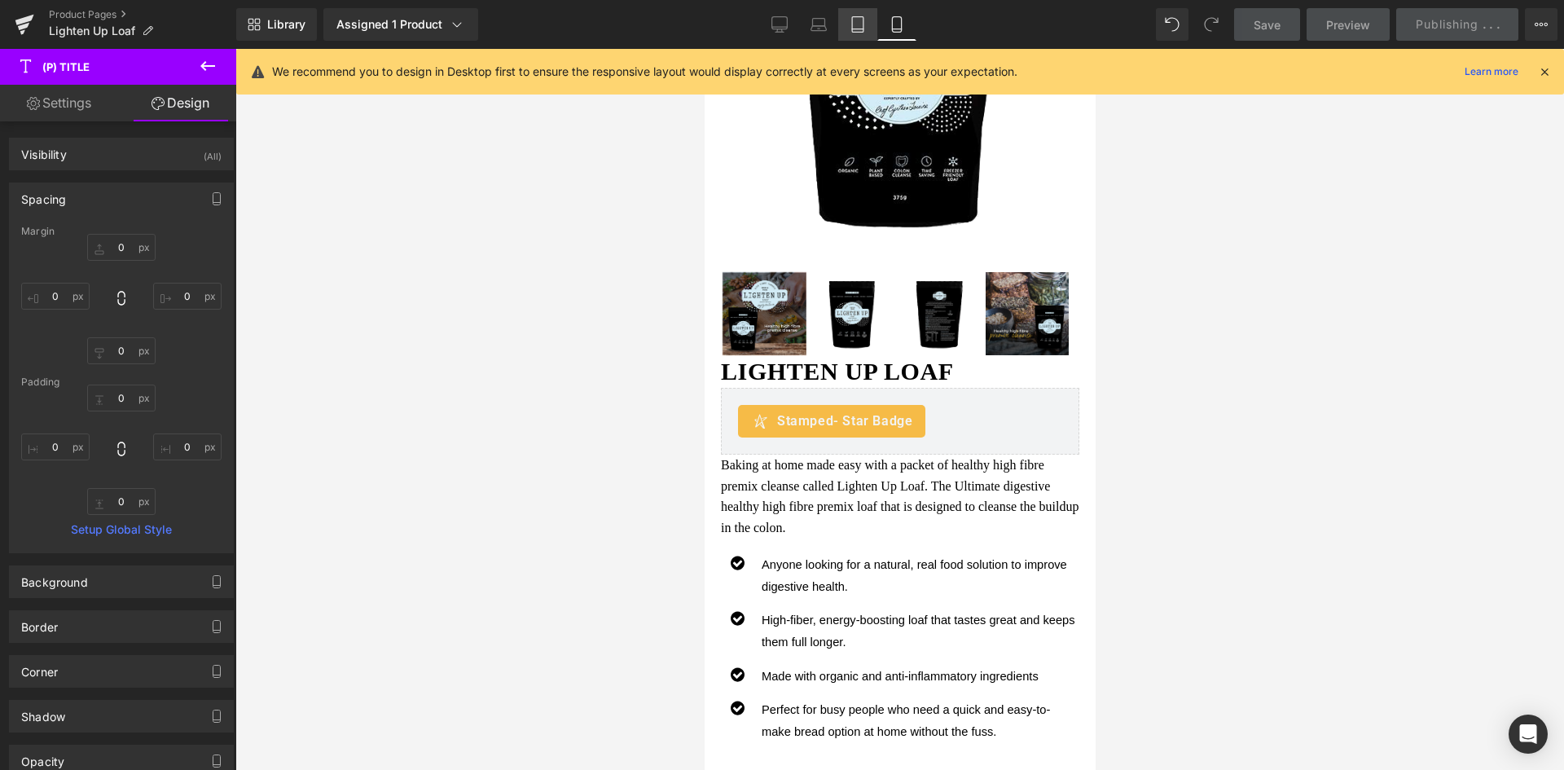
click at [865, 29] on icon at bounding box center [858, 24] width 16 height 16
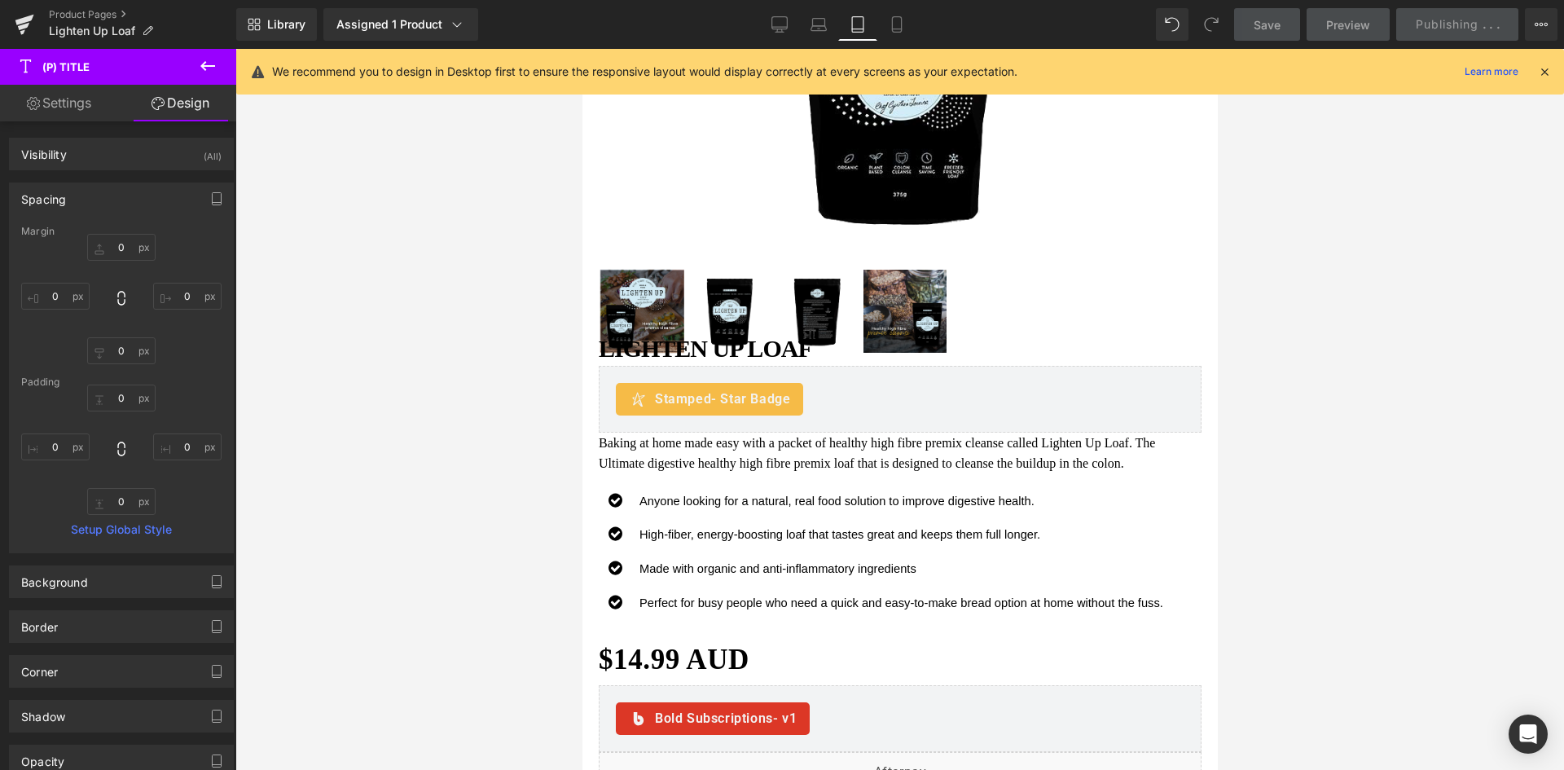
type input "-25"
type input "0"
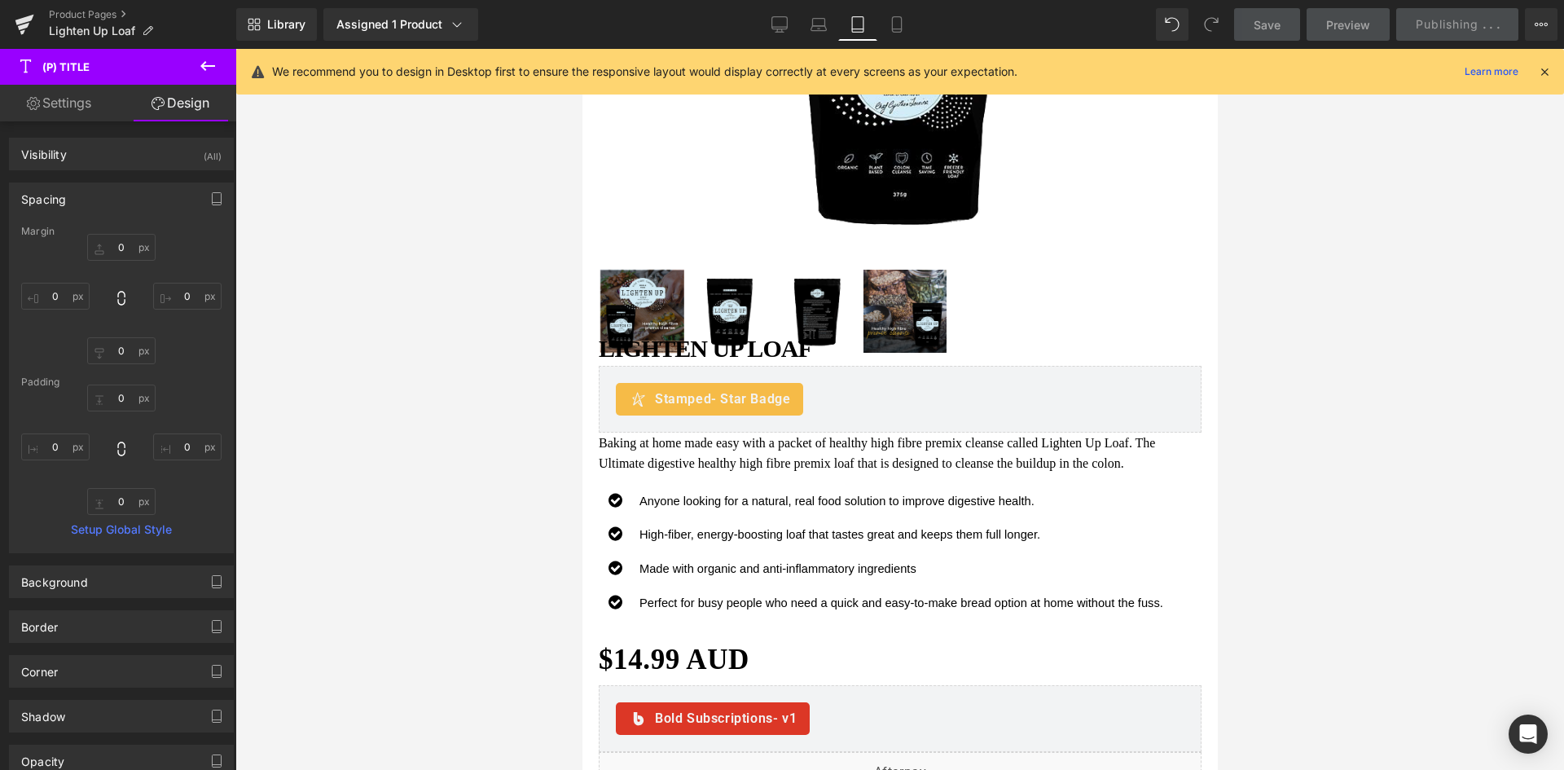
type input "0"
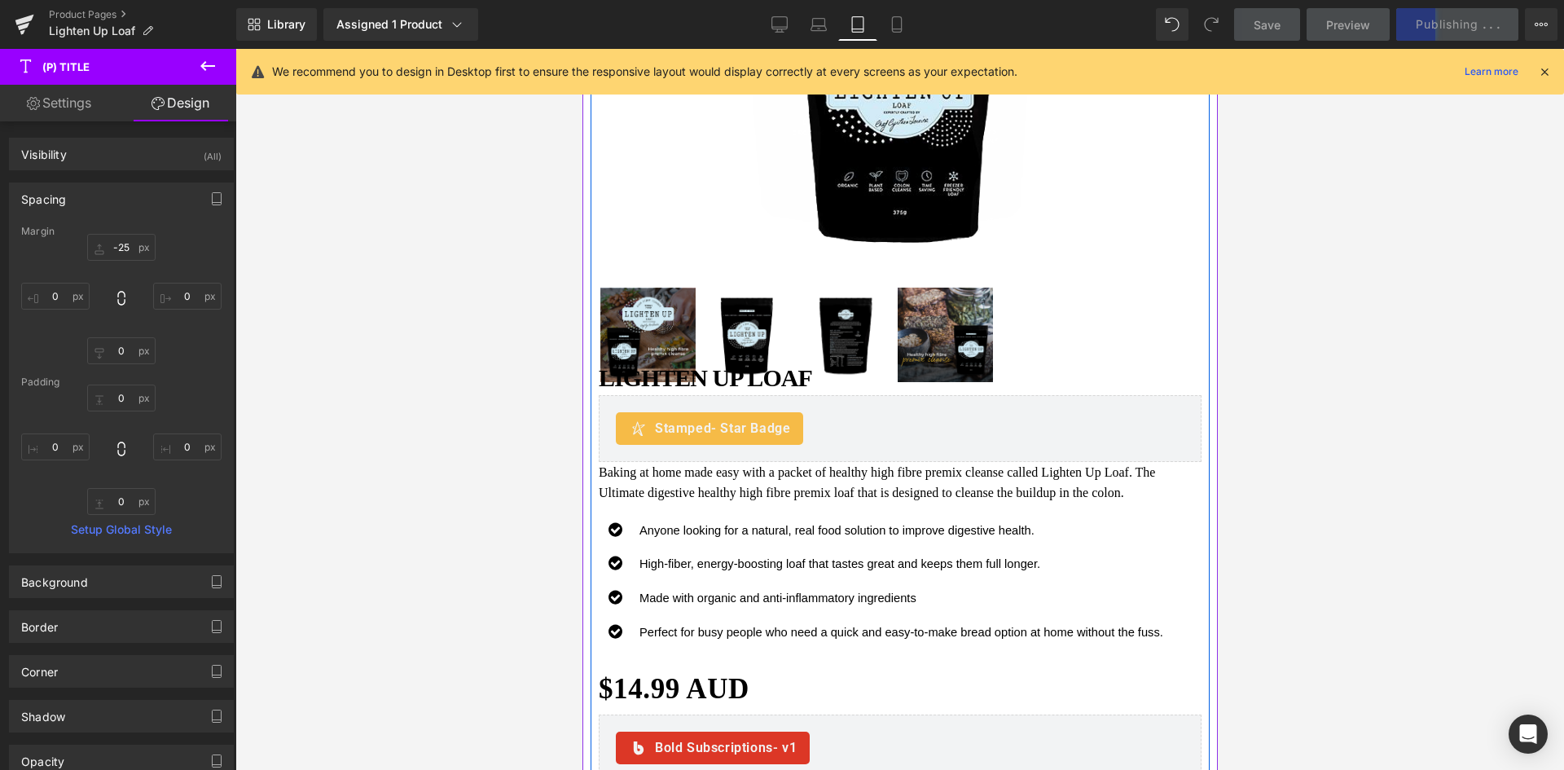
click at [763, 366] on link "Lighten UP Loaf" at bounding box center [704, 377] width 213 height 29
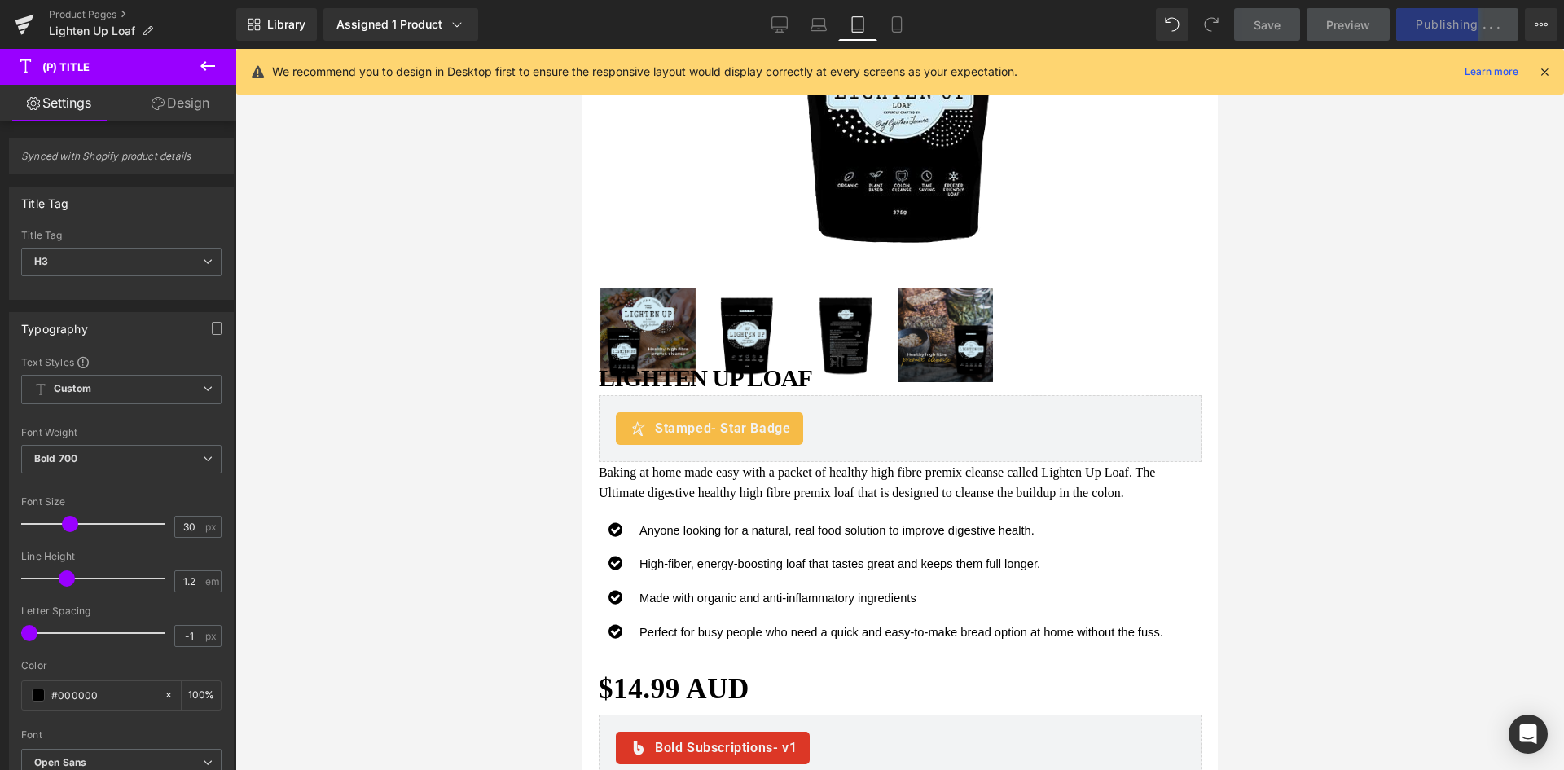
click at [167, 102] on link "Design" at bounding box center [180, 103] width 118 height 37
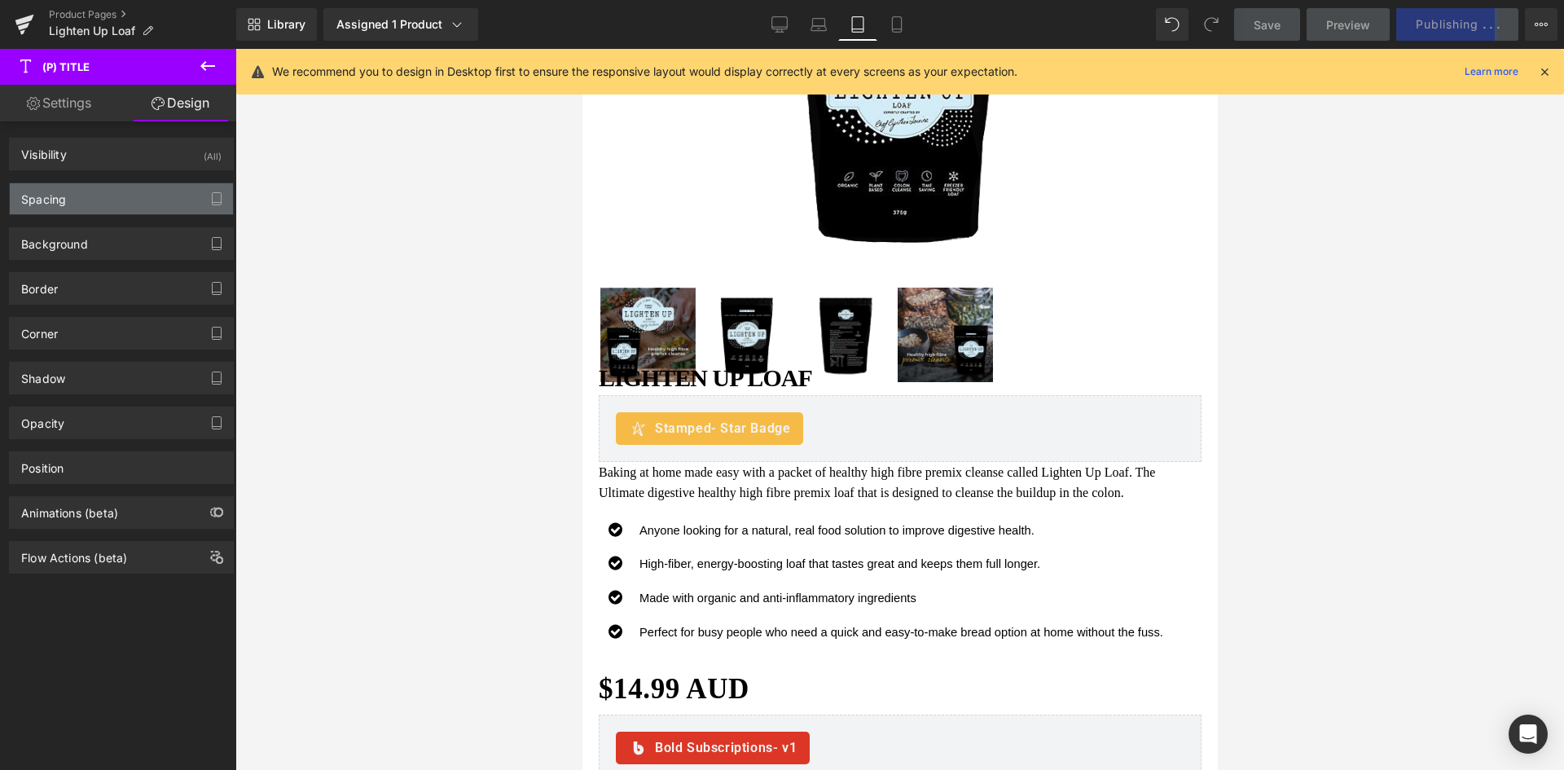
click at [112, 204] on div "Spacing" at bounding box center [121, 198] width 223 height 31
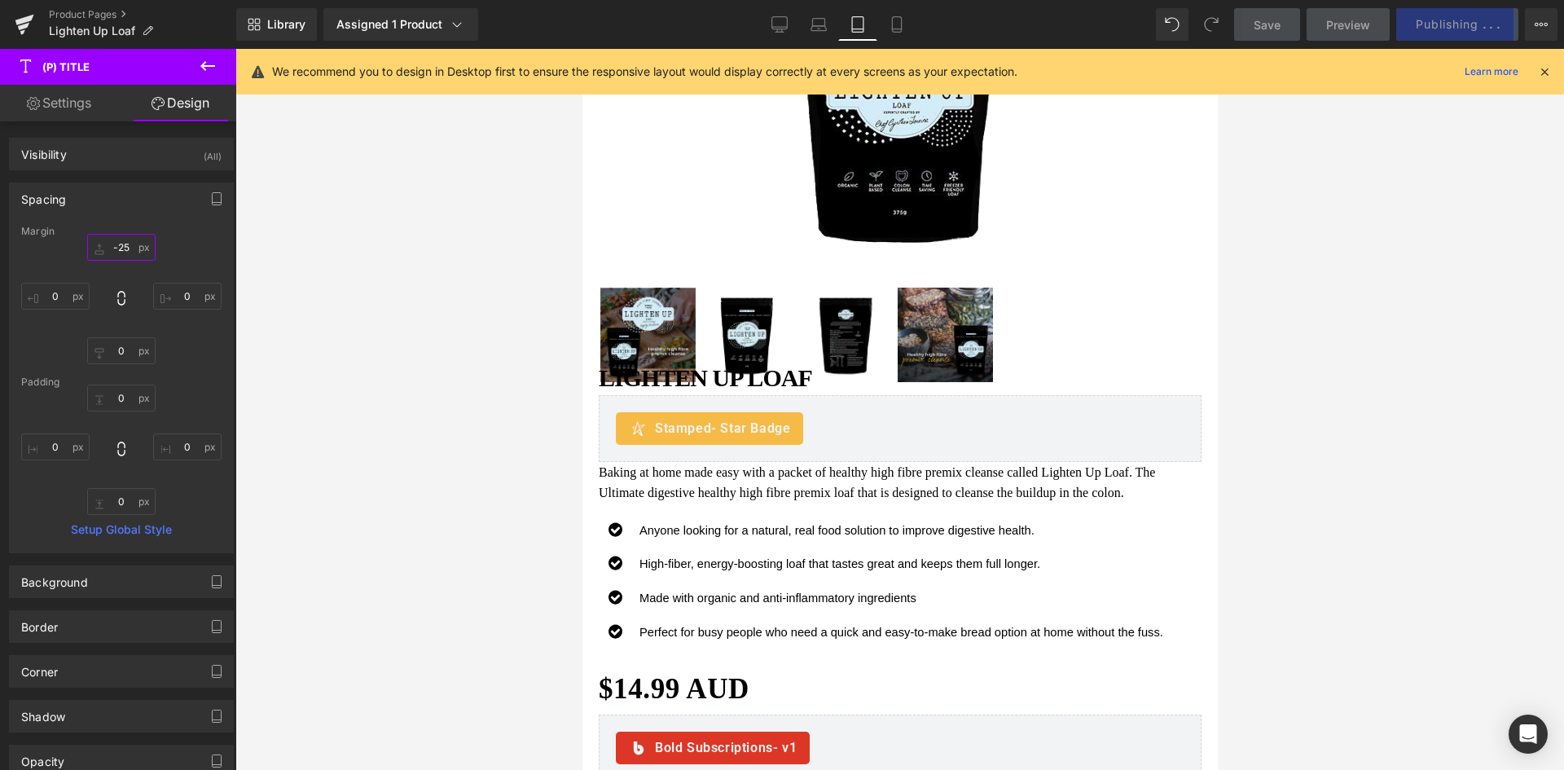
click at [122, 249] on input "-25" at bounding box center [121, 247] width 68 height 27
click at [124, 248] on input "-25" at bounding box center [121, 247] width 68 height 27
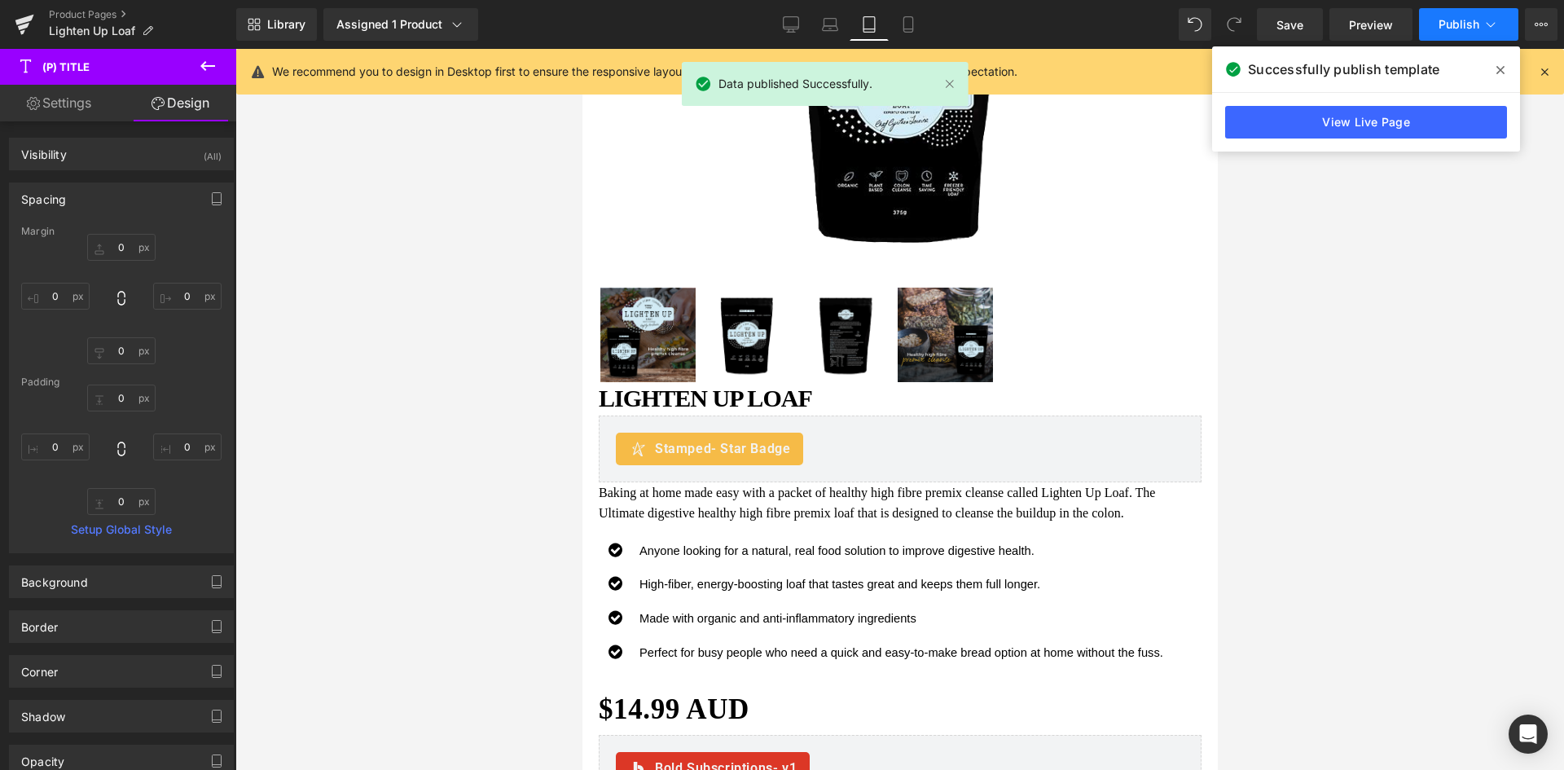
click at [1475, 29] on span "Publish" at bounding box center [1459, 24] width 41 height 13
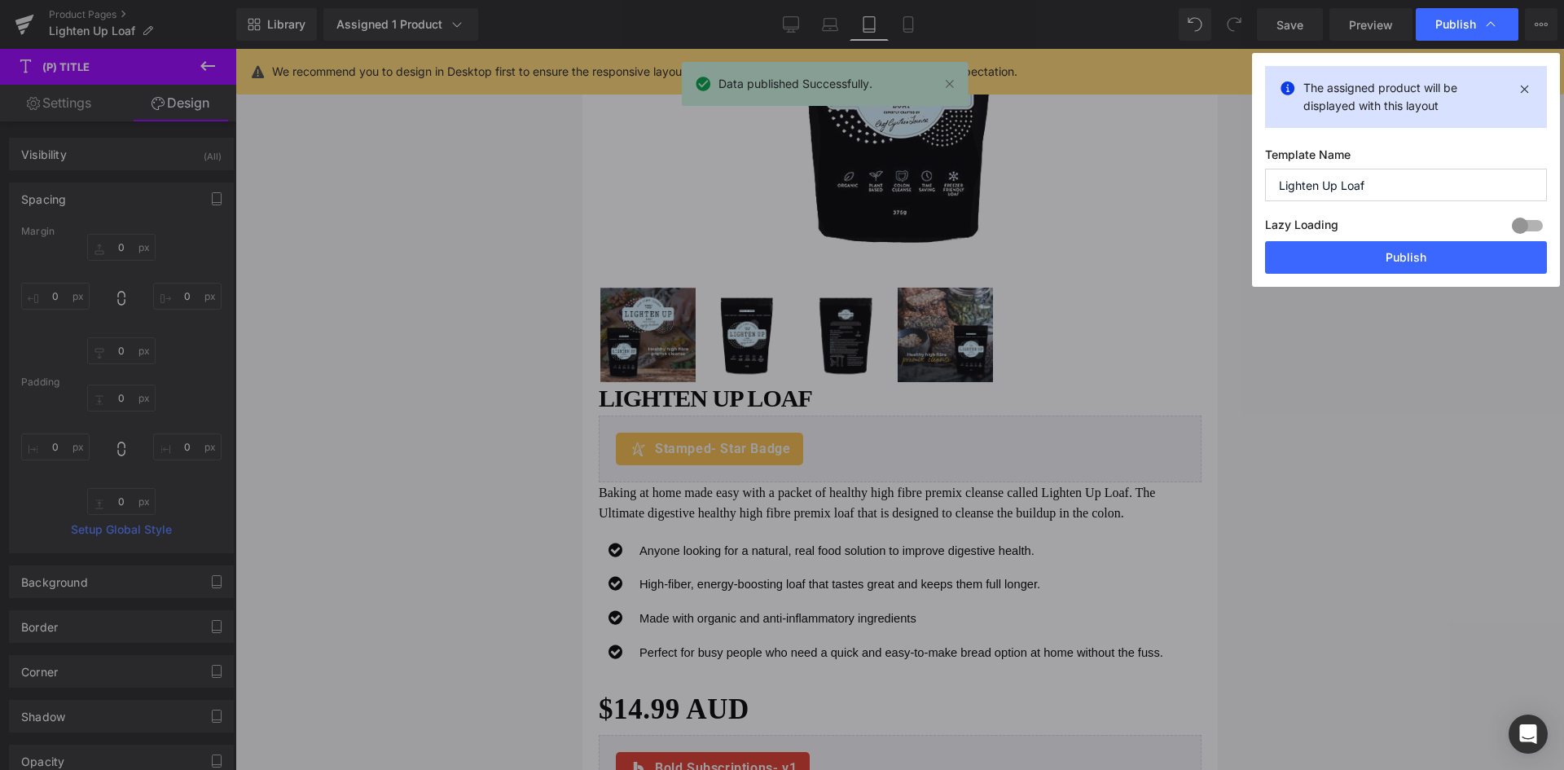
click at [1378, 264] on button "Publish" at bounding box center [1406, 257] width 282 height 33
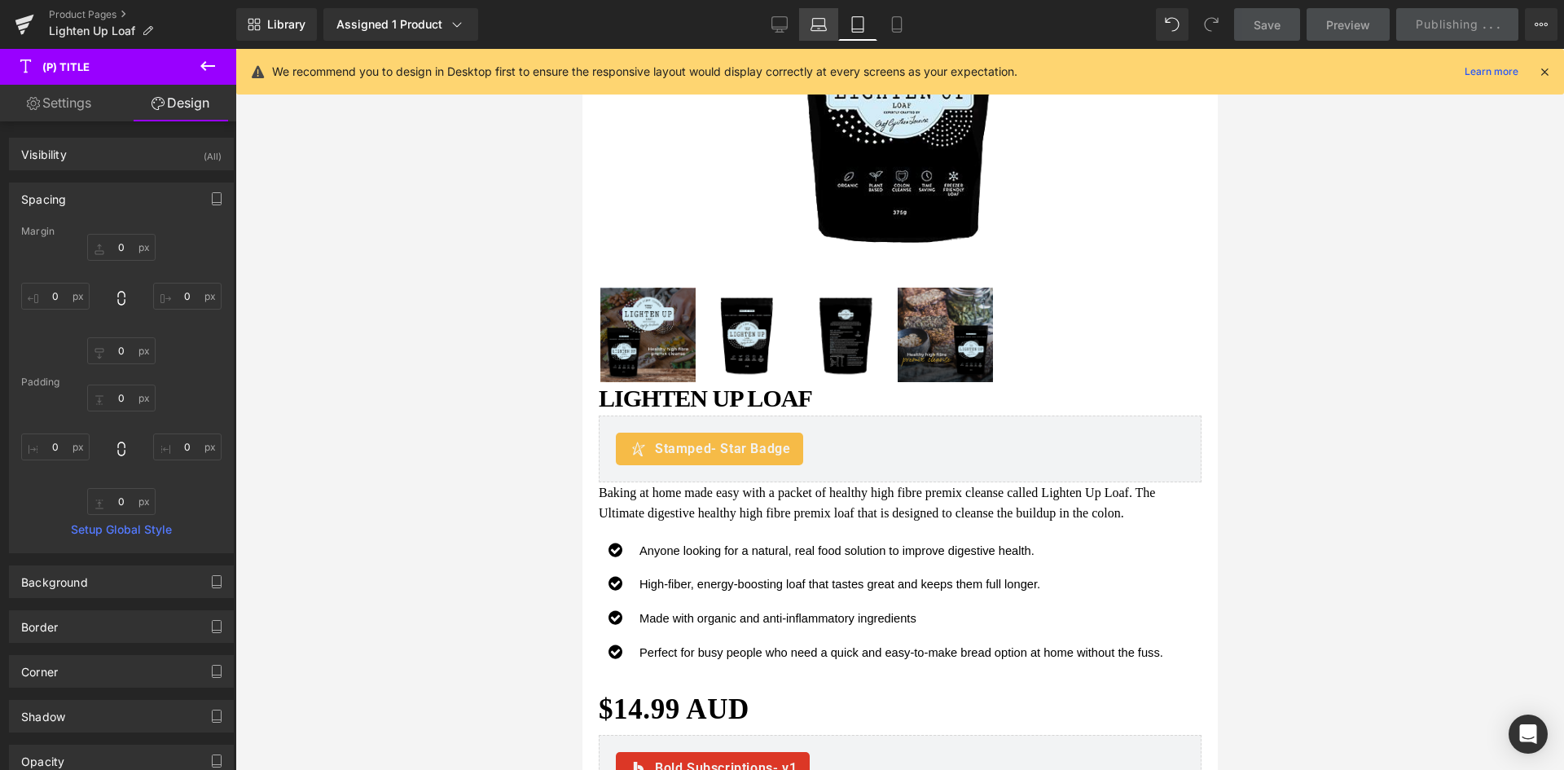
click at [812, 27] on icon at bounding box center [819, 24] width 16 height 16
type input "-25"
type input "0"
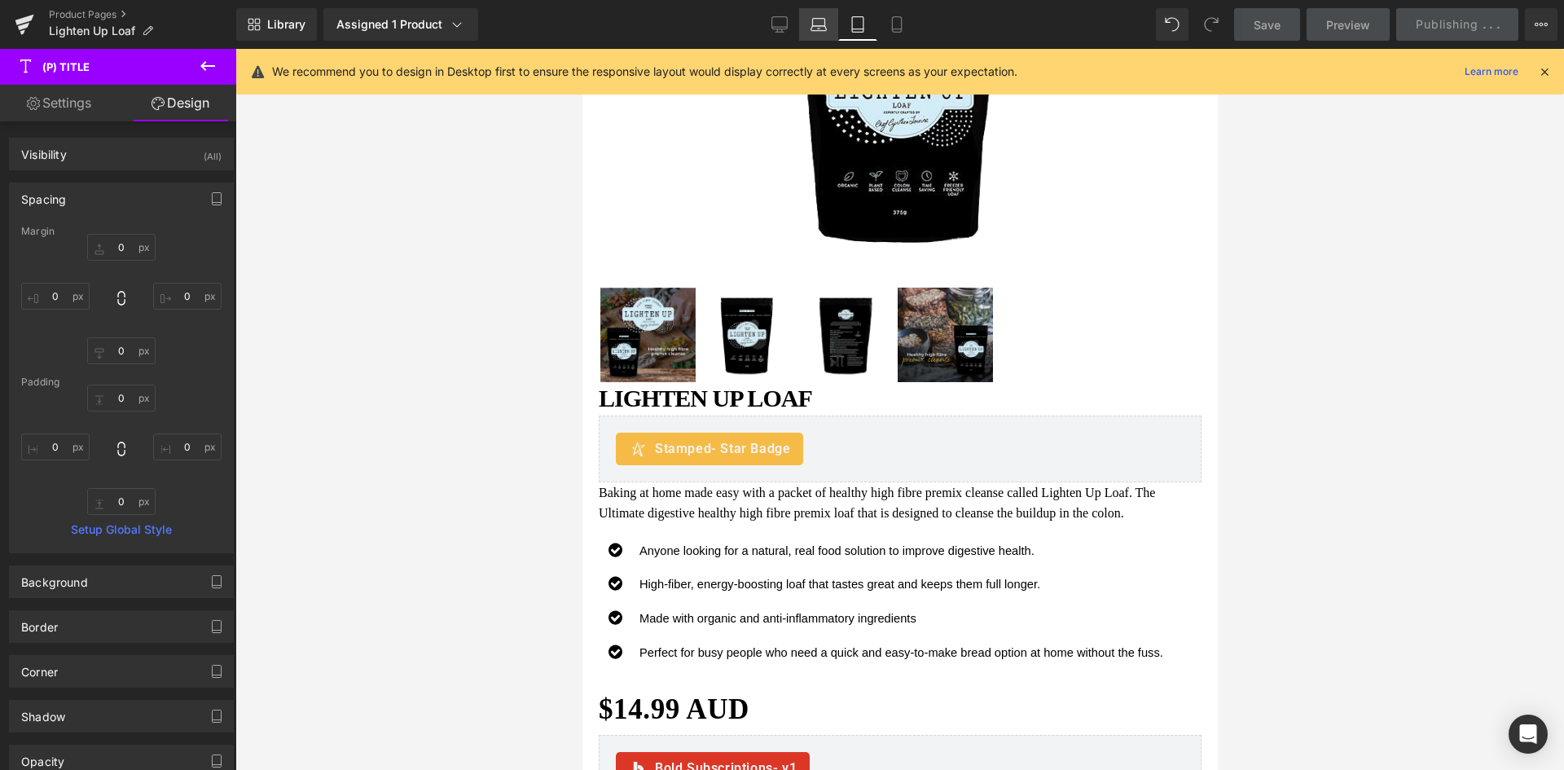
type input "0"
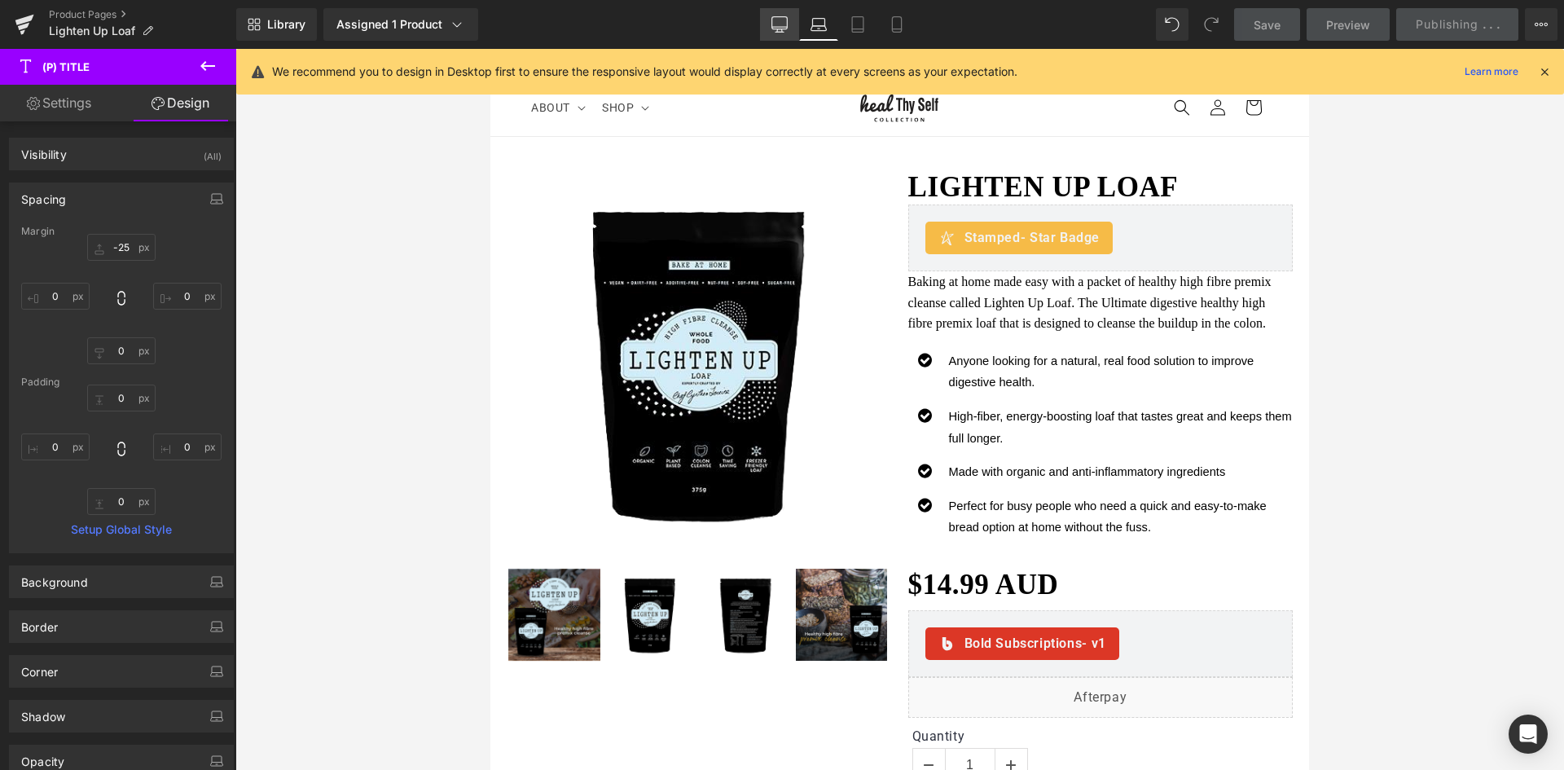
click at [790, 32] on link "Desktop" at bounding box center [779, 24] width 39 height 33
type input "-25"
type input "0"
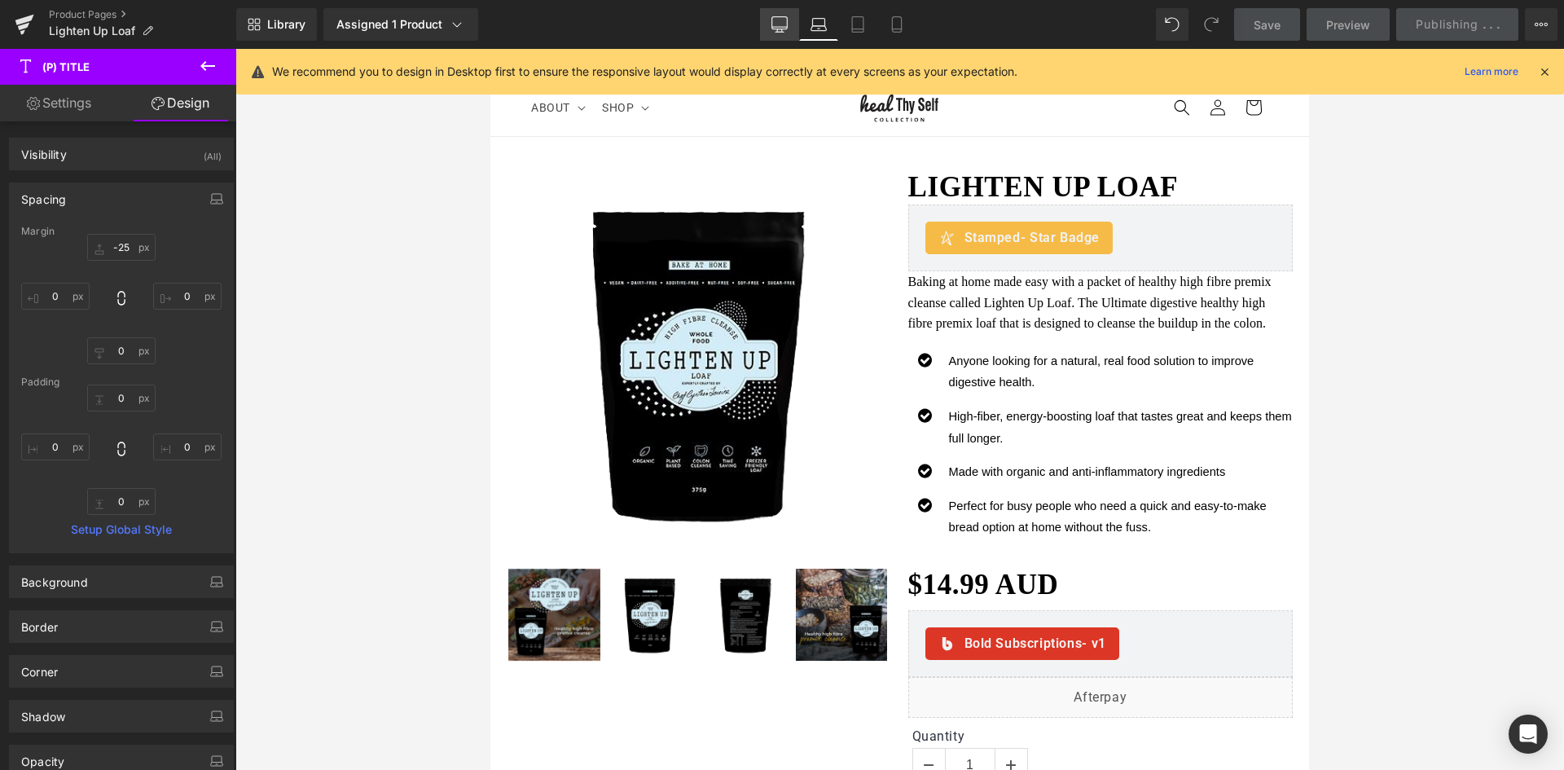
type input "0"
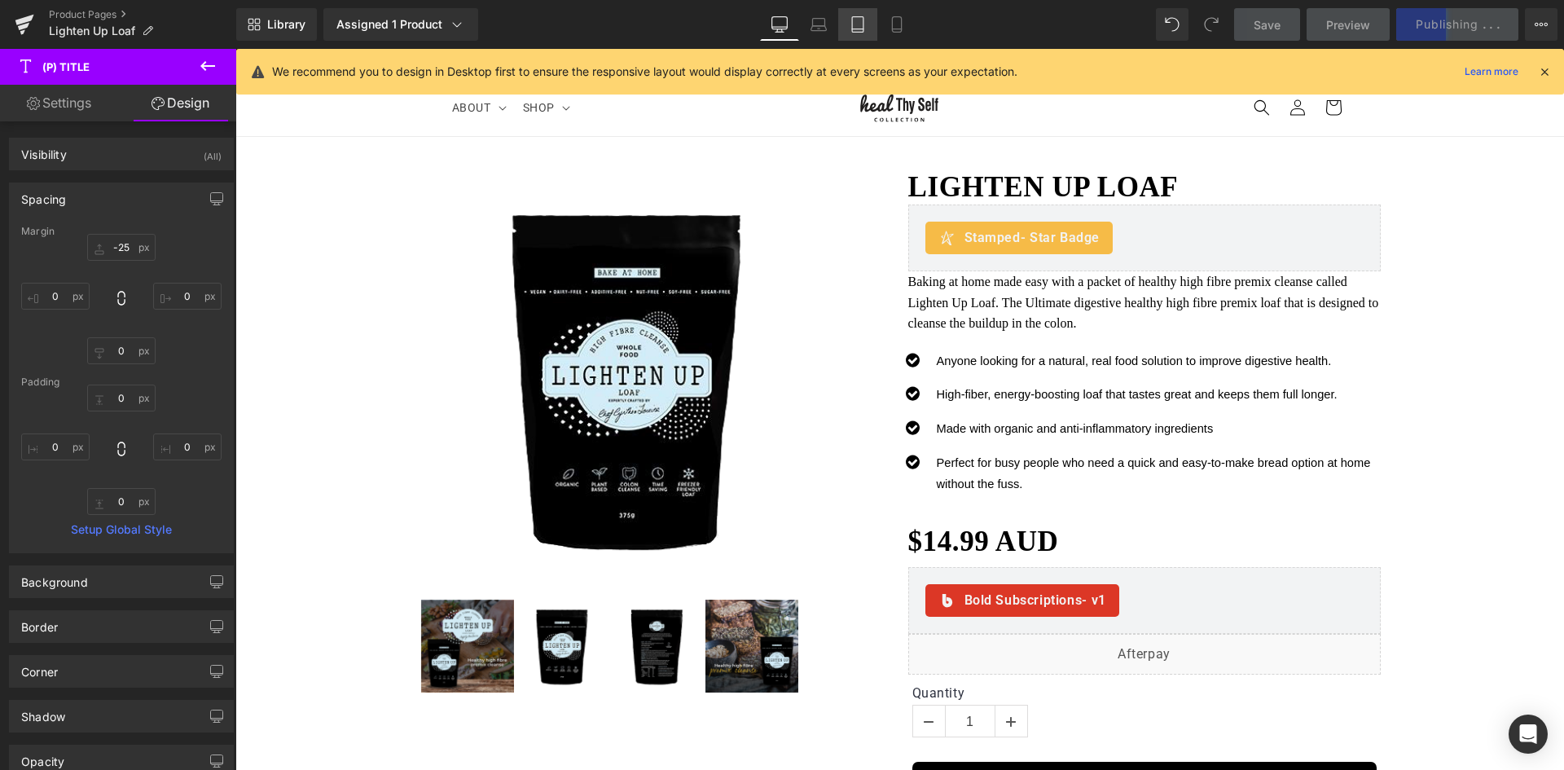
click at [838, 33] on link "Tablet" at bounding box center [857, 24] width 39 height 33
type input "0"
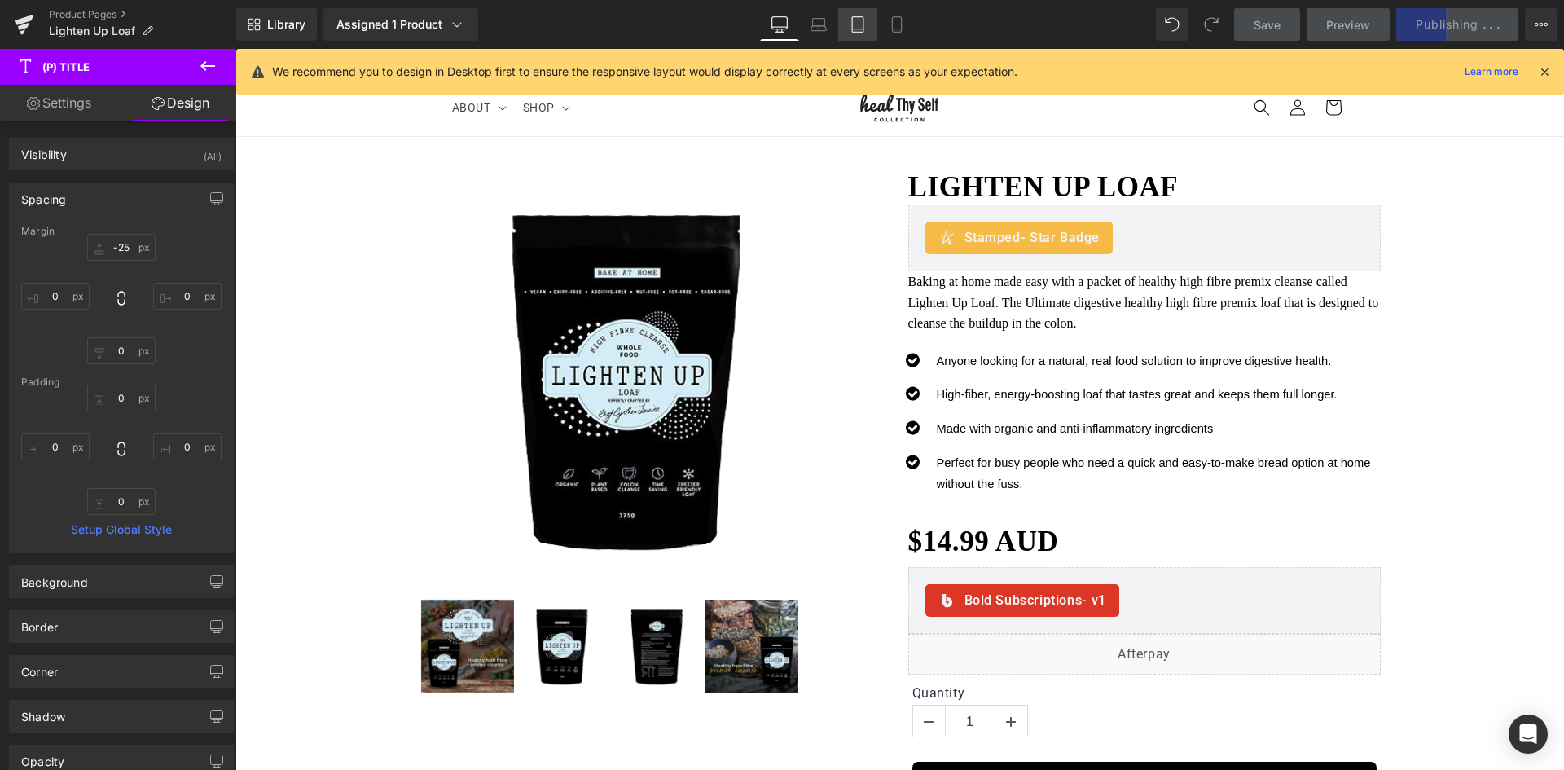
type input "0"
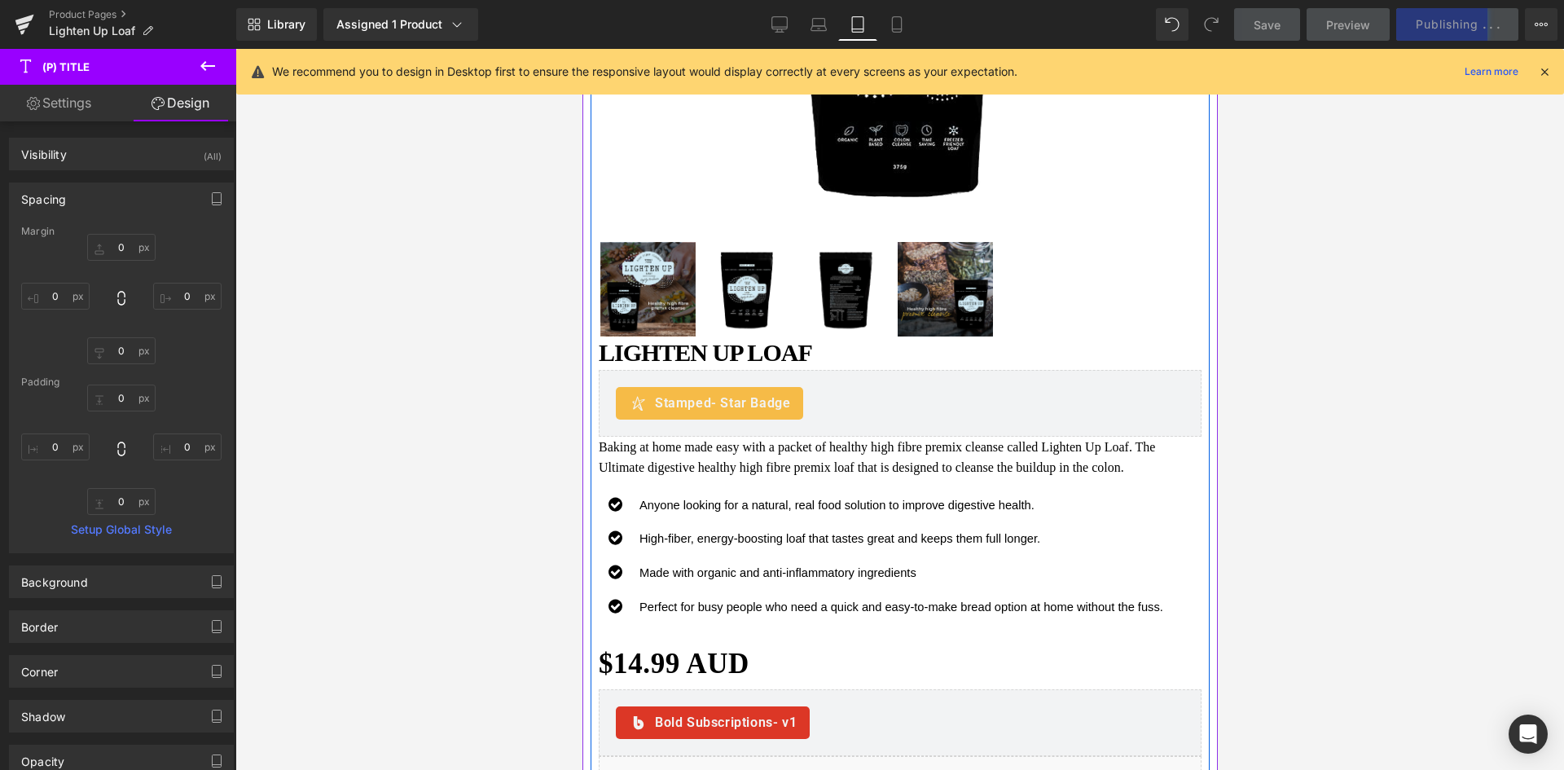
scroll to position [298, 0]
